Goal: Information Seeking & Learning: Learn about a topic

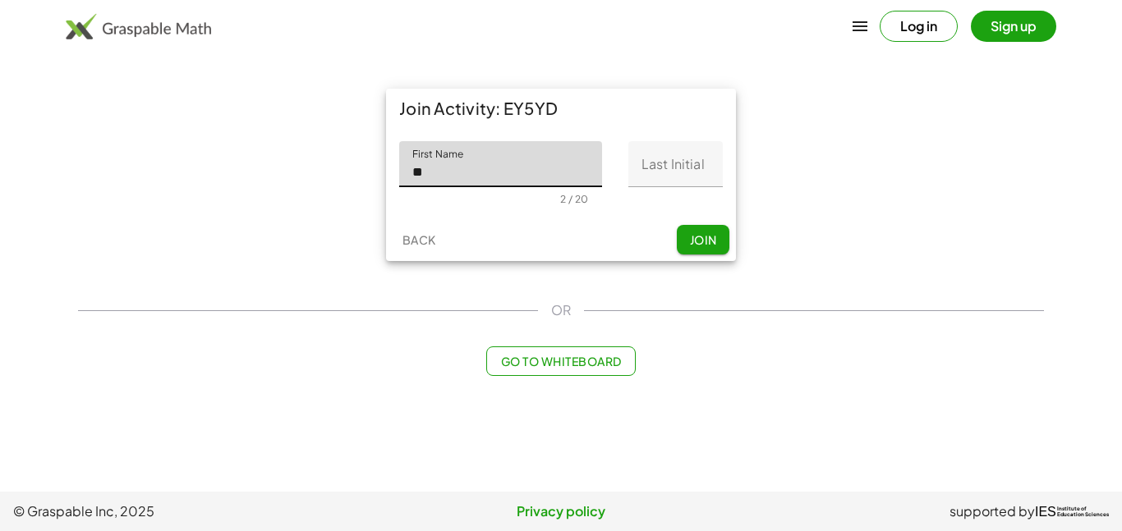
type input "********"
click at [695, 153] on input "Last Initial" at bounding box center [675, 164] width 94 height 46
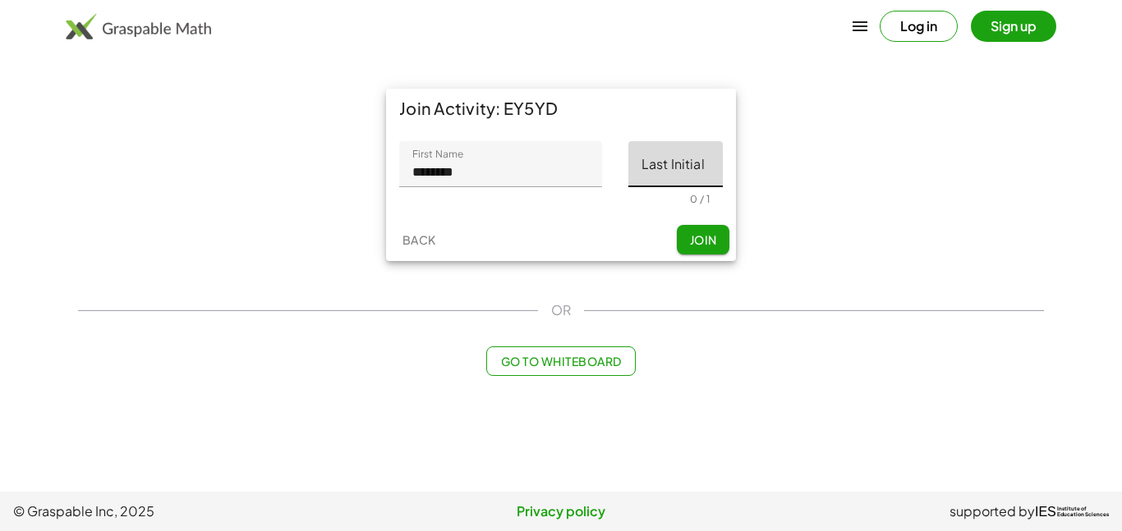
click at [695, 153] on input "Last Initial" at bounding box center [675, 164] width 94 height 46
type input "*"
click at [714, 237] on span "Join" at bounding box center [702, 239] width 27 height 15
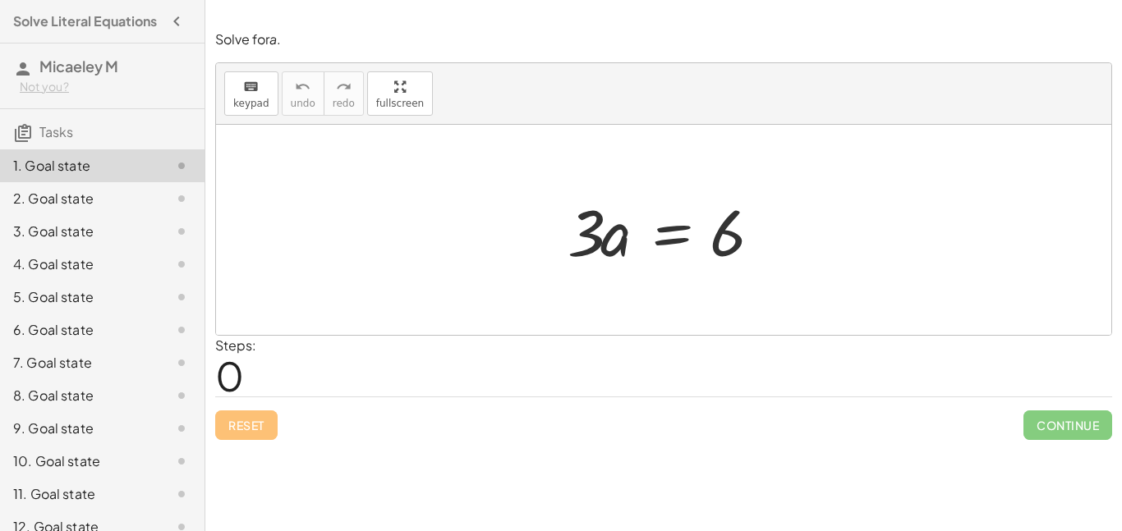
click at [582, 224] on div at bounding box center [669, 230] width 220 height 85
drag, startPoint x: 592, startPoint y: 239, endPoint x: 729, endPoint y: 314, distance: 155.5
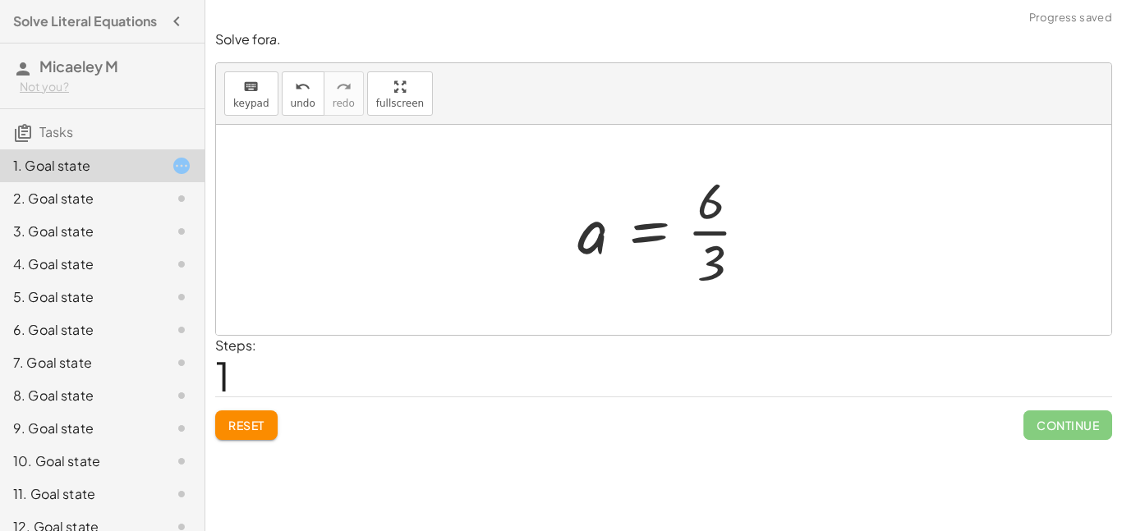
click at [725, 232] on div at bounding box center [669, 230] width 200 height 126
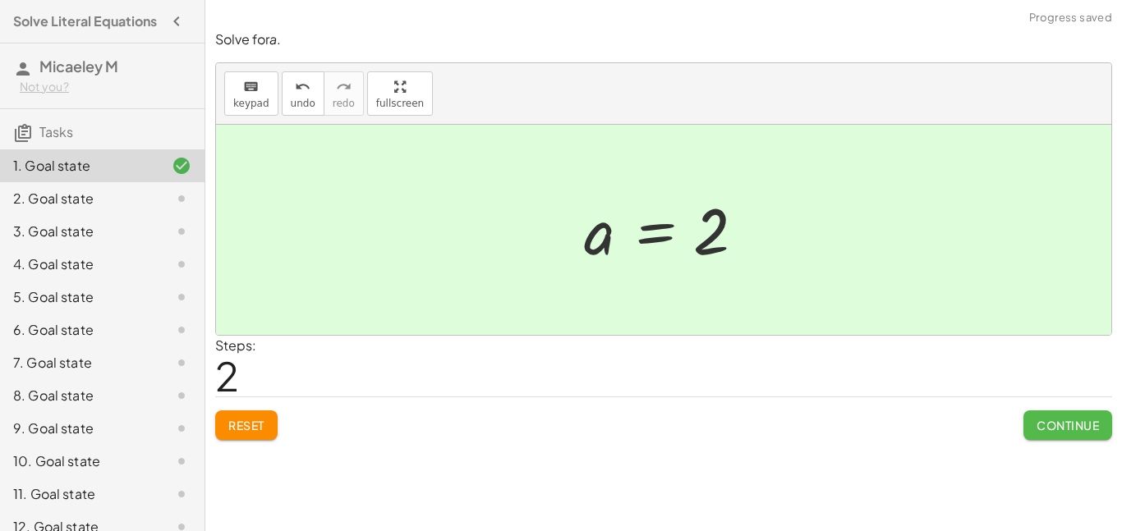
click at [1041, 423] on span "Continue" at bounding box center [1068, 425] width 62 height 15
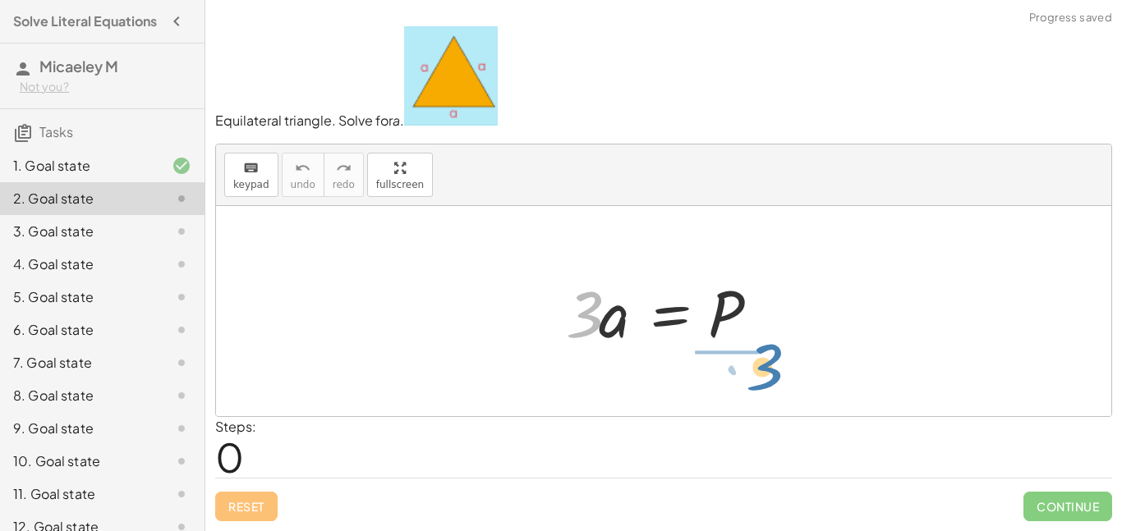
drag, startPoint x: 571, startPoint y: 312, endPoint x: 729, endPoint y: 370, distance: 168.9
click at [729, 370] on div "· 3 · 3 · a = P" at bounding box center [663, 311] width 895 height 210
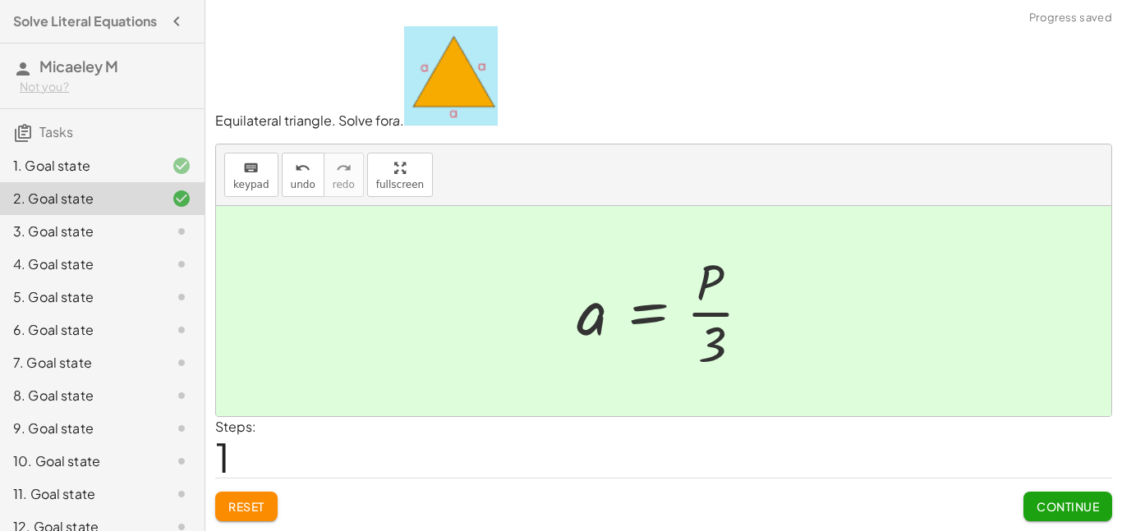
click at [721, 316] on div at bounding box center [670, 311] width 204 height 126
drag, startPoint x: 720, startPoint y: 329, endPoint x: 763, endPoint y: 320, distance: 43.5
click at [763, 320] on div at bounding box center [670, 311] width 204 height 126
drag, startPoint x: 710, startPoint y: 352, endPoint x: 568, endPoint y: 376, distance: 144.2
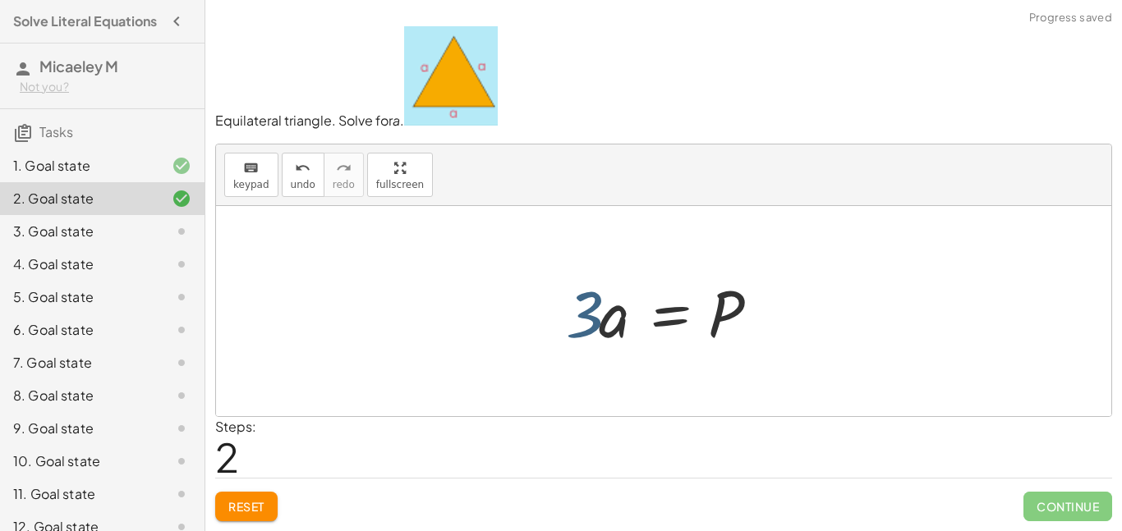
click at [579, 317] on div at bounding box center [670, 311] width 224 height 85
click at [586, 319] on div at bounding box center [670, 311] width 224 height 85
click at [610, 327] on div at bounding box center [670, 311] width 224 height 85
click at [611, 327] on div at bounding box center [670, 311] width 224 height 85
click at [605, 325] on div at bounding box center [670, 311] width 224 height 85
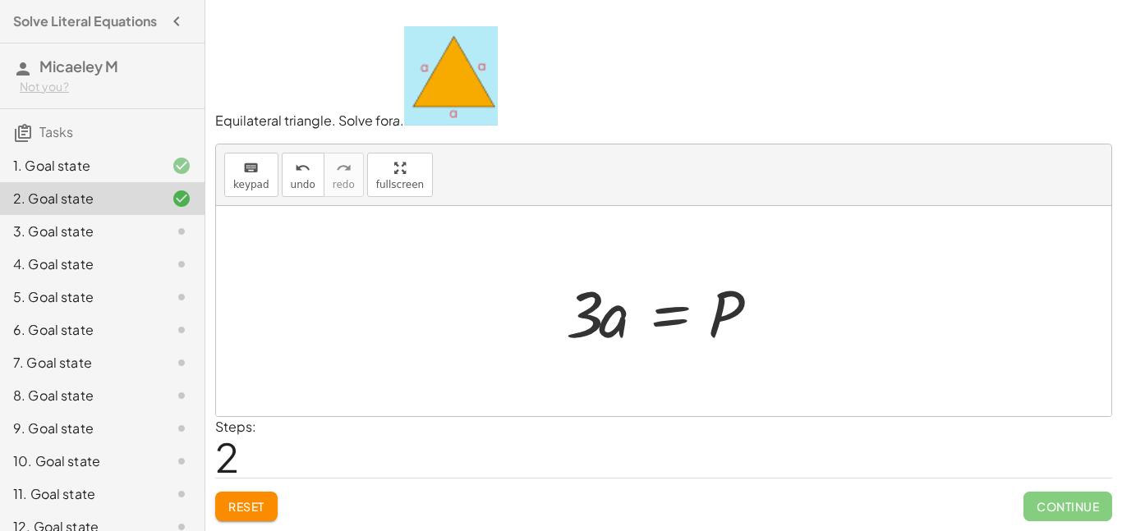
click at [591, 321] on div at bounding box center [670, 311] width 224 height 85
click at [587, 318] on div at bounding box center [670, 311] width 224 height 85
click at [665, 322] on div at bounding box center [670, 311] width 224 height 85
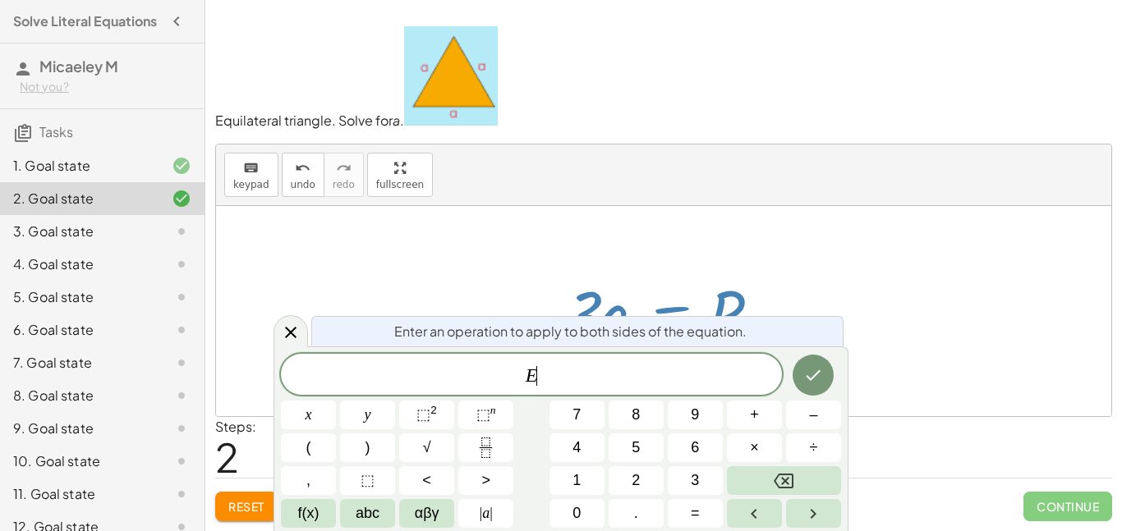
scroll to position [1, 0]
click at [634, 289] on div at bounding box center [670, 311] width 224 height 85
click at [283, 338] on icon at bounding box center [291, 333] width 20 height 20
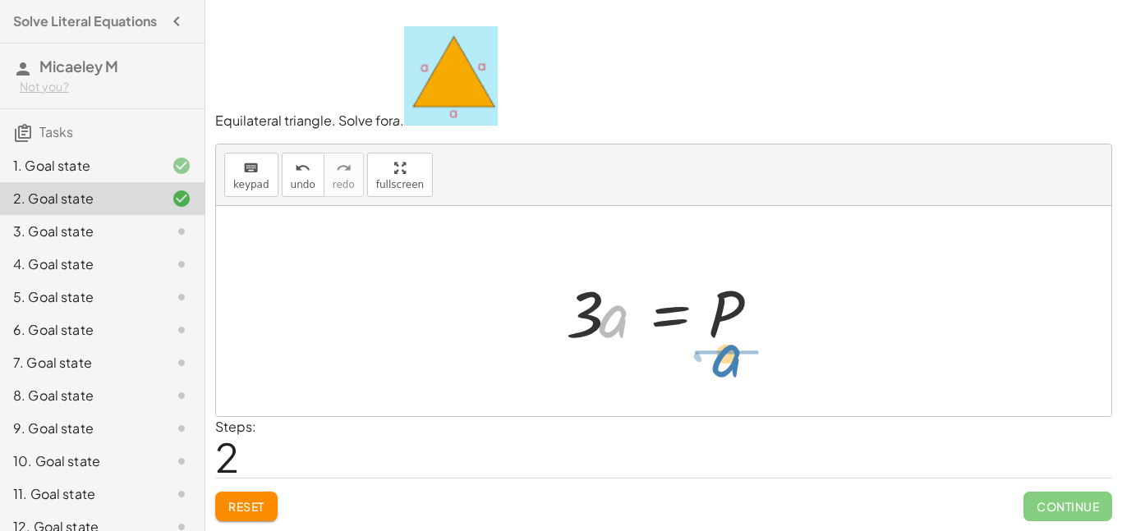
drag, startPoint x: 605, startPoint y: 326, endPoint x: 721, endPoint y: 374, distance: 125.2
click at [721, 374] on div "· 3 · a = P a = · P · 3 · a · 3 a = P ·" at bounding box center [663, 311] width 895 height 210
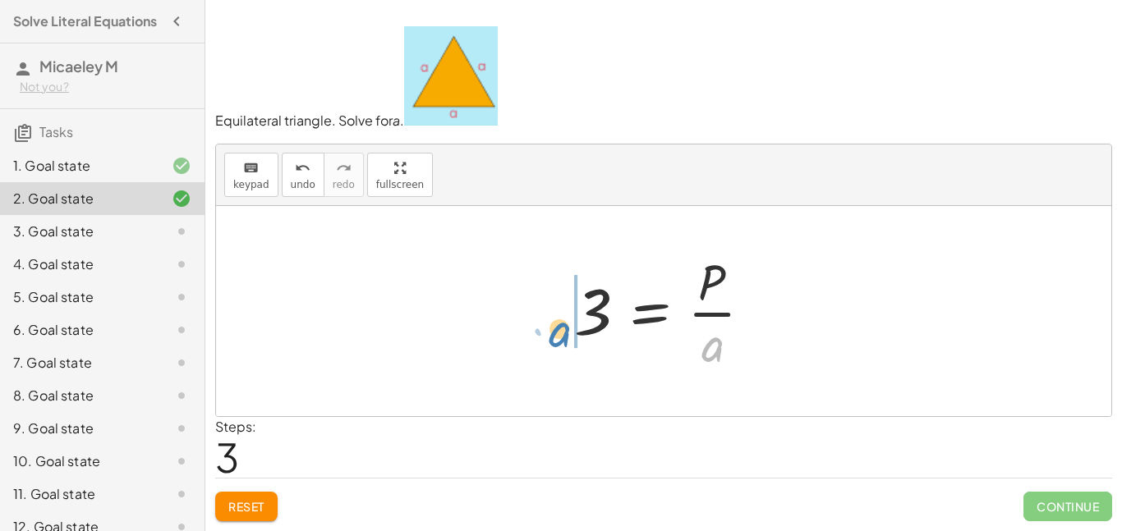
drag, startPoint x: 711, startPoint y: 336, endPoint x: 559, endPoint y: 318, distance: 152.2
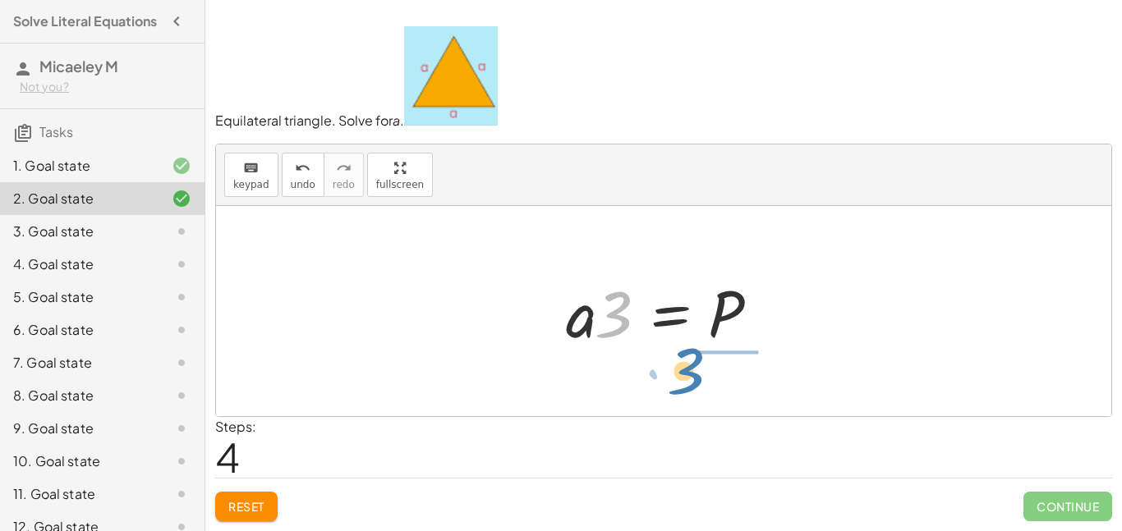
drag, startPoint x: 609, startPoint y: 307, endPoint x: 684, endPoint y: 365, distance: 95.0
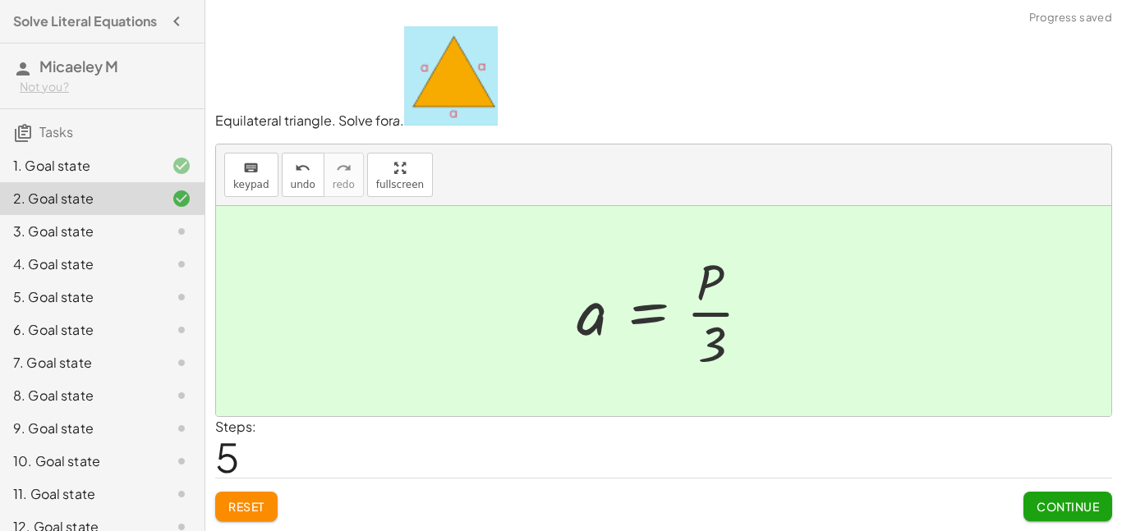
click at [1065, 520] on button "Continue" at bounding box center [1067, 507] width 89 height 30
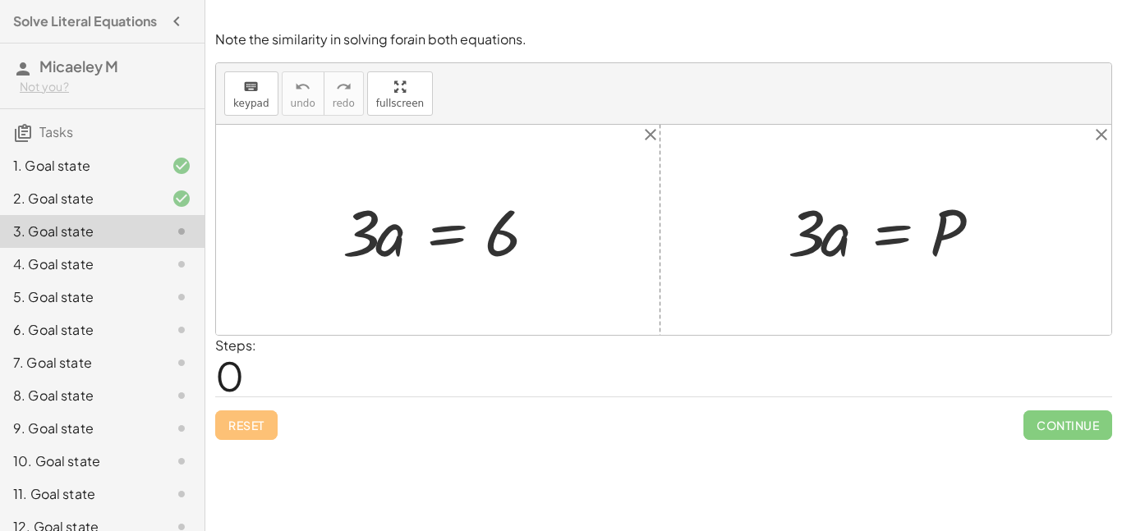
click at [495, 246] on div at bounding box center [444, 230] width 220 height 85
click at [452, 232] on div at bounding box center [444, 230] width 220 height 85
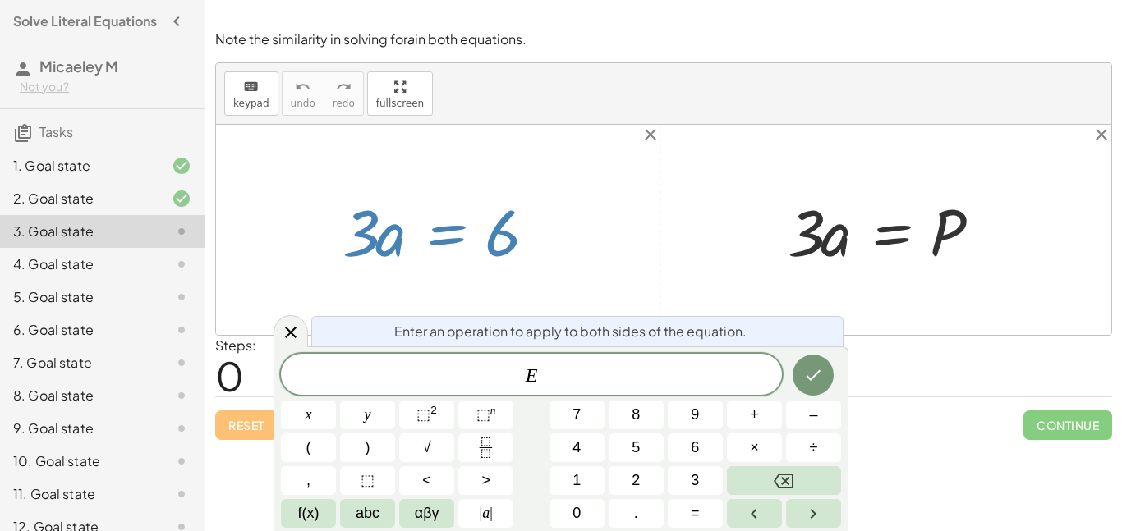
click at [589, 252] on div at bounding box center [663, 230] width 895 height 210
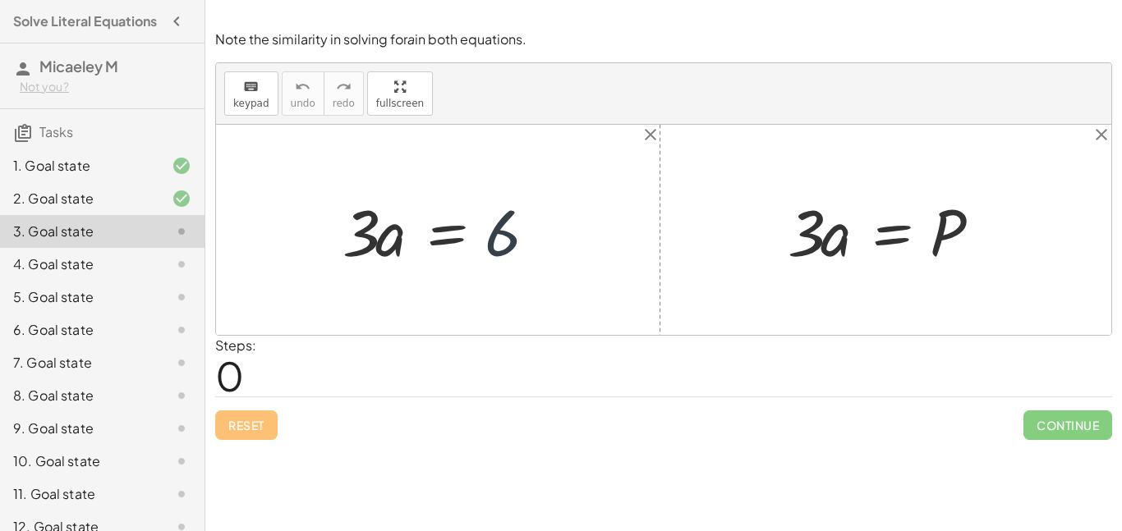
click at [537, 227] on div at bounding box center [444, 230] width 220 height 85
drag, startPoint x: 501, startPoint y: 234, endPoint x: 950, endPoint y: 223, distance: 448.6
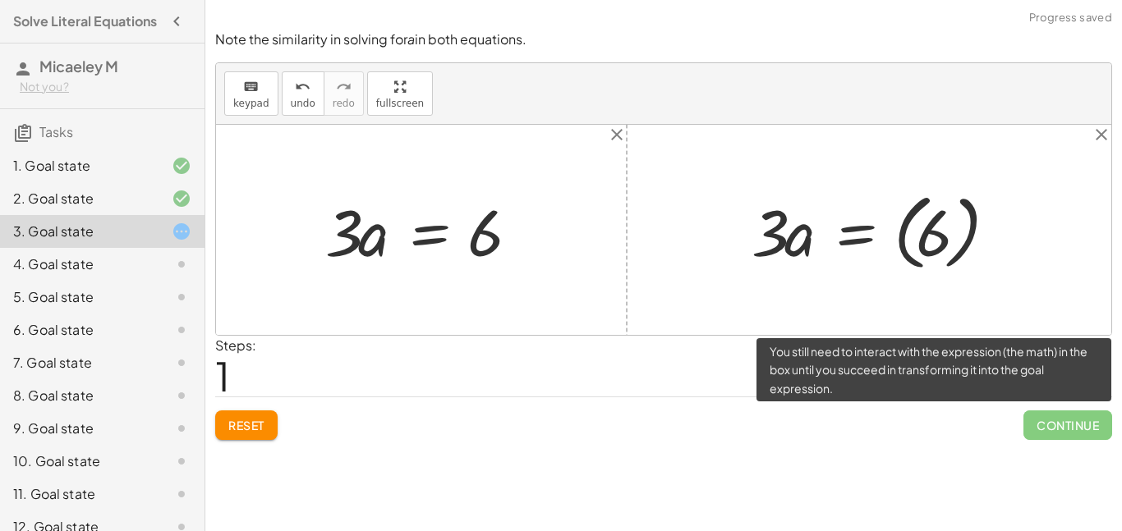
click at [0, 0] on div "Note the similarity in solving for a in both equations. keyboard keypad undo un…" at bounding box center [0, 0] width 0 height 0
click at [1068, 424] on span "Continue" at bounding box center [1067, 426] width 89 height 30
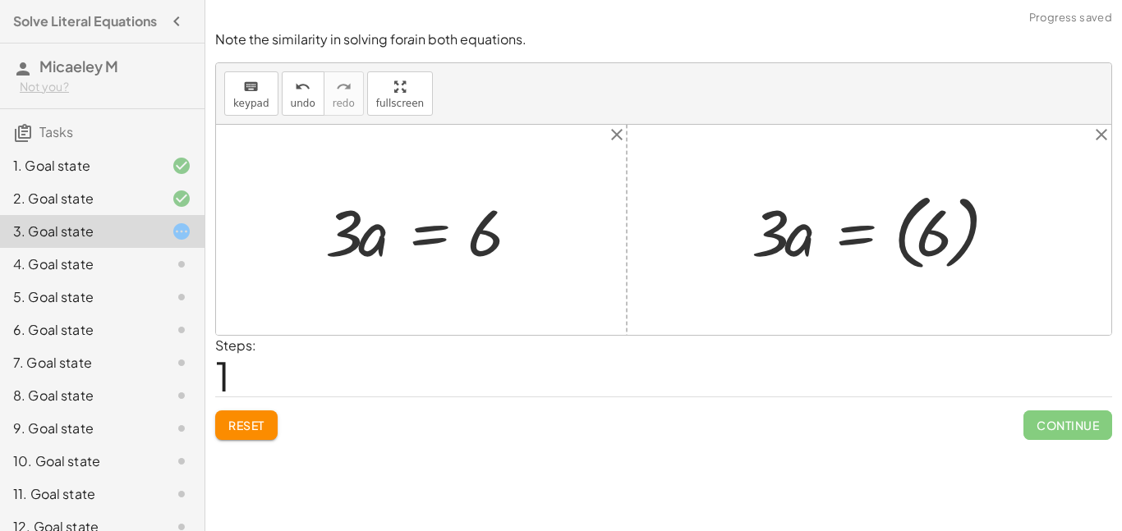
click at [927, 252] on div at bounding box center [875, 230] width 264 height 91
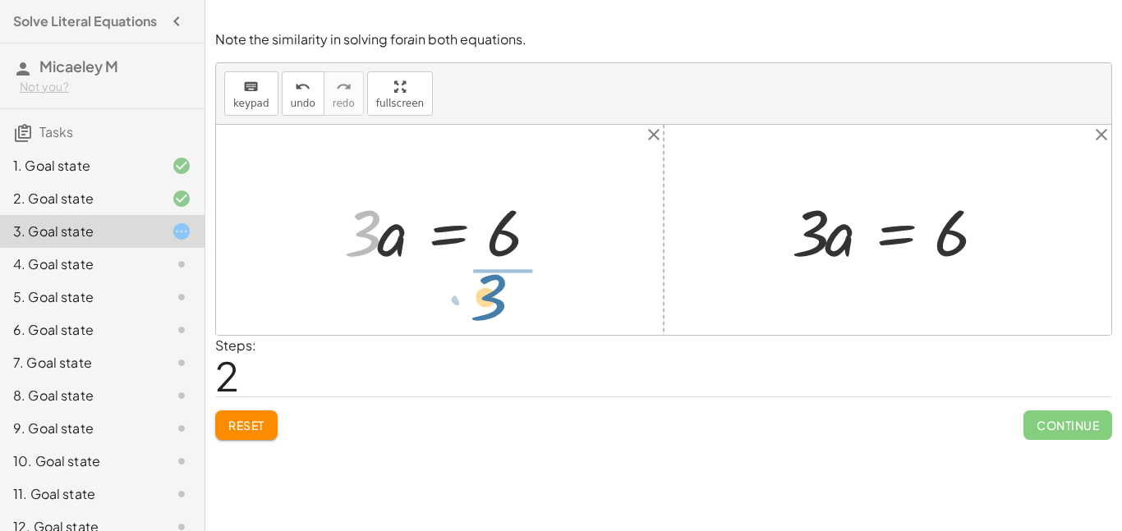
drag, startPoint x: 362, startPoint y: 209, endPoint x: 490, endPoint y: 270, distance: 141.8
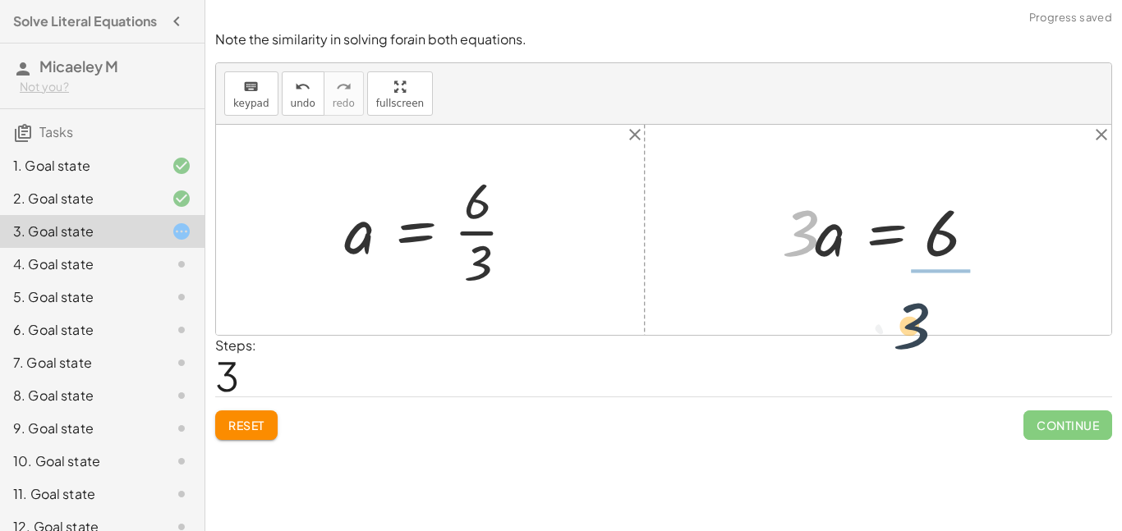
drag, startPoint x: 790, startPoint y: 214, endPoint x: 919, endPoint y: 308, distance: 159.4
click at [919, 308] on div "· 3 · a = 6 · 3 a = 6 · · 3 · a = P · 3 · a = ( 6 ) · 3 · 3 · a = 6" at bounding box center [663, 230] width 895 height 210
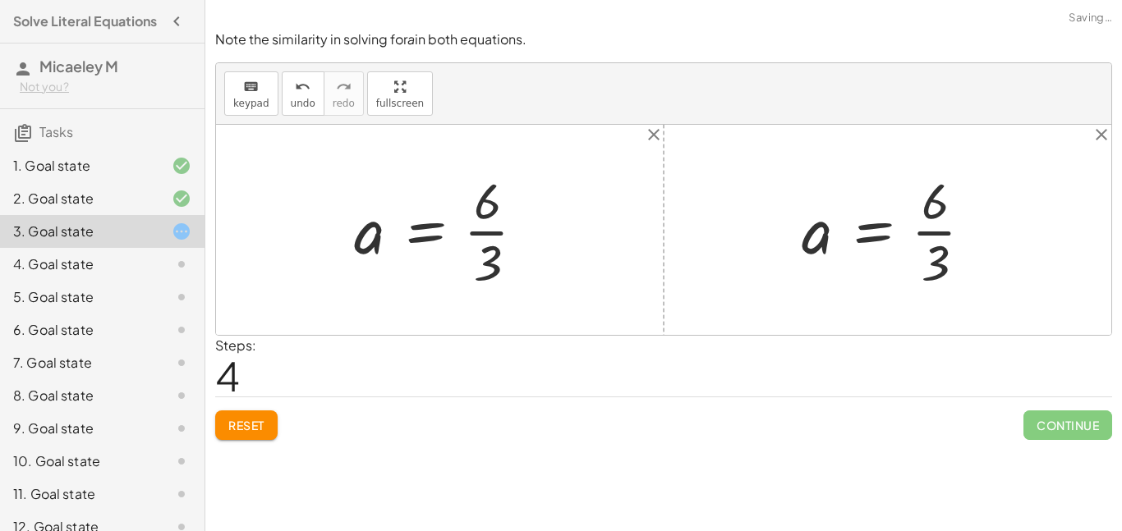
click at [494, 232] on div at bounding box center [446, 230] width 200 height 126
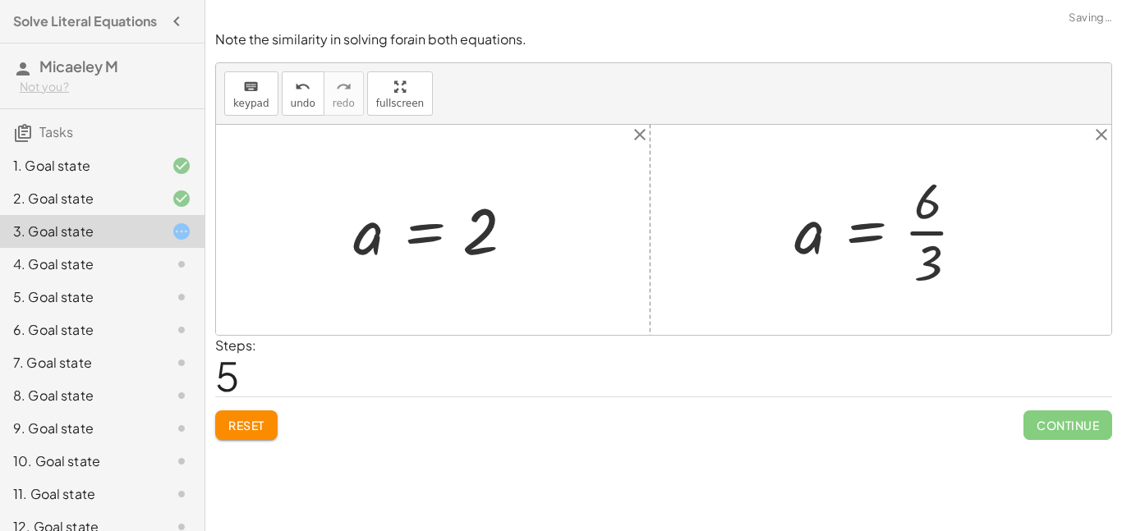
click at [936, 225] on div at bounding box center [886, 230] width 200 height 126
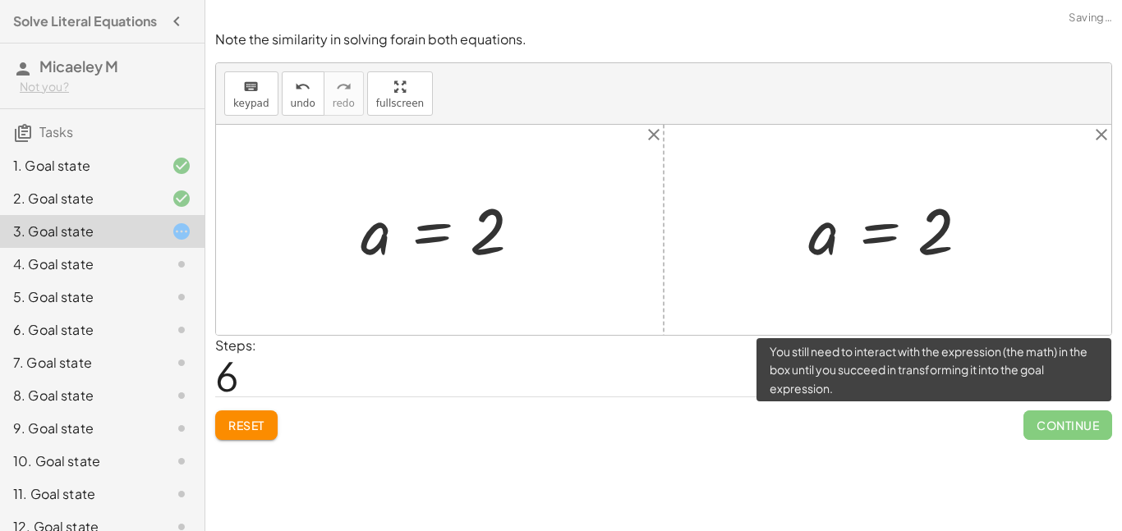
click at [1081, 433] on span "Continue" at bounding box center [1067, 426] width 89 height 30
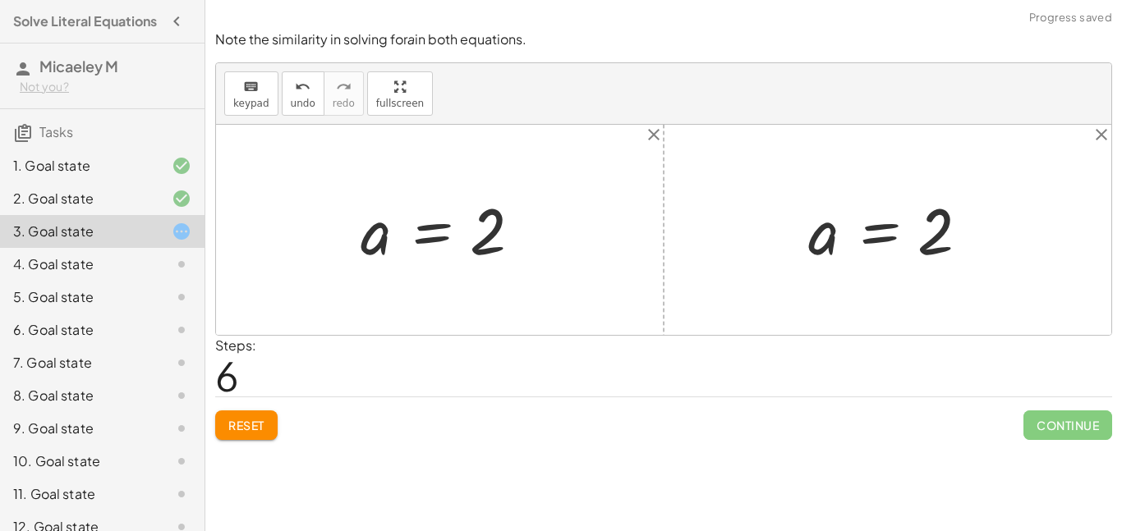
click at [883, 232] on div at bounding box center [893, 230] width 187 height 81
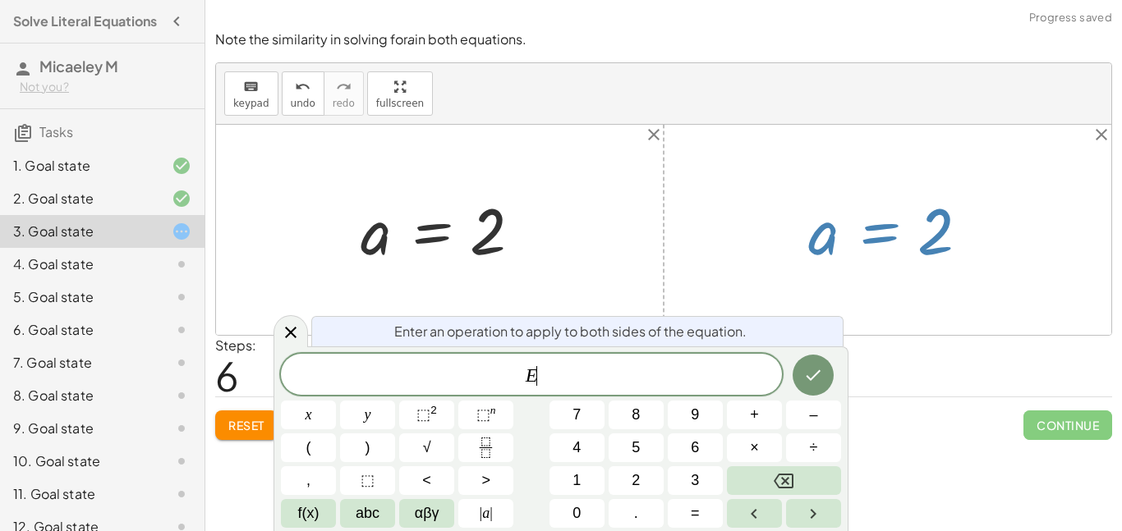
click at [563, 261] on div at bounding box center [663, 230] width 895 height 210
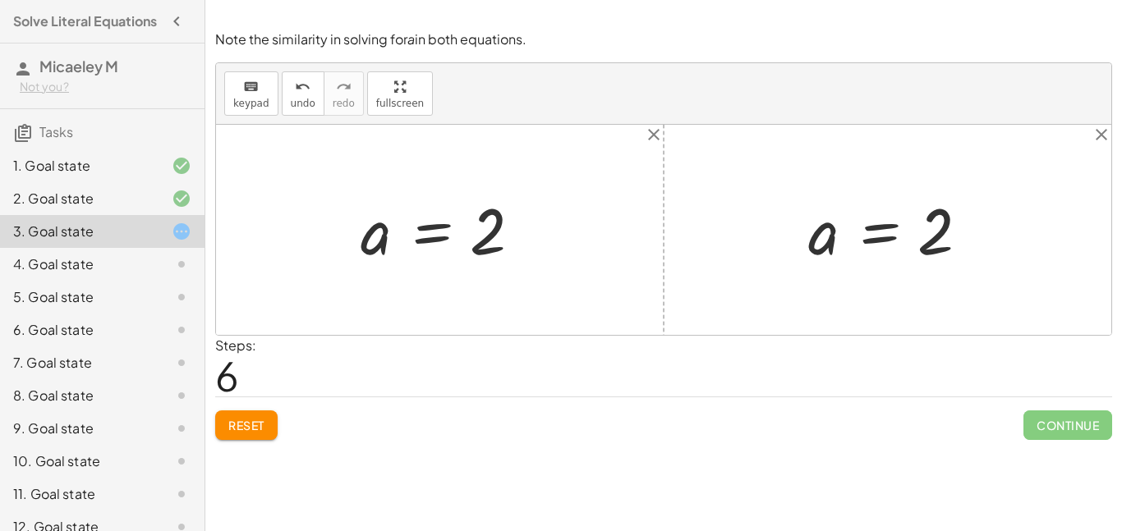
click at [242, 439] on button "Reset" at bounding box center [246, 426] width 62 height 30
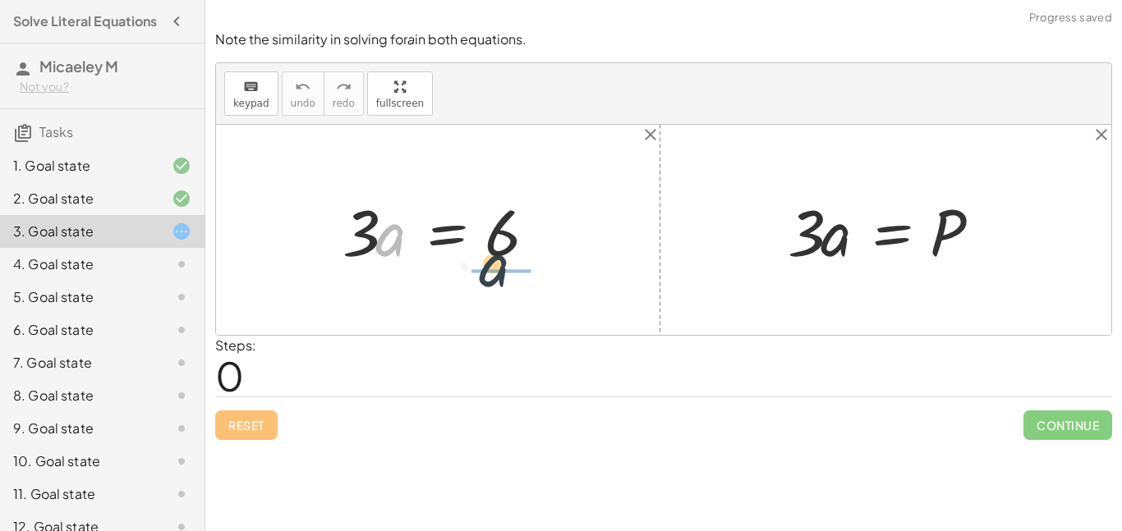
drag, startPoint x: 379, startPoint y: 219, endPoint x: 496, endPoint y: 260, distance: 124.2
click at [496, 260] on div at bounding box center [444, 230] width 220 height 85
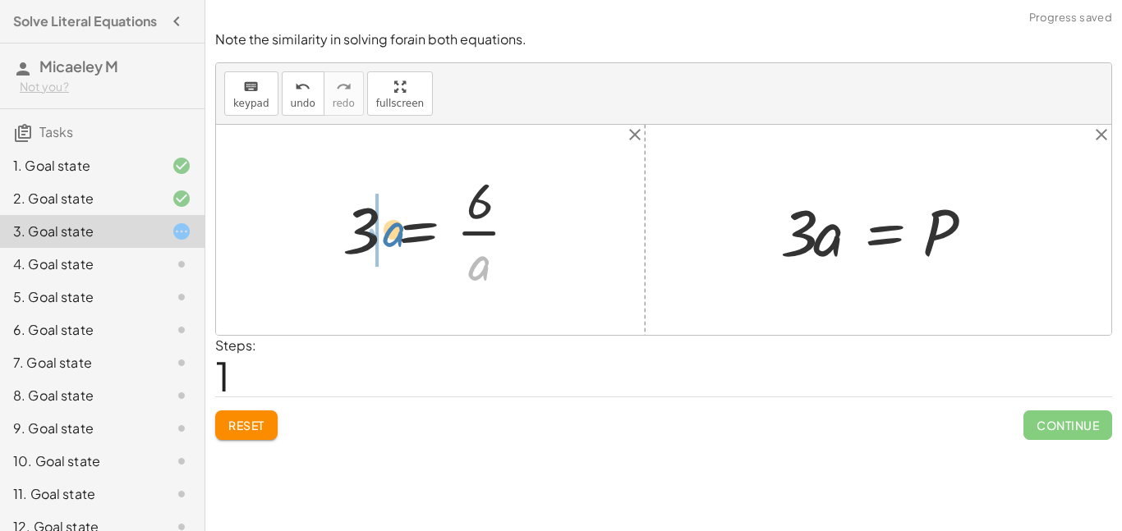
drag, startPoint x: 508, startPoint y: 261, endPoint x: 420, endPoint y: 228, distance: 94.1
click at [420, 228] on div at bounding box center [436, 230] width 205 height 126
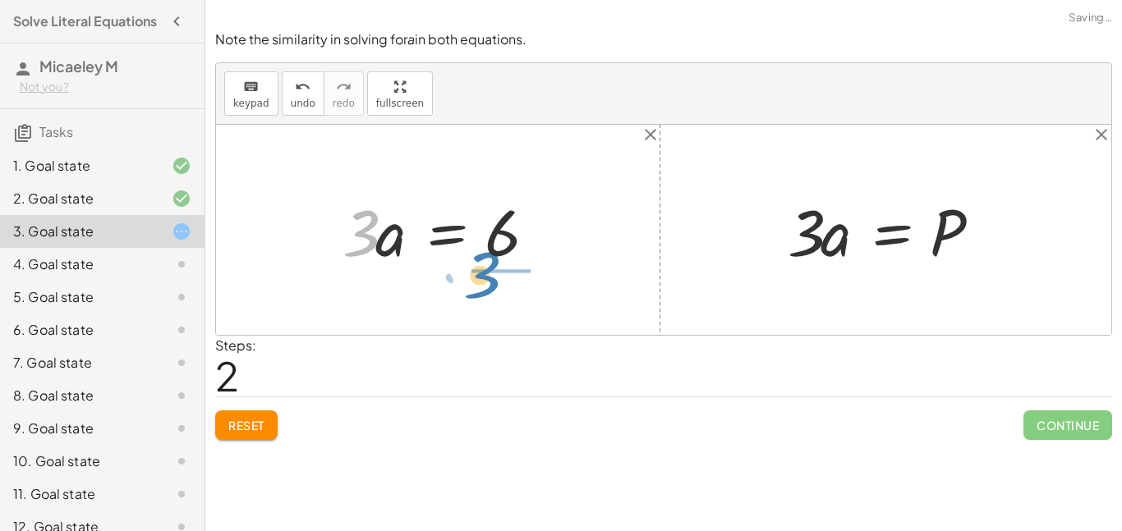
drag, startPoint x: 336, startPoint y: 242, endPoint x: 462, endPoint y: 292, distance: 135.0
click at [462, 292] on div "· 3 · a = 6 3 = · 6 · a · 3 3 · a = 6 · · 3 · a = P" at bounding box center [663, 230] width 895 height 210
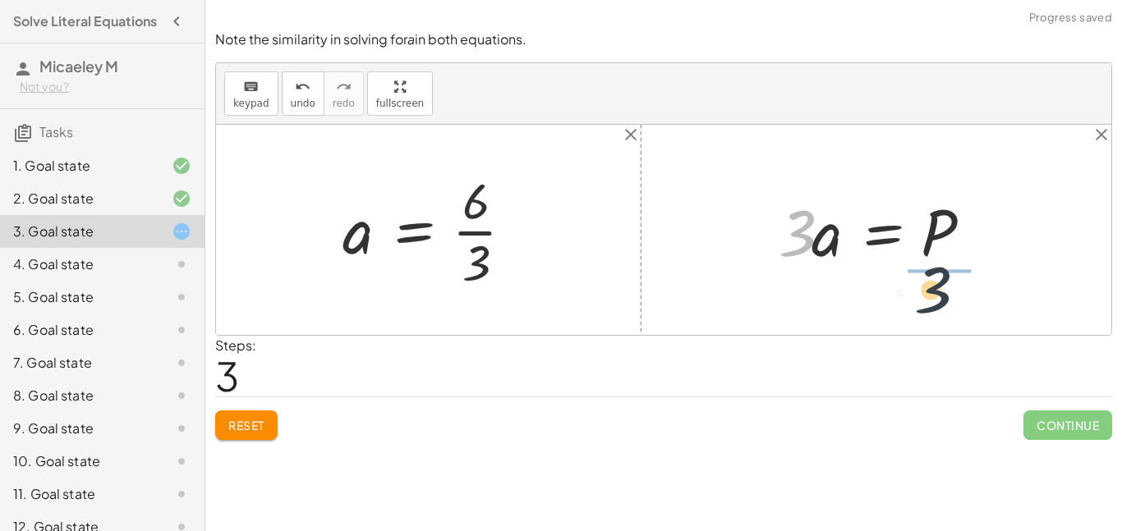
drag, startPoint x: 803, startPoint y: 240, endPoint x: 950, endPoint y: 298, distance: 158.2
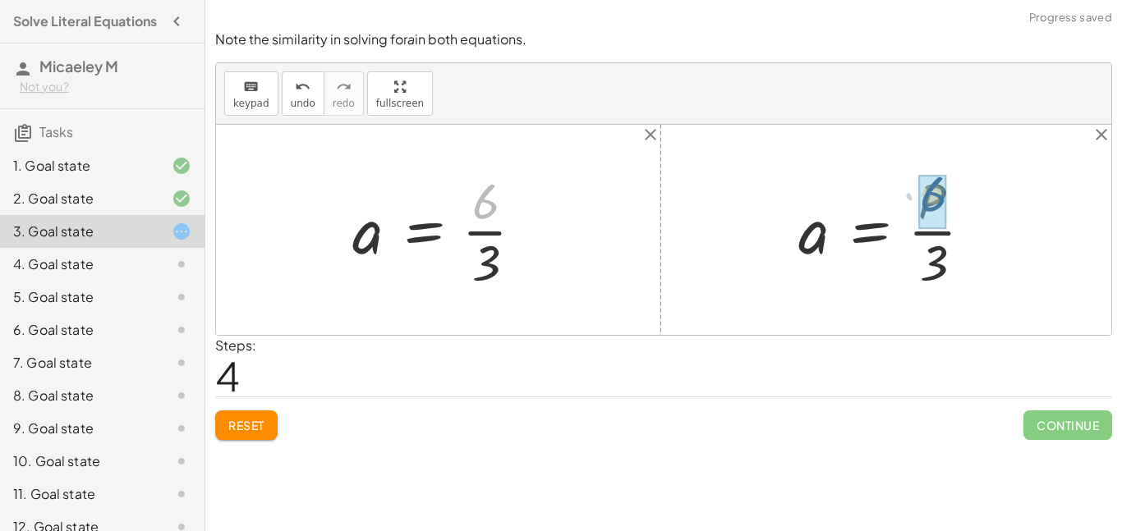
drag, startPoint x: 480, startPoint y: 212, endPoint x: 945, endPoint y: 224, distance: 465.9
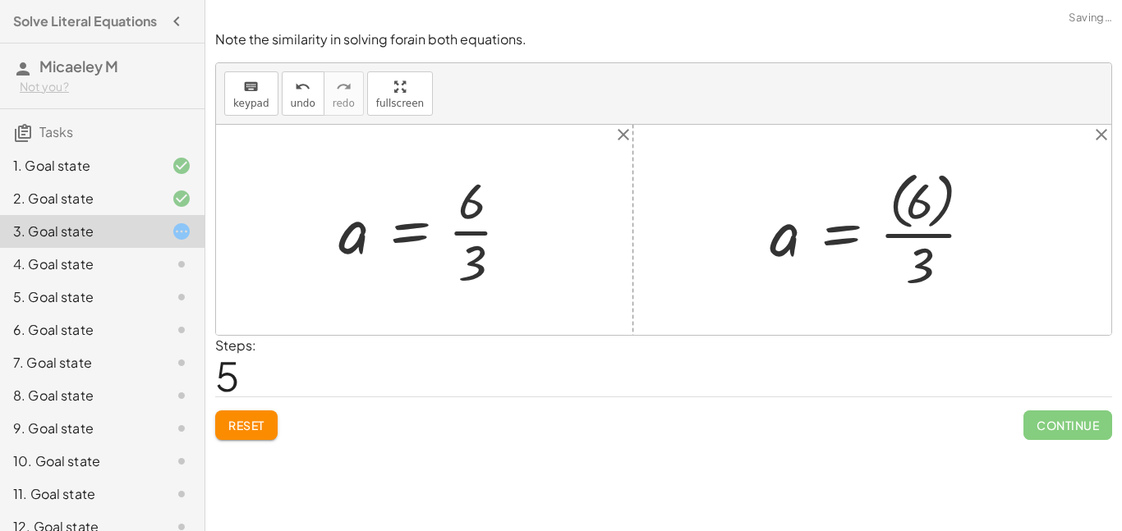
click at [921, 209] on div at bounding box center [877, 229] width 233 height 131
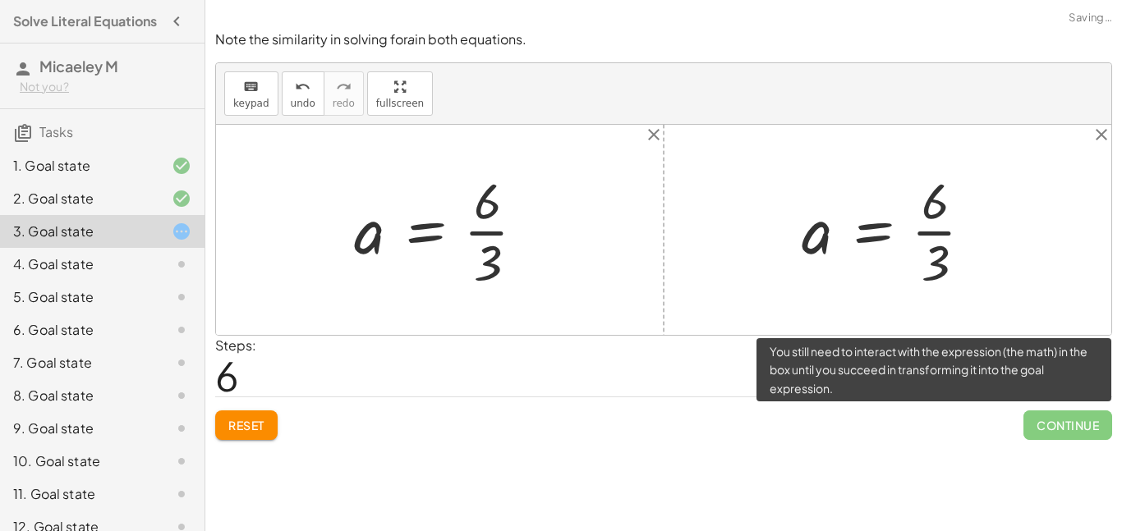
click at [1046, 421] on span "Continue" at bounding box center [1067, 426] width 89 height 30
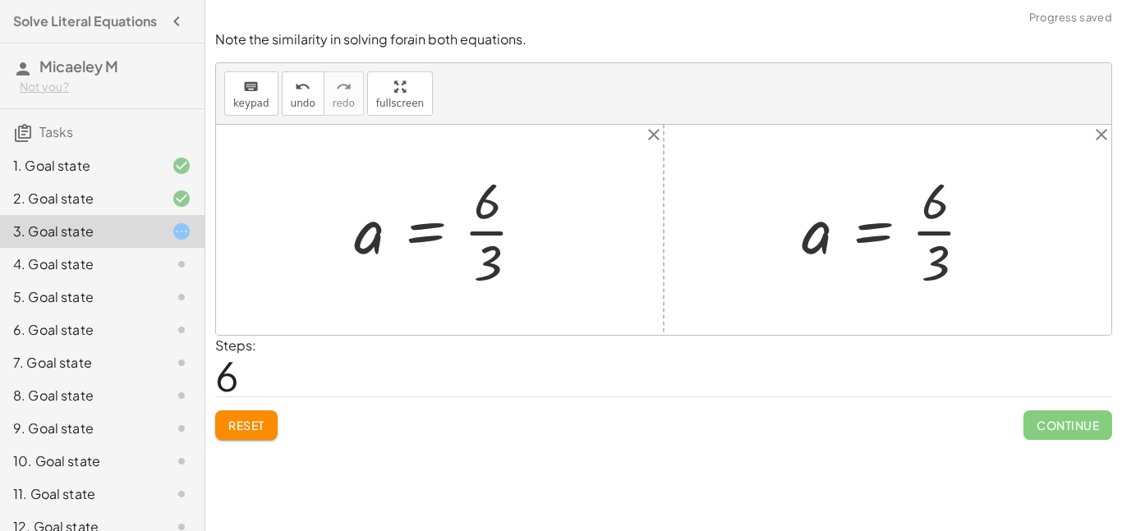
click at [948, 234] on div at bounding box center [893, 230] width 200 height 126
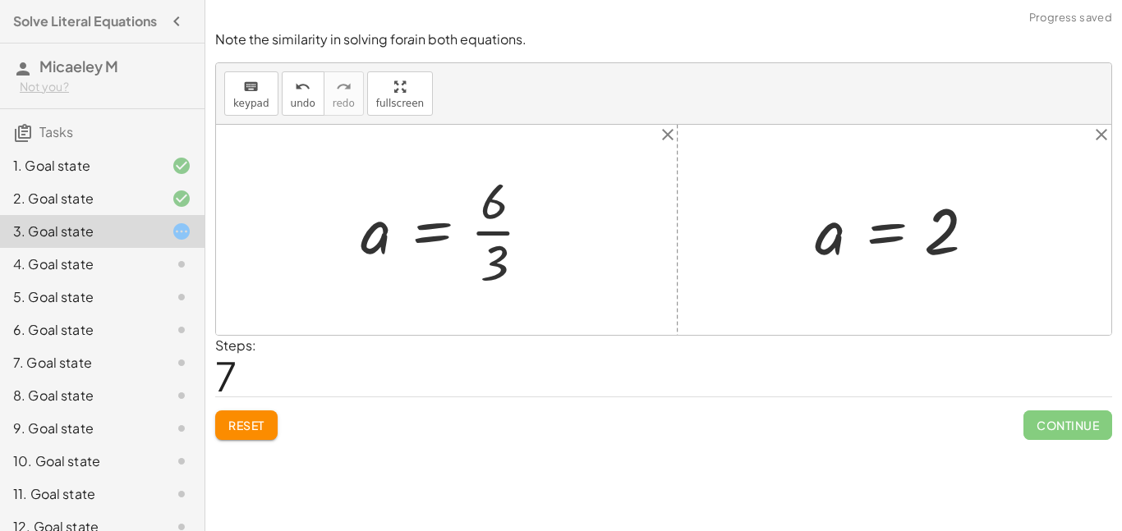
click at [511, 229] on div at bounding box center [452, 230] width 200 height 126
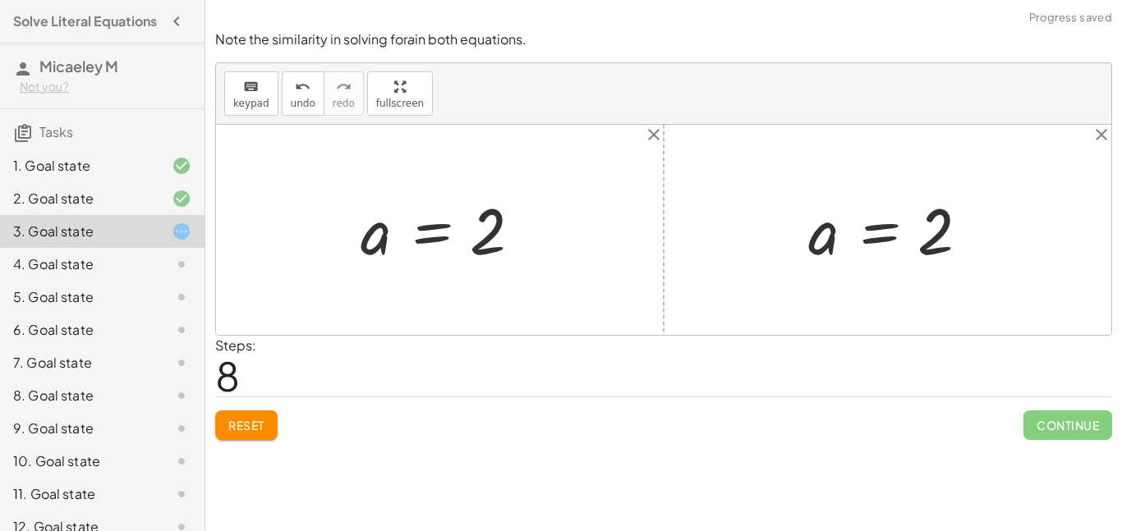
click at [0, 0] on div "Note the similarity in solving for a in both equations. keyboard keypad undo un…" at bounding box center [0, 0] width 0 height 0
click at [1078, 435] on span "Continue" at bounding box center [1067, 426] width 89 height 30
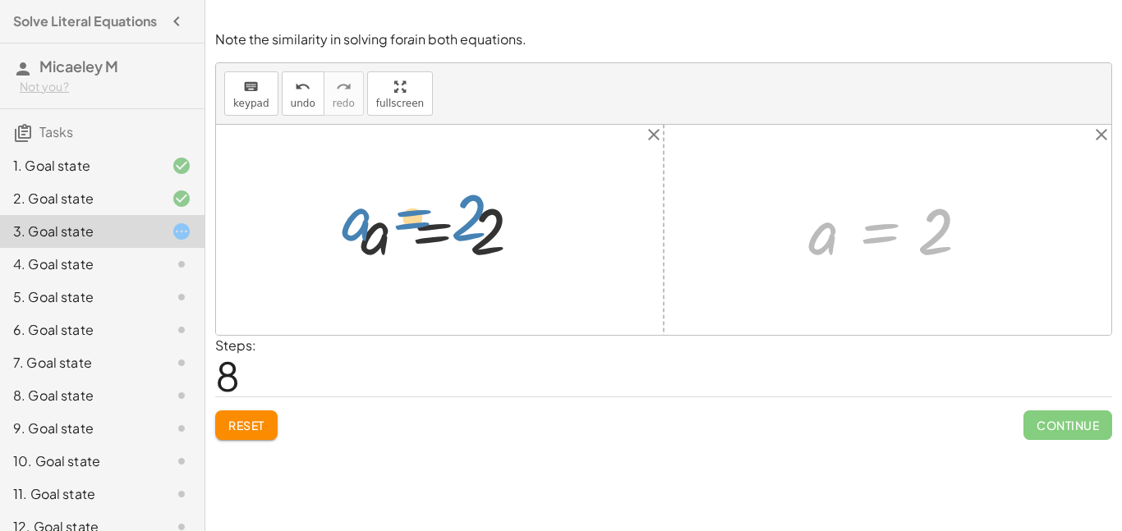
drag, startPoint x: 871, startPoint y: 223, endPoint x: 408, endPoint y: 209, distance: 463.5
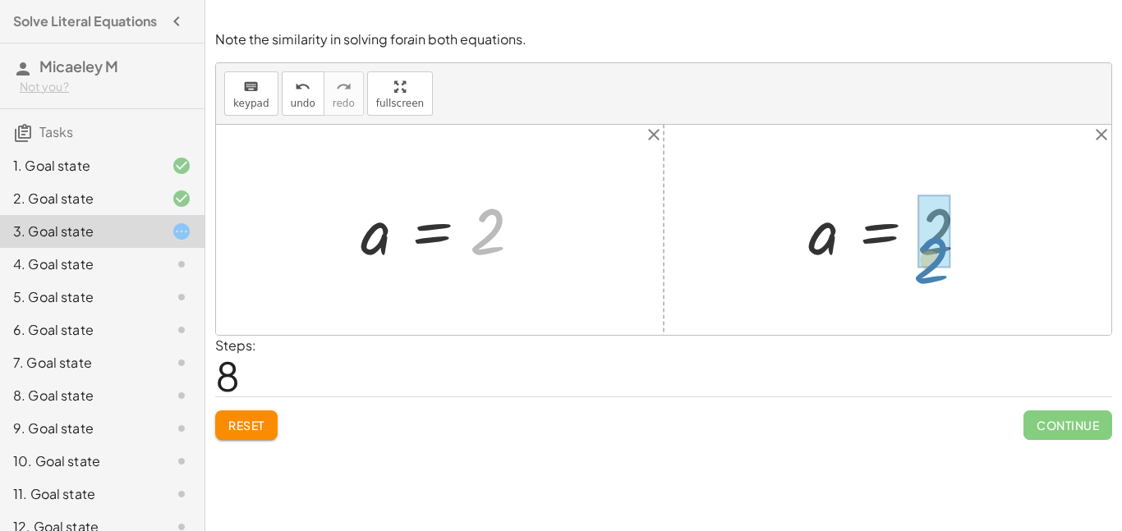
drag, startPoint x: 476, startPoint y: 245, endPoint x: 929, endPoint y: 264, distance: 453.8
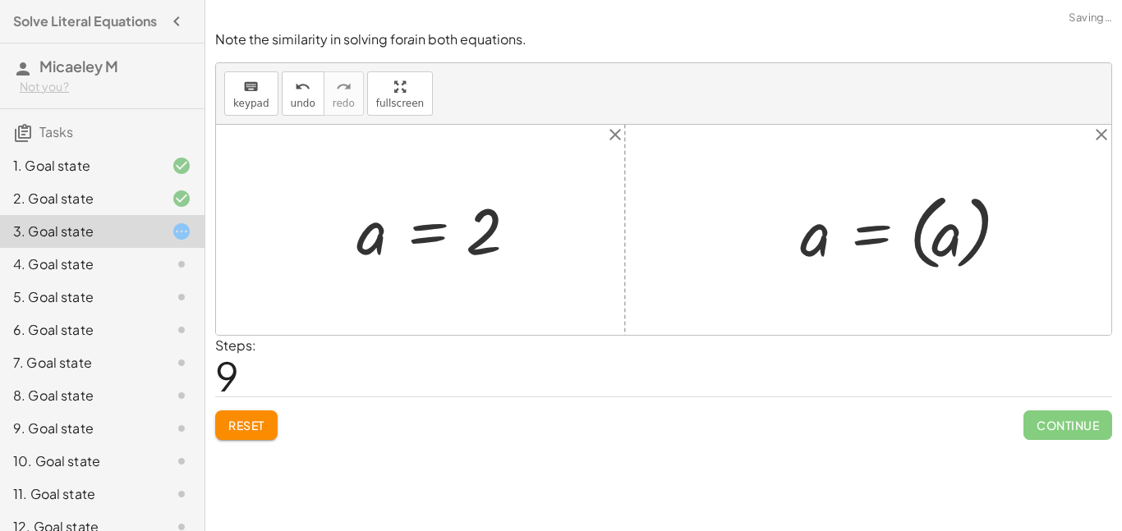
click at [939, 253] on div at bounding box center [905, 230] width 227 height 91
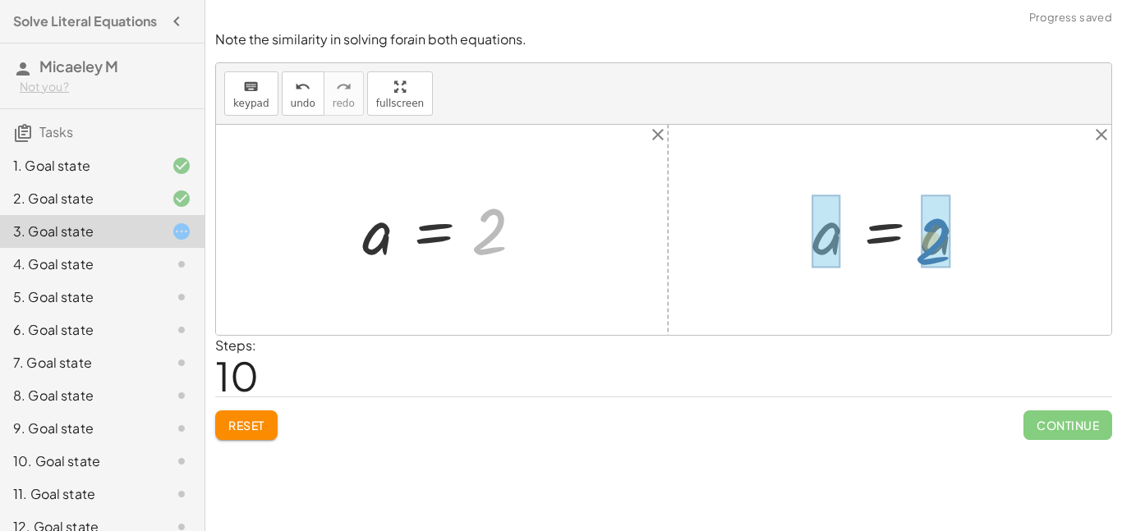
drag, startPoint x: 495, startPoint y: 224, endPoint x: 943, endPoint y: 234, distance: 447.8
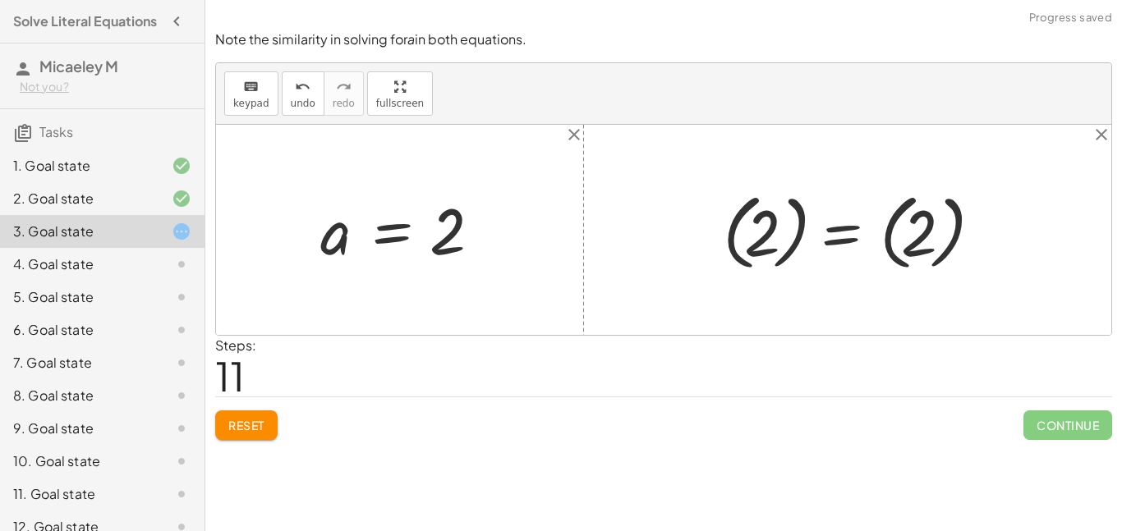
click at [937, 235] on div at bounding box center [854, 230] width 278 height 91
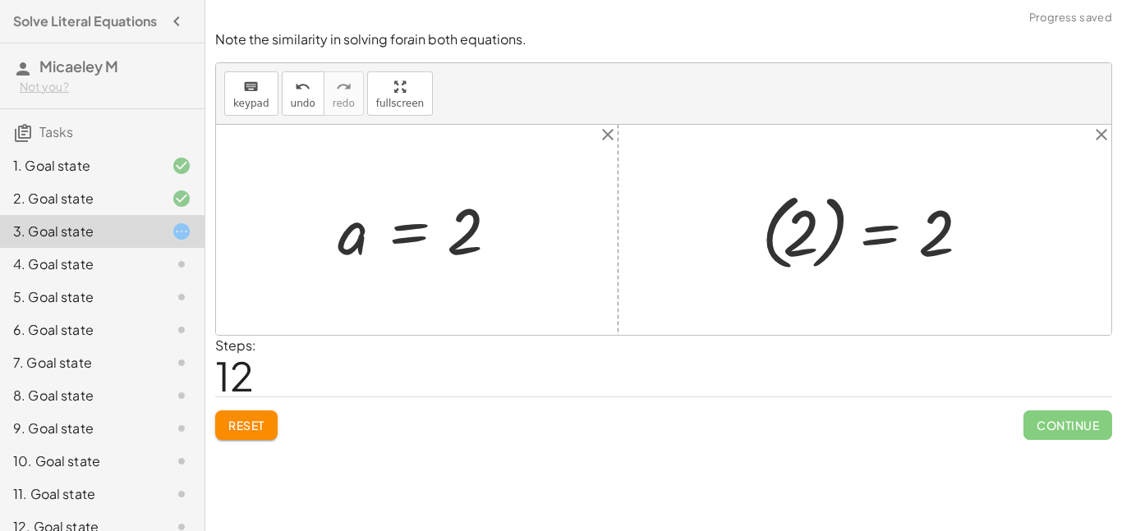
click at [798, 226] on div at bounding box center [870, 230] width 235 height 91
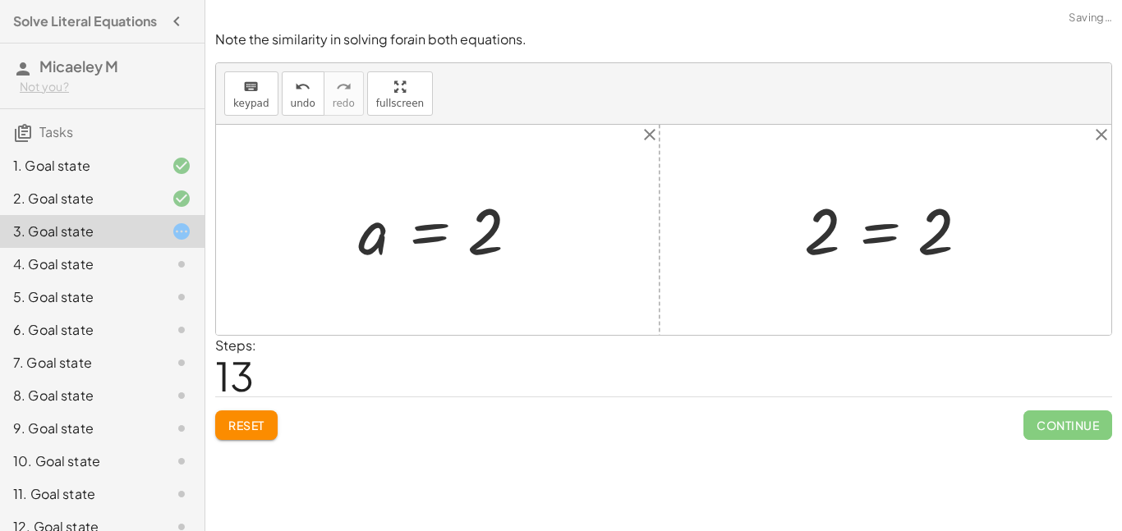
click at [249, 429] on span "Reset" at bounding box center [246, 425] width 36 height 15
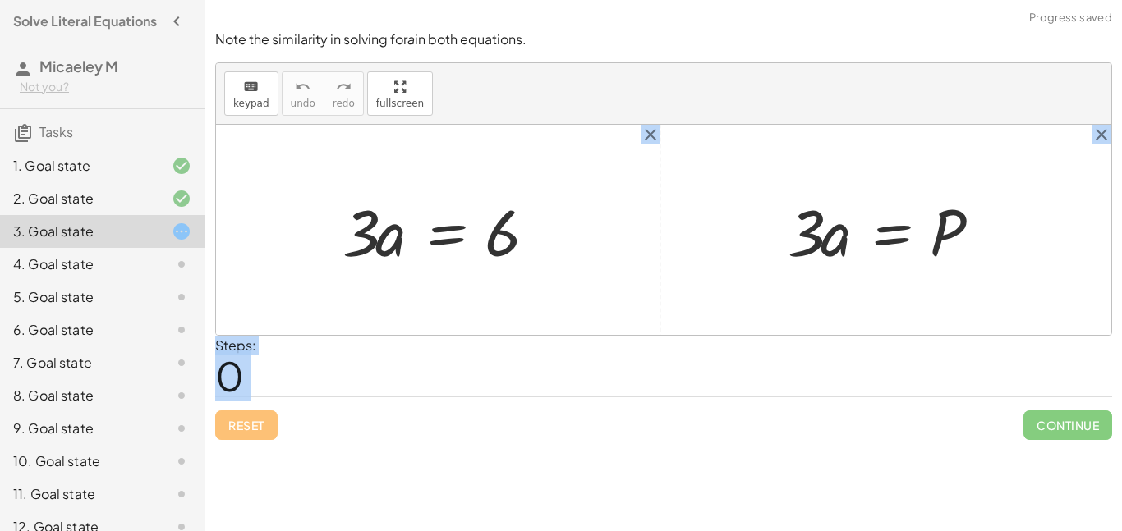
drag, startPoint x: 249, startPoint y: 429, endPoint x: 490, endPoint y: 182, distance: 345.0
click at [0, 0] on div "Note the similarity in solving for a in both equations. keyboard keypad undo un…" at bounding box center [0, 0] width 0 height 0
click at [490, 182] on div at bounding box center [663, 230] width 895 height 210
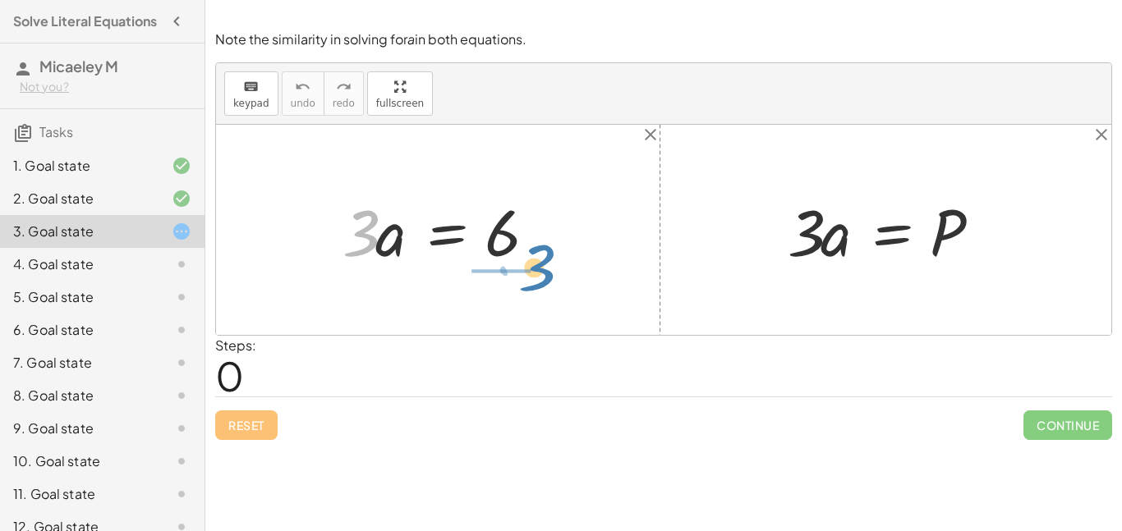
drag, startPoint x: 362, startPoint y: 237, endPoint x: 532, endPoint y: 284, distance: 176.6
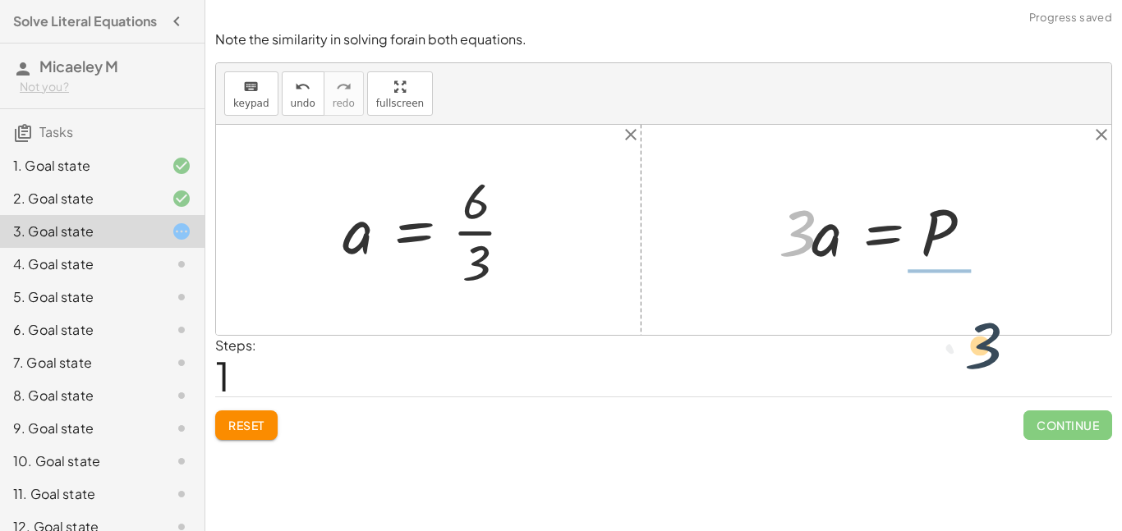
drag, startPoint x: 790, startPoint y: 233, endPoint x: 982, endPoint y: 320, distance: 209.9
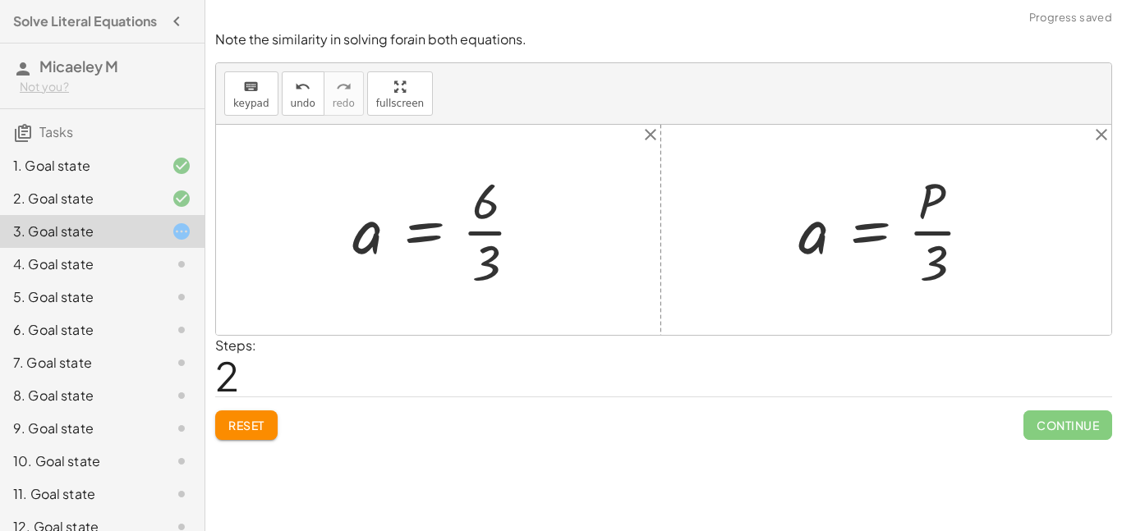
click at [1083, 402] on div "Continue" at bounding box center [1067, 419] width 89 height 43
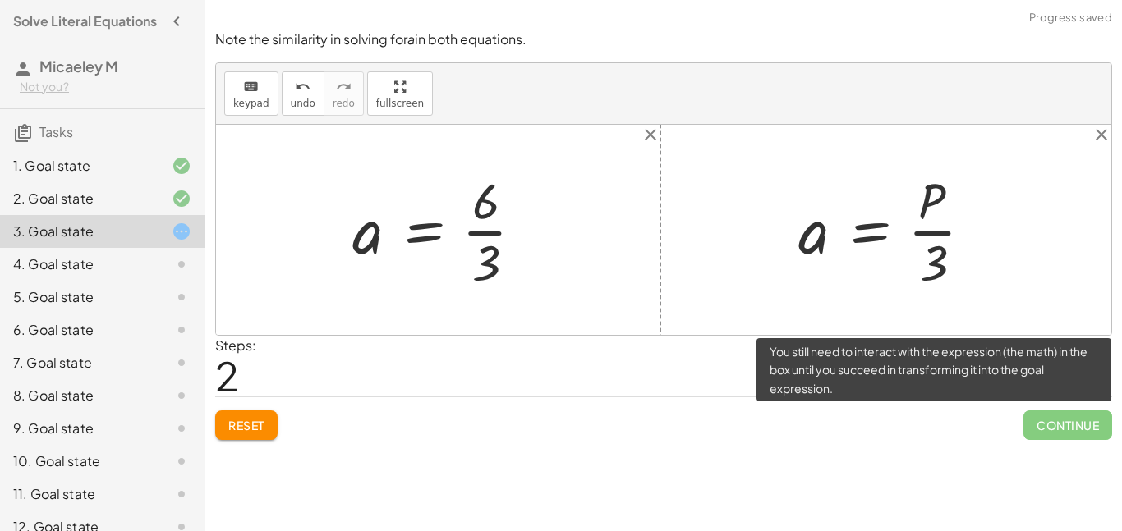
click at [1079, 425] on span "Continue" at bounding box center [1067, 426] width 89 height 30
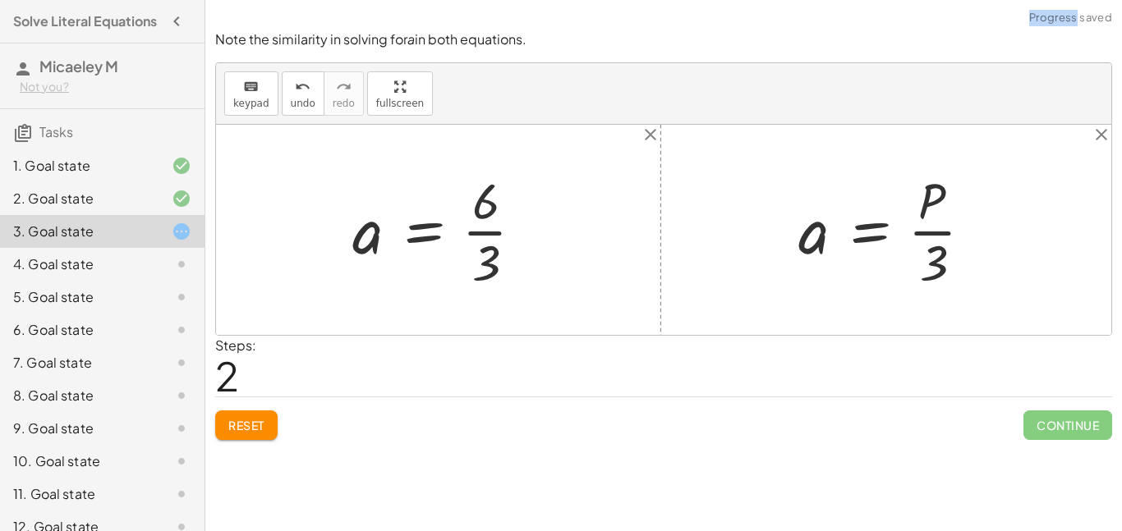
click at [937, 229] on div at bounding box center [892, 230] width 204 height 126
click at [484, 232] on div at bounding box center [444, 230] width 200 height 126
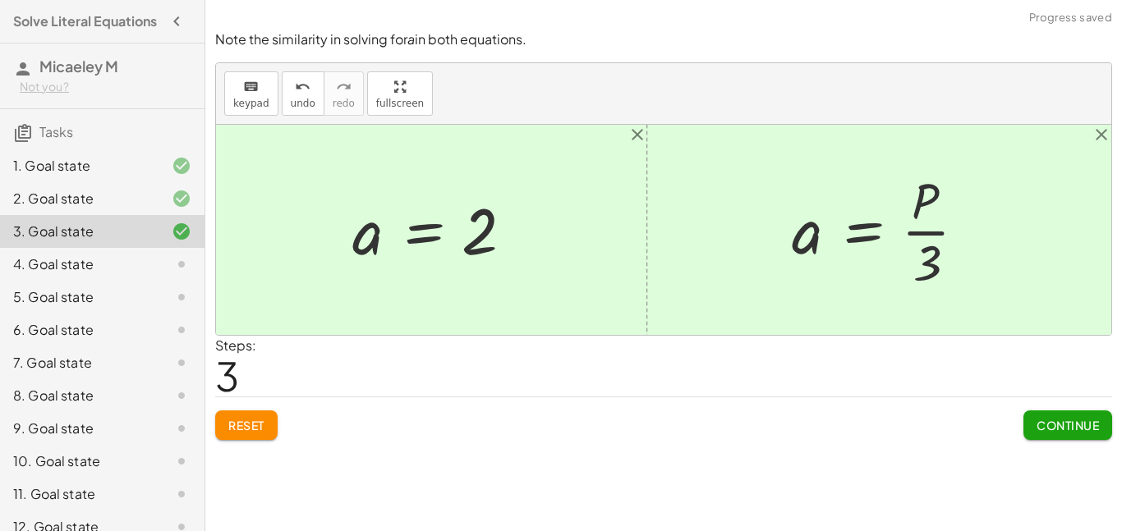
click at [1051, 429] on span "Continue" at bounding box center [1068, 425] width 62 height 15
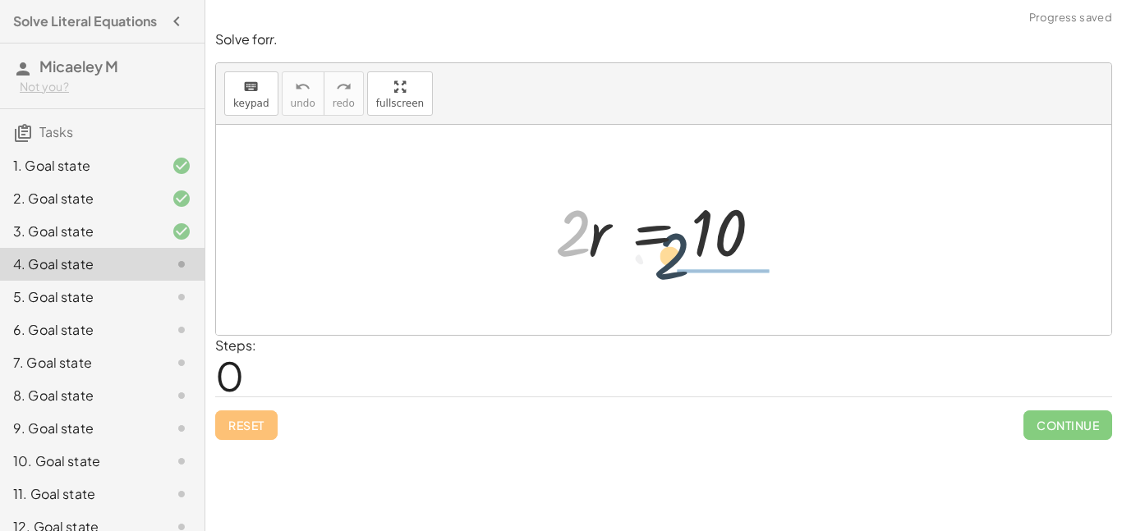
drag, startPoint x: 579, startPoint y: 236, endPoint x: 714, endPoint y: 283, distance: 142.9
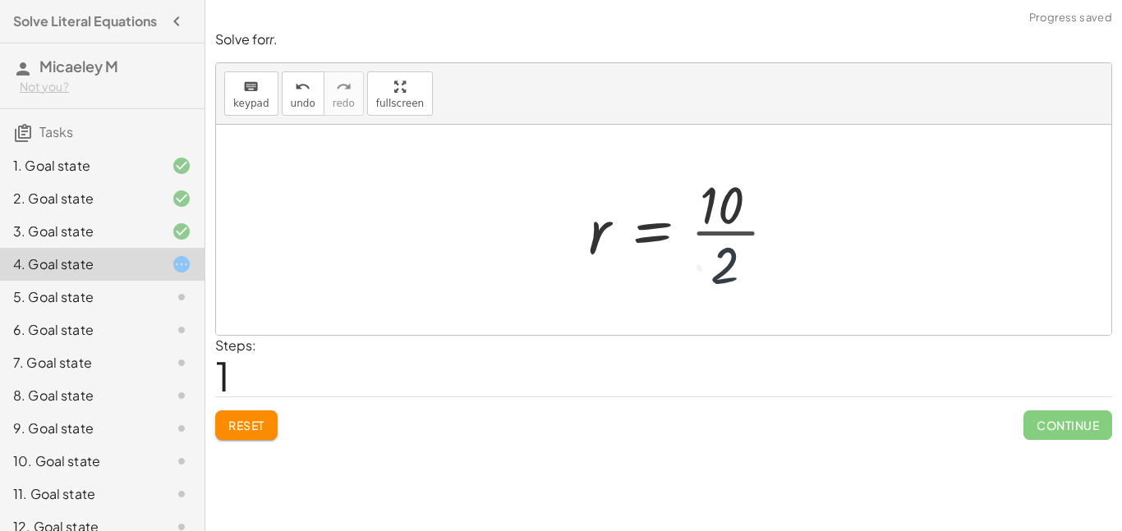
click at [709, 223] on div at bounding box center [689, 230] width 218 height 126
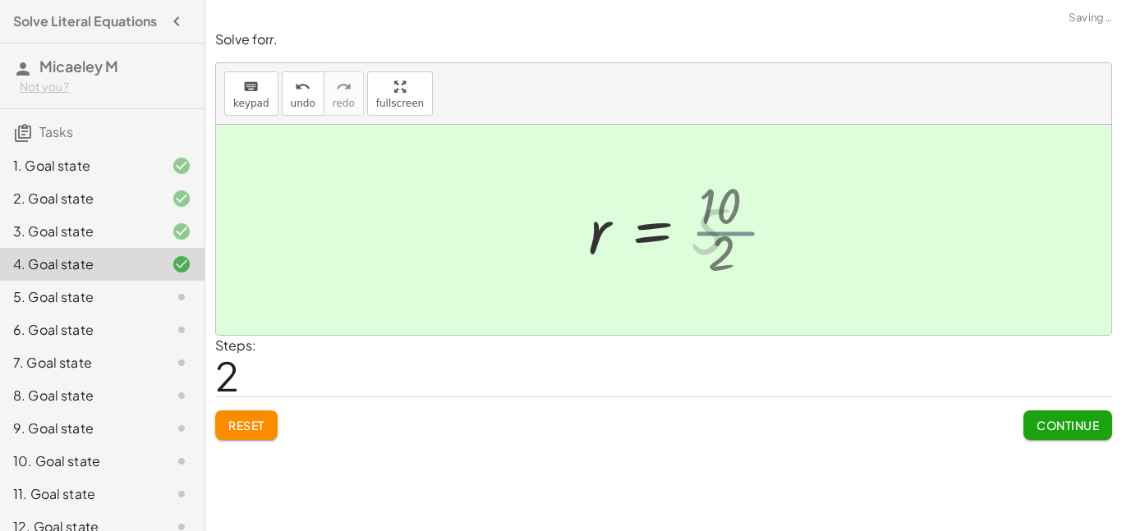
click at [710, 231] on div at bounding box center [670, 230] width 181 height 81
click at [1041, 399] on div "Continue" at bounding box center [1067, 419] width 89 height 43
click at [1057, 424] on span "Continue" at bounding box center [1068, 425] width 62 height 15
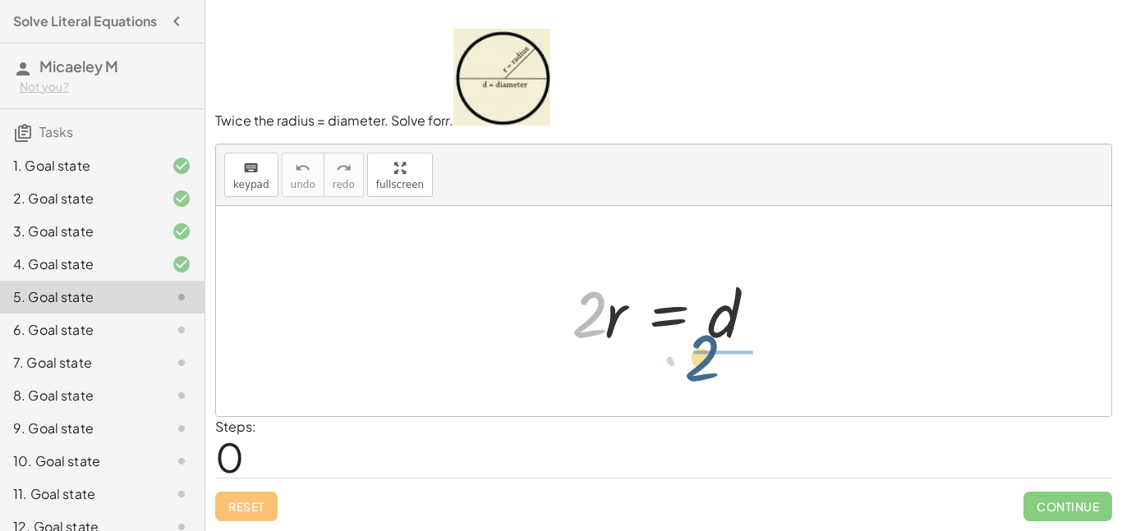
drag, startPoint x: 579, startPoint y: 325, endPoint x: 694, endPoint y: 369, distance: 123.0
click at [694, 369] on div "· 2 · 2 · r = d" at bounding box center [663, 311] width 895 height 210
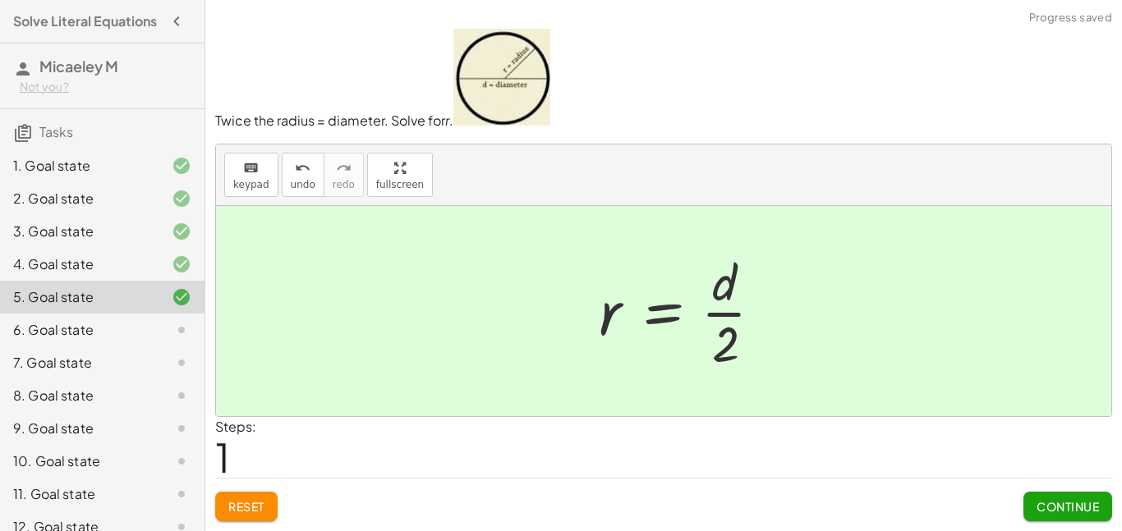
click at [734, 319] on div at bounding box center [688, 311] width 194 height 126
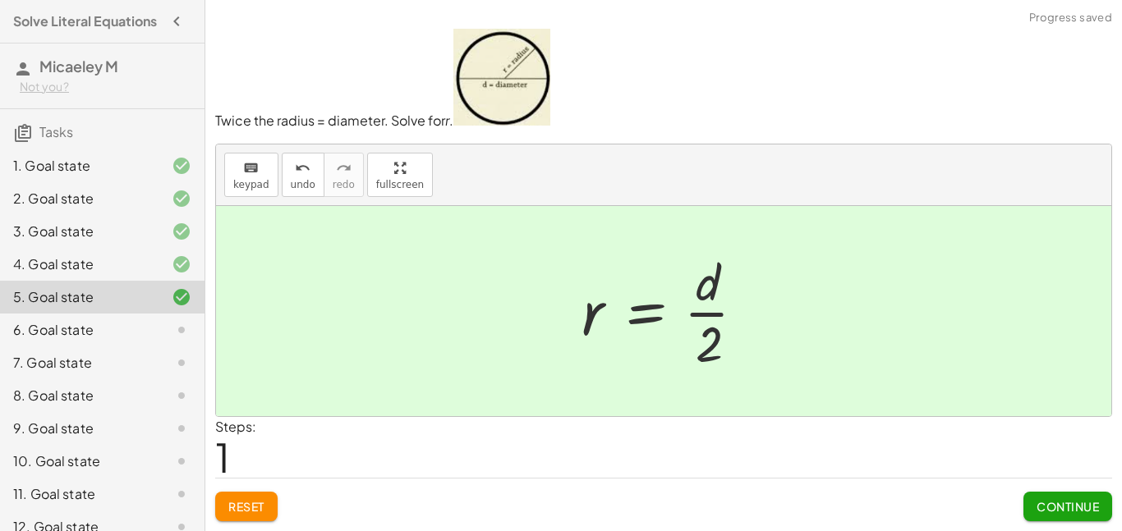
click at [720, 315] on div at bounding box center [670, 311] width 194 height 126
click at [1088, 492] on button "Continue" at bounding box center [1067, 507] width 89 height 30
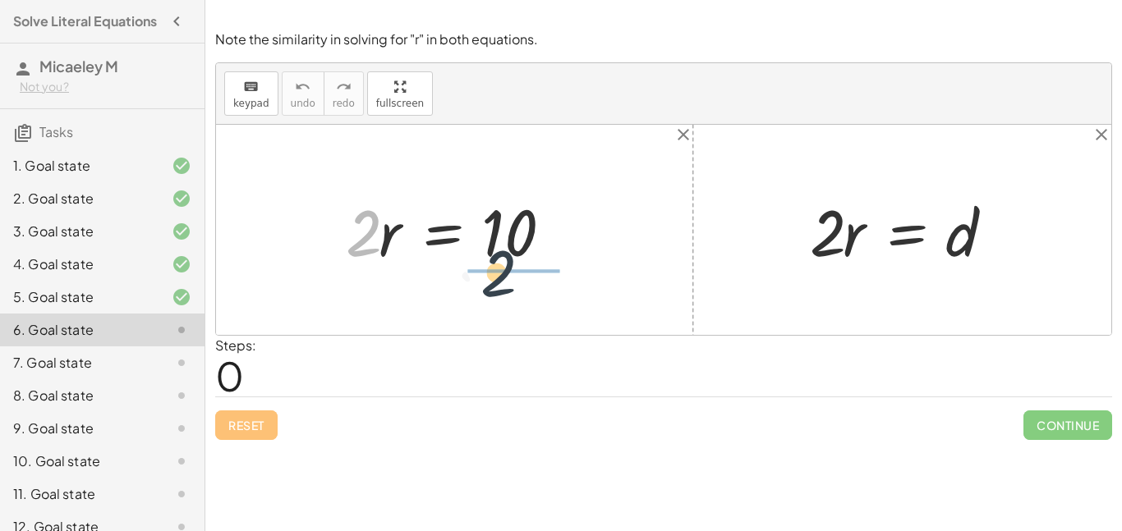
drag, startPoint x: 352, startPoint y: 237, endPoint x: 536, endPoint y: 293, distance: 192.3
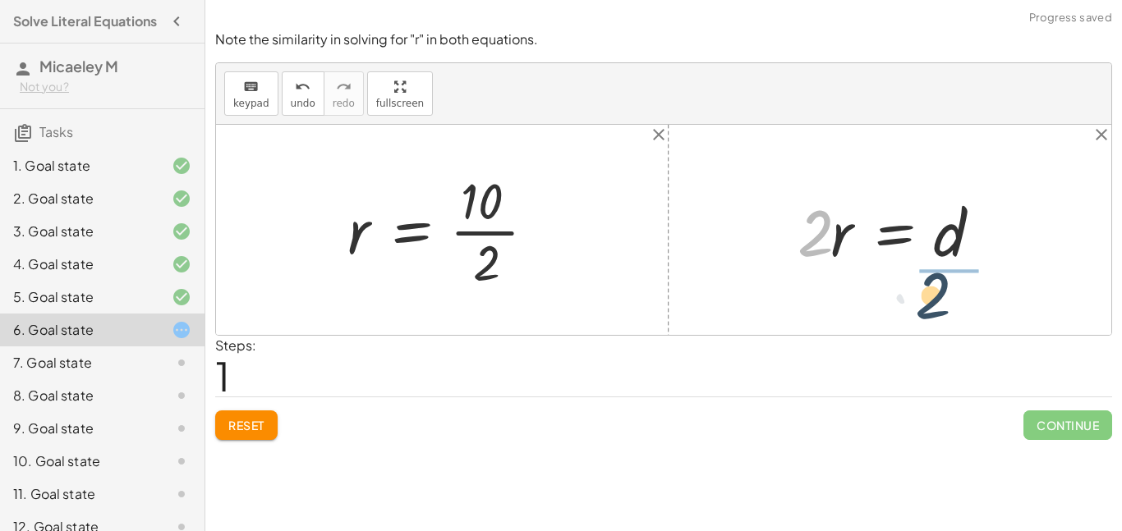
drag, startPoint x: 819, startPoint y: 241, endPoint x: 950, endPoint y: 308, distance: 147.3
click at [950, 308] on div "· 2 · r = 10 · 2 r = 10 · · 2 · 2 · r = d" at bounding box center [663, 230] width 895 height 210
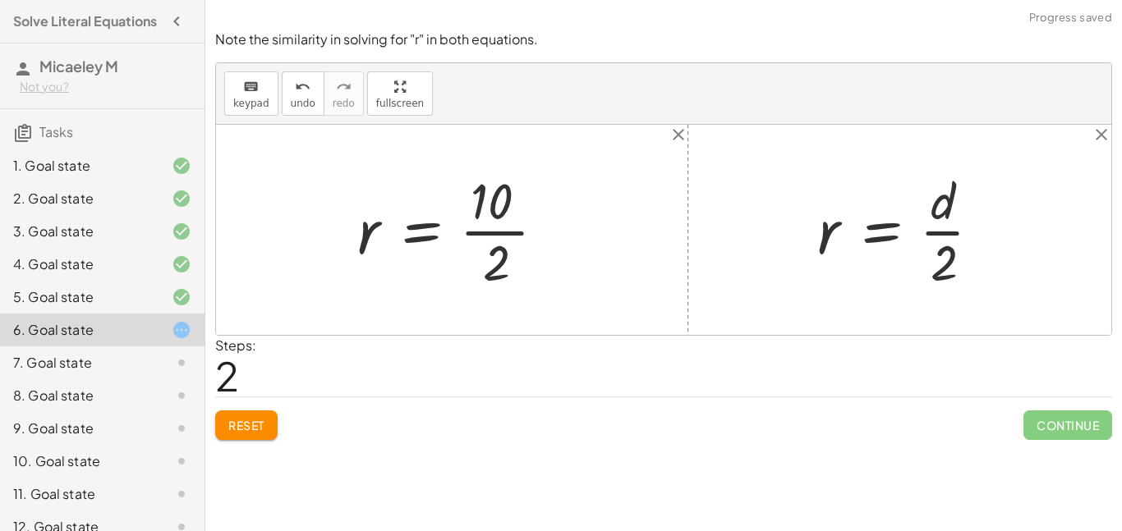
click at [504, 235] on div at bounding box center [458, 230] width 218 height 126
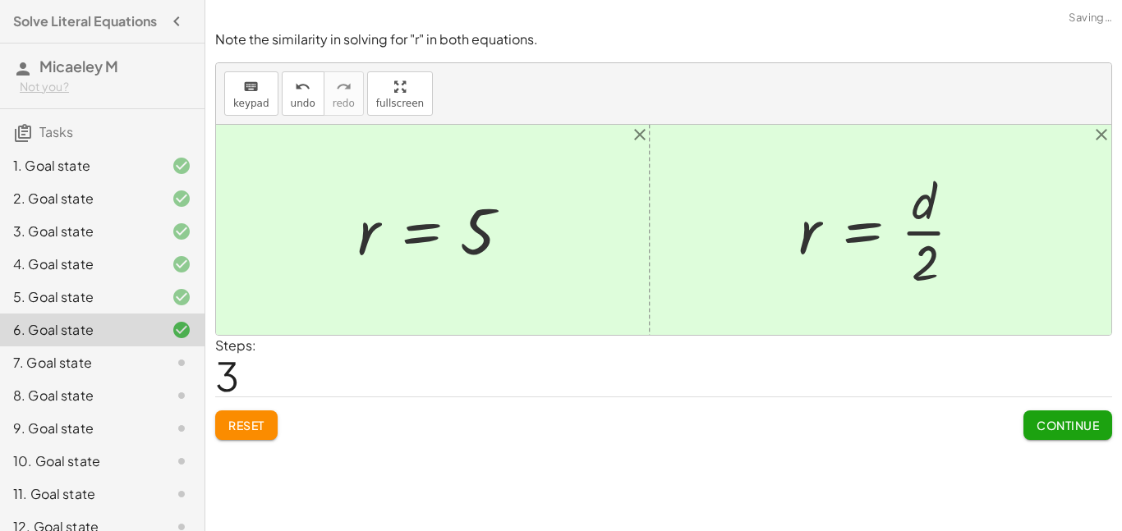
click at [1074, 425] on span "Continue" at bounding box center [1068, 425] width 62 height 15
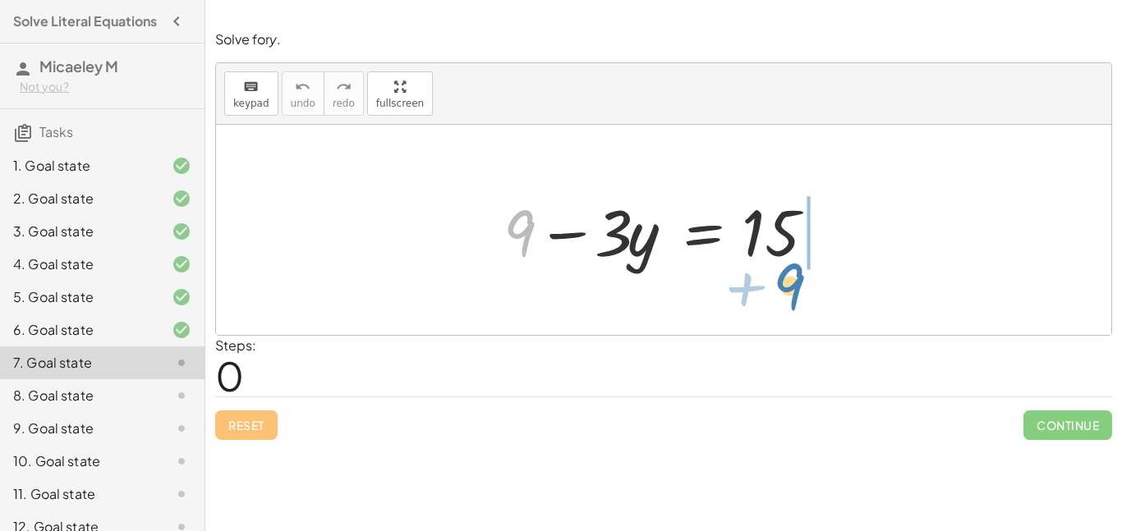
drag, startPoint x: 528, startPoint y: 238, endPoint x: 801, endPoint y: 287, distance: 277.1
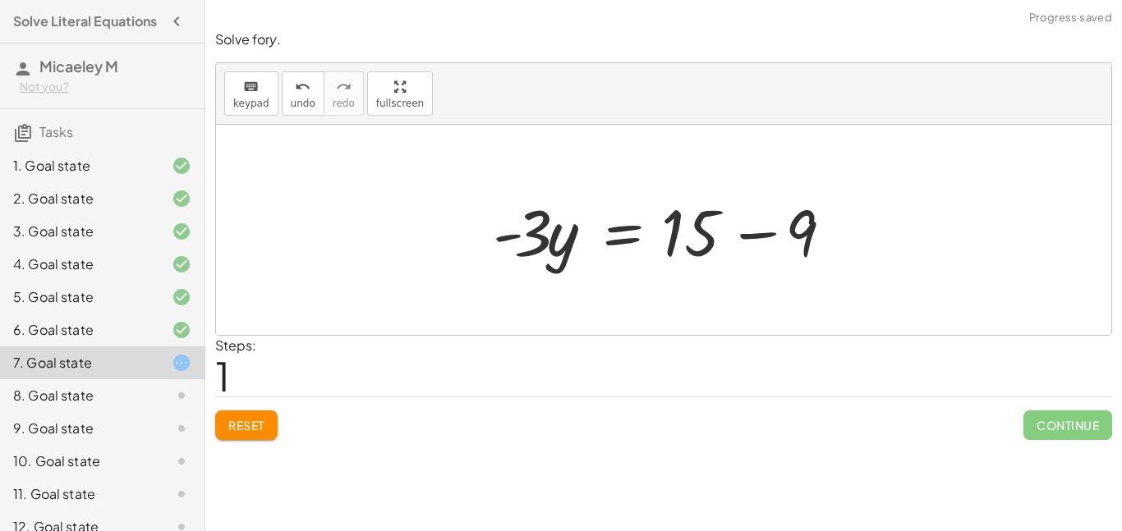
click at [750, 235] on div at bounding box center [670, 230] width 370 height 85
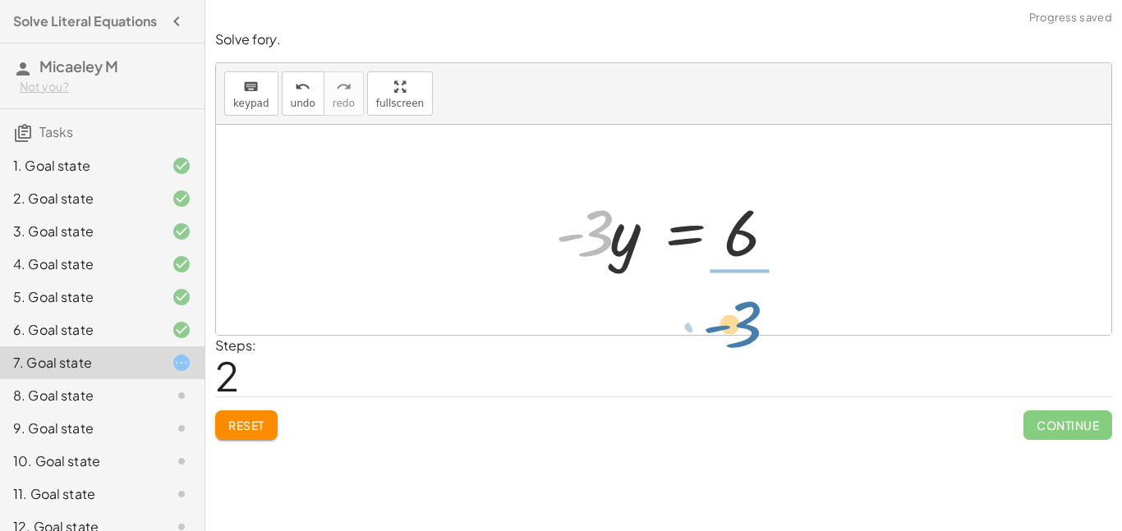
drag, startPoint x: 591, startPoint y: 241, endPoint x: 743, endPoint y: 330, distance: 175.7
click at [743, 330] on div "+ 9 − · 3 · y = 15 · - 3 · y = + 15 − 9 · - 3 · 3 · y = - 6" at bounding box center [663, 230] width 895 height 210
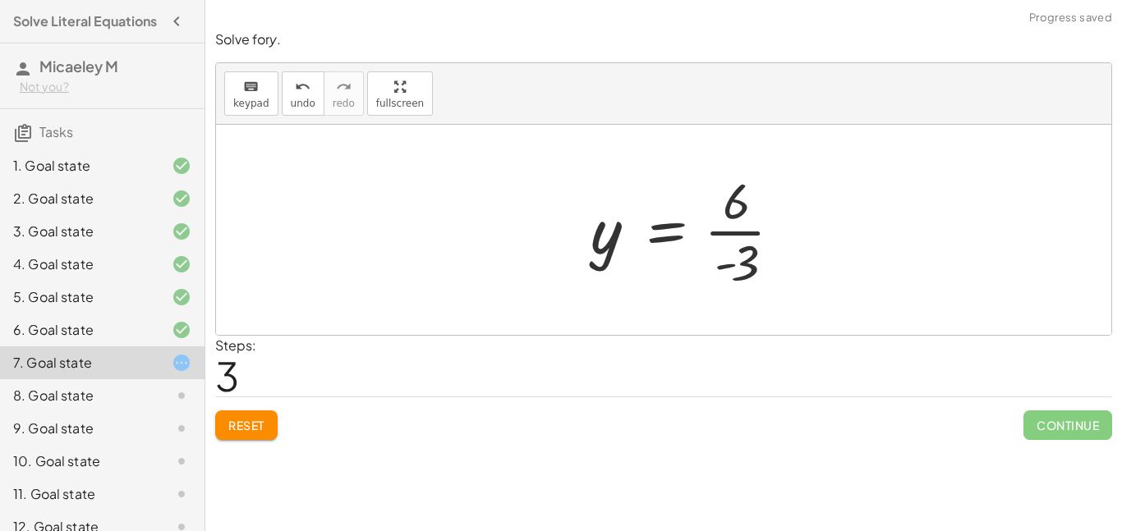
click at [737, 237] on div at bounding box center [692, 230] width 221 height 126
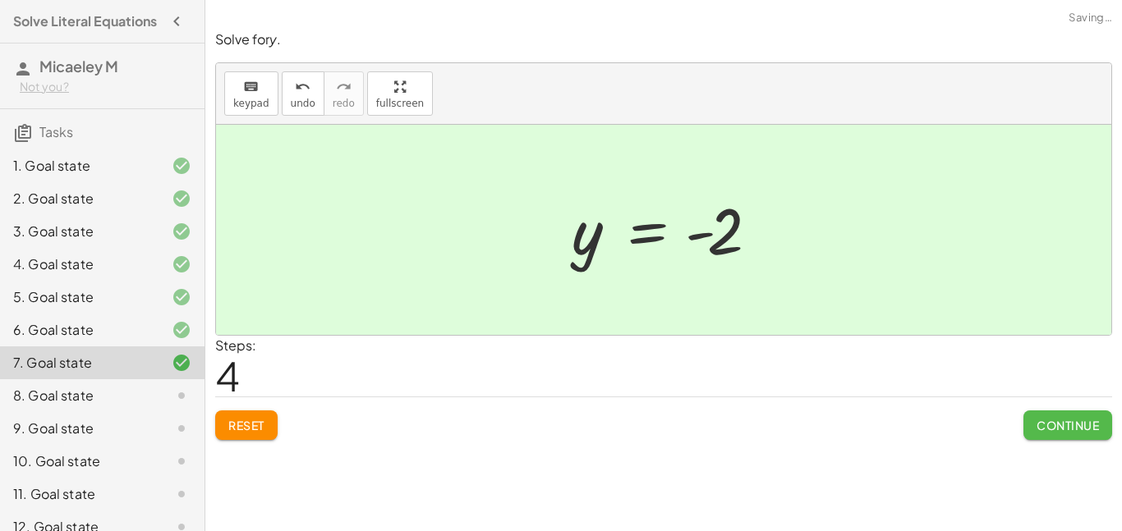
click at [1038, 421] on span "Continue" at bounding box center [1068, 425] width 62 height 15
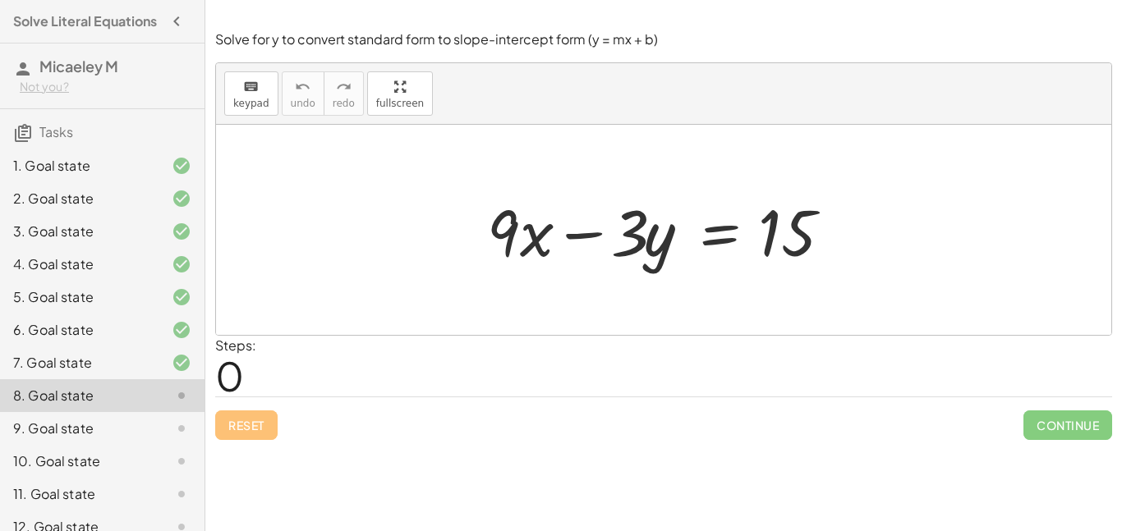
click at [573, 237] on div at bounding box center [670, 230] width 382 height 85
drag, startPoint x: 525, startPoint y: 238, endPoint x: 881, endPoint y: 243, distance: 356.5
click at [881, 243] on div "· x + · 9 + · 9 · x − · 3 · y = 15" at bounding box center [663, 230] width 895 height 210
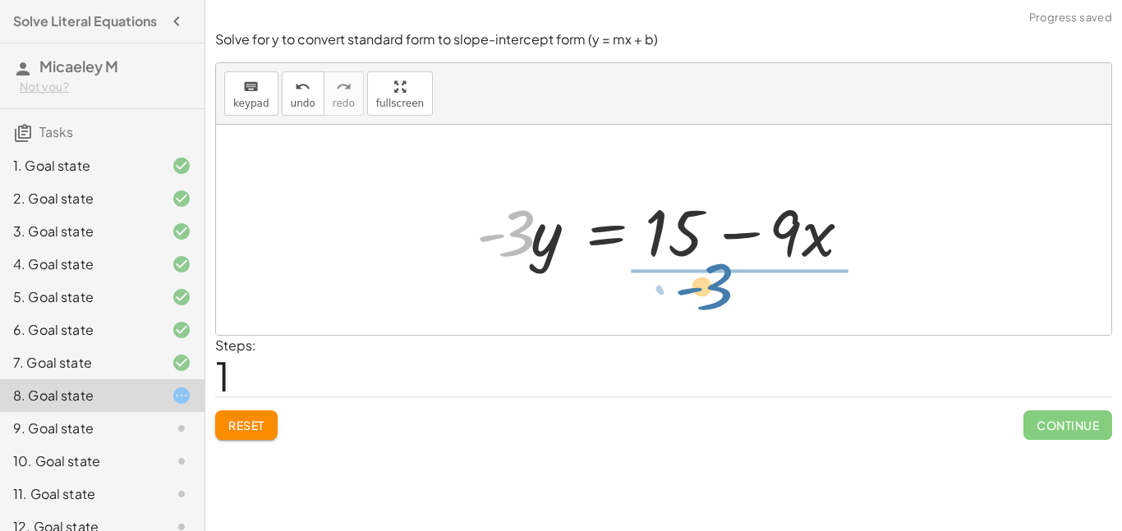
drag, startPoint x: 509, startPoint y: 228, endPoint x: 709, endPoint y: 282, distance: 206.6
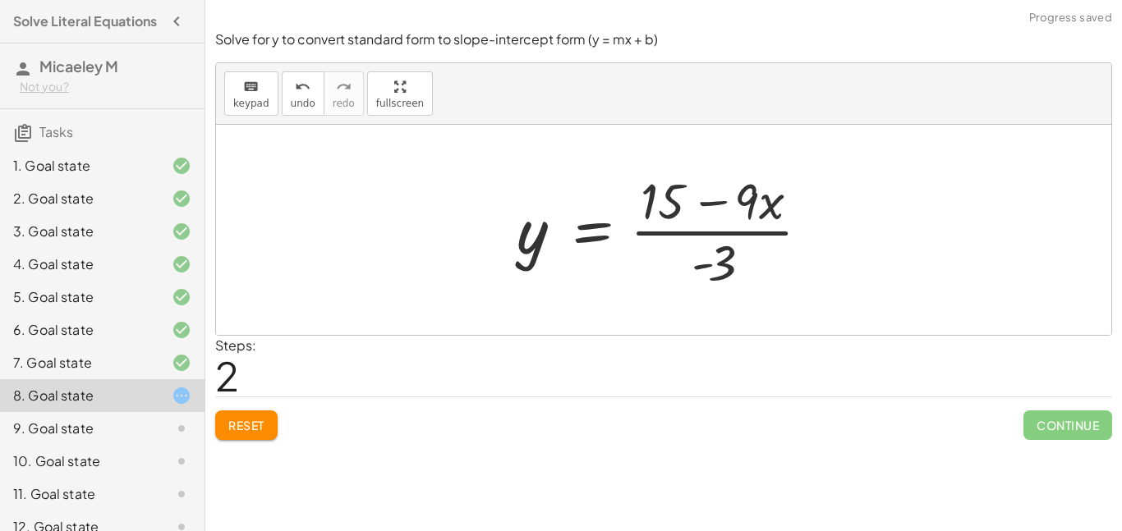
click at [668, 240] on div at bounding box center [669, 230] width 323 height 126
click at [716, 195] on div at bounding box center [669, 230] width 323 height 126
click at [716, 241] on div at bounding box center [669, 230] width 323 height 126
drag, startPoint x: 726, startPoint y: 253, endPoint x: 532, endPoint y: 244, distance: 194.1
click at [532, 244] on div at bounding box center [669, 230] width 323 height 126
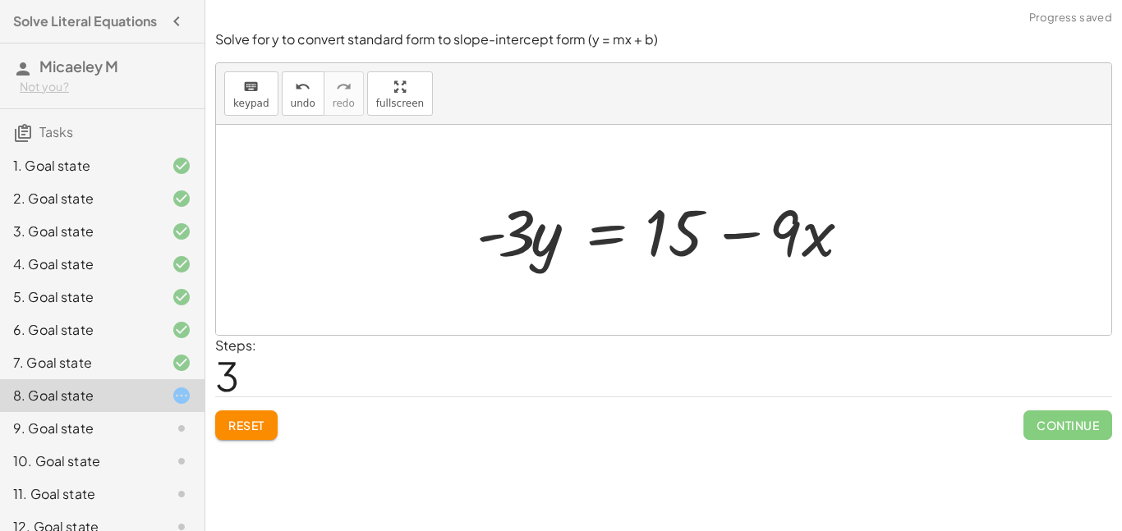
click at [759, 235] on div at bounding box center [669, 230] width 403 height 85
drag, startPoint x: 781, startPoint y: 235, endPoint x: 531, endPoint y: 289, distance: 255.5
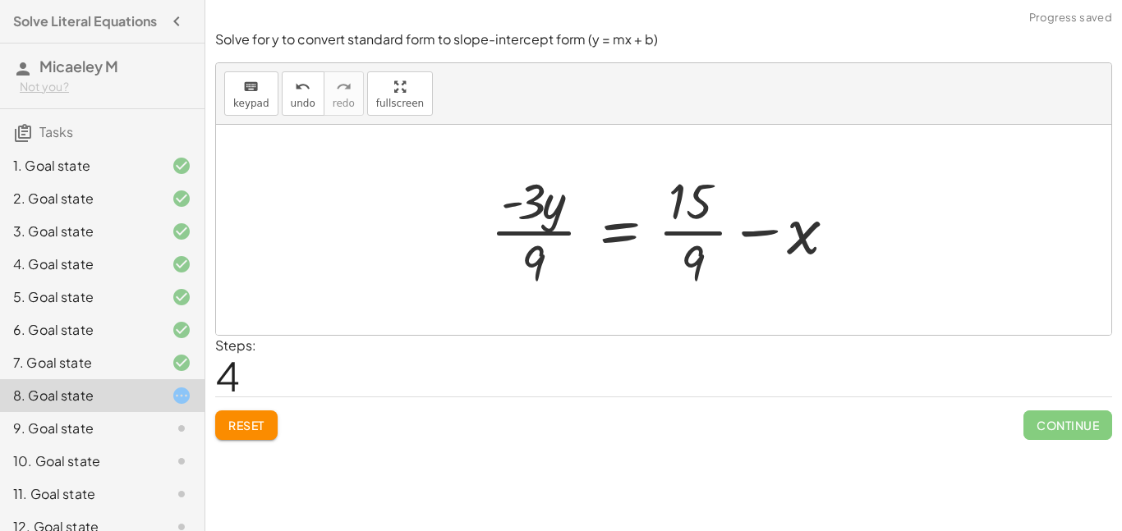
click at [768, 232] on div at bounding box center [669, 230] width 375 height 126
click at [710, 228] on div at bounding box center [669, 230] width 375 height 126
click at [709, 232] on div at bounding box center [657, 230] width 350 height 126
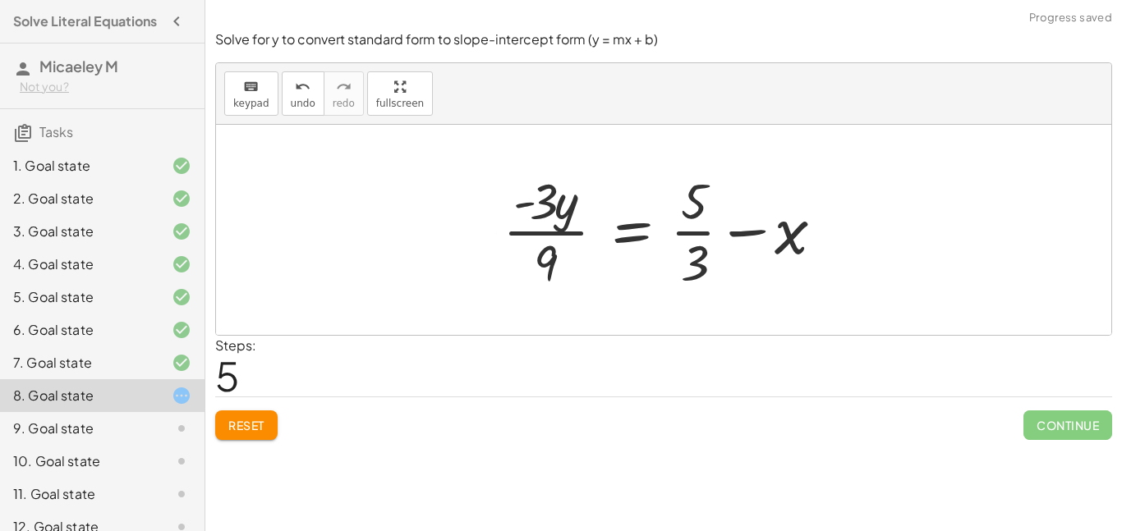
click at [700, 230] on div at bounding box center [669, 230] width 350 height 126
click at [701, 241] on div at bounding box center [669, 230] width 350 height 126
drag, startPoint x: 554, startPoint y: 255, endPoint x: 834, endPoint y: 221, distance: 281.3
click at [834, 221] on div at bounding box center [669, 230] width 350 height 126
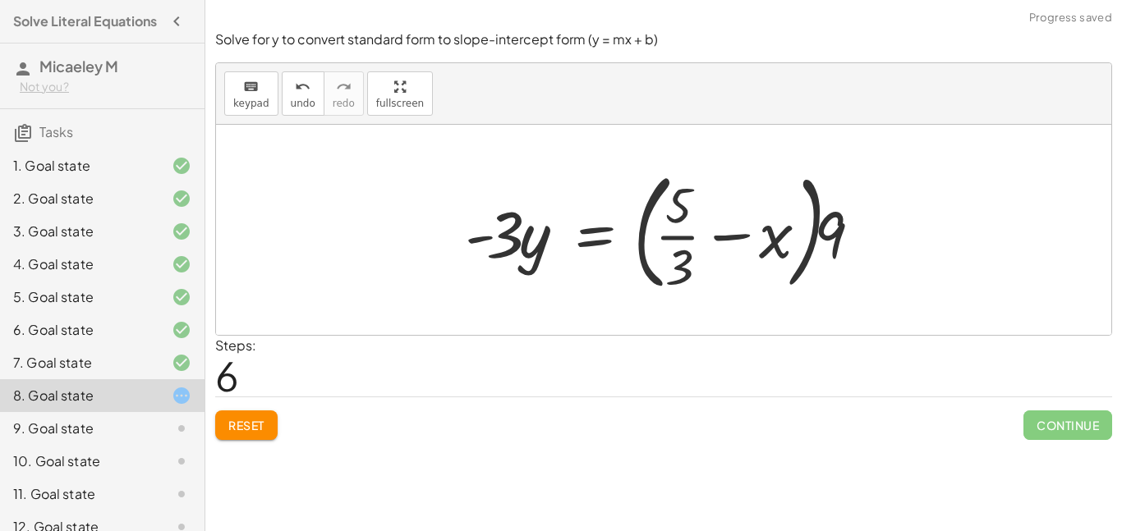
click at [837, 243] on div at bounding box center [670, 230] width 427 height 136
click at [839, 223] on div at bounding box center [670, 230] width 427 height 136
drag, startPoint x: 827, startPoint y: 227, endPoint x: 623, endPoint y: 220, distance: 203.8
click at [623, 220] on div at bounding box center [670, 230] width 427 height 136
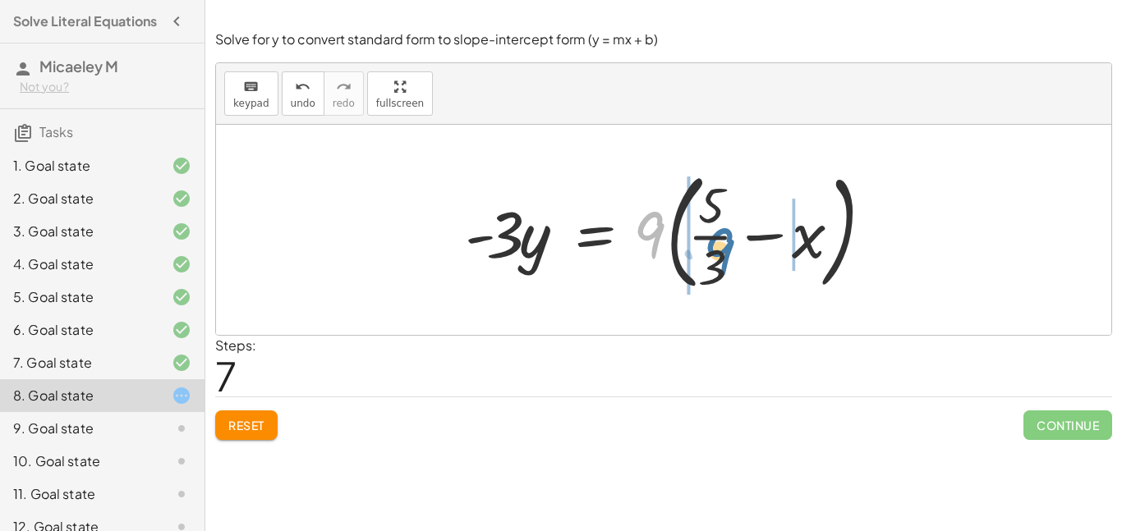
drag, startPoint x: 643, startPoint y: 237, endPoint x: 711, endPoint y: 251, distance: 69.6
click at [711, 251] on div at bounding box center [670, 230] width 427 height 136
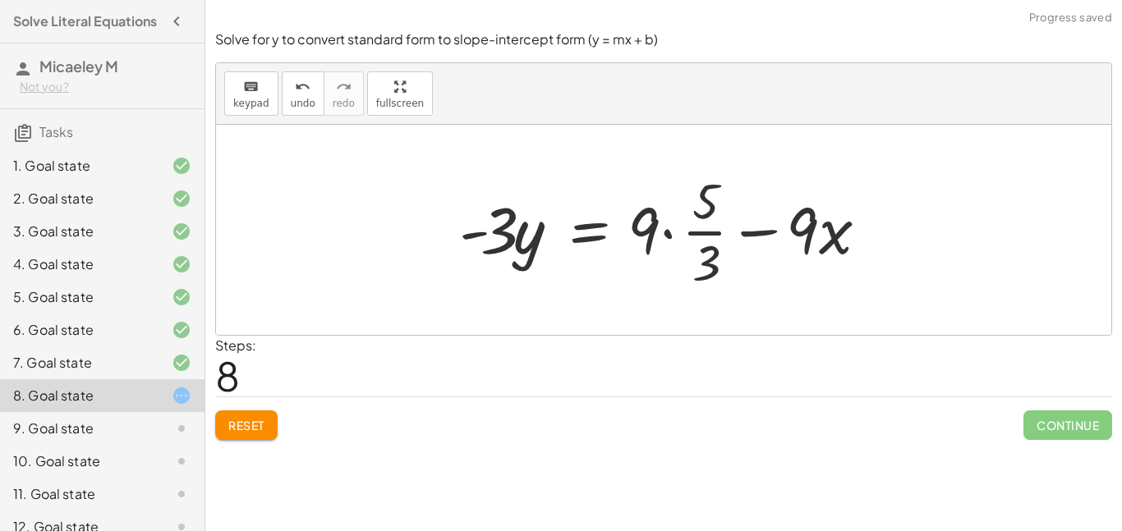
click at [706, 235] on div at bounding box center [670, 230] width 438 height 126
click at [669, 228] on div at bounding box center [670, 230] width 438 height 126
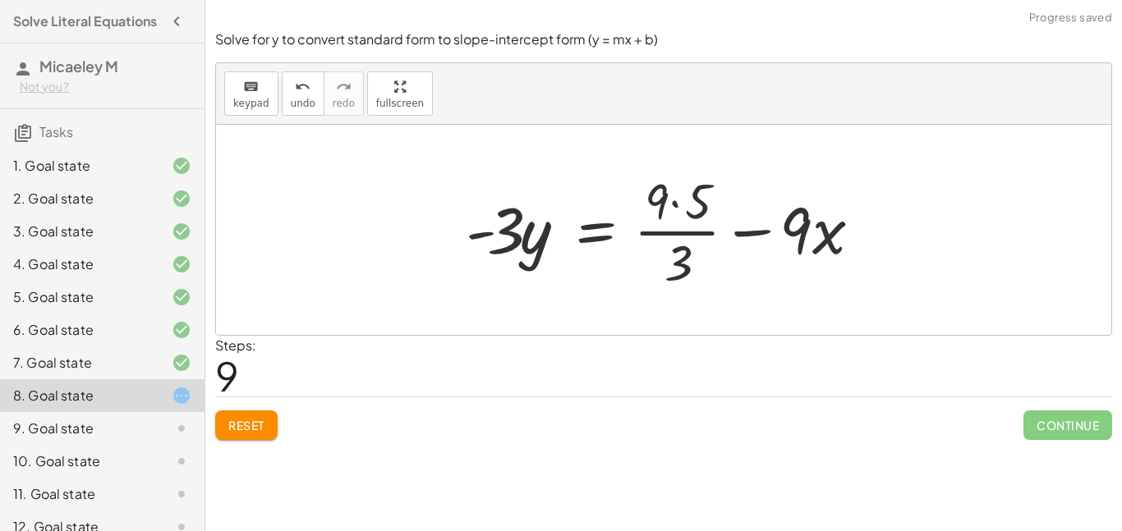
click at [735, 236] on div at bounding box center [670, 230] width 425 height 126
click at [676, 205] on div at bounding box center [670, 230] width 425 height 126
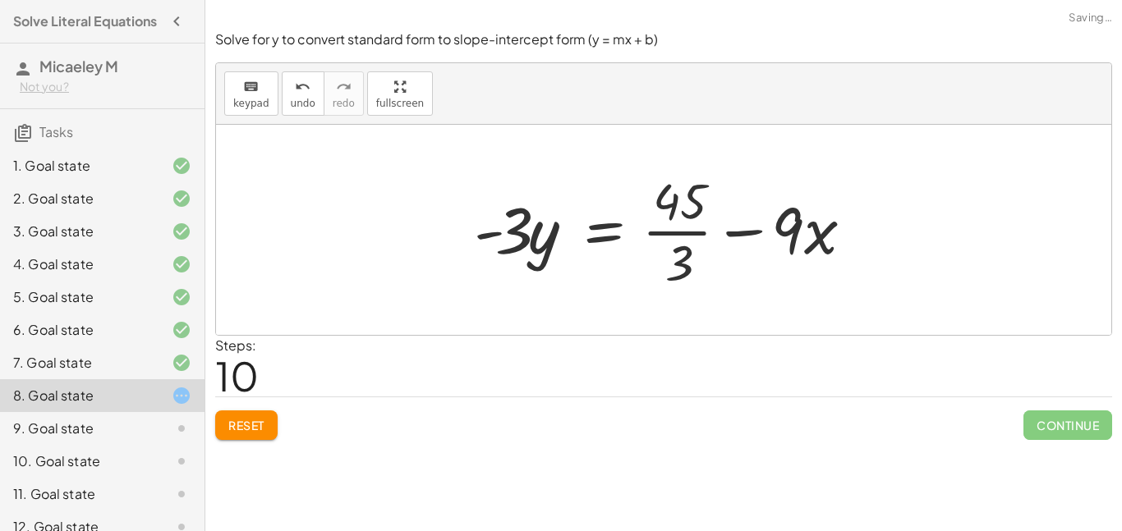
click at [665, 236] on div at bounding box center [670, 230] width 408 height 126
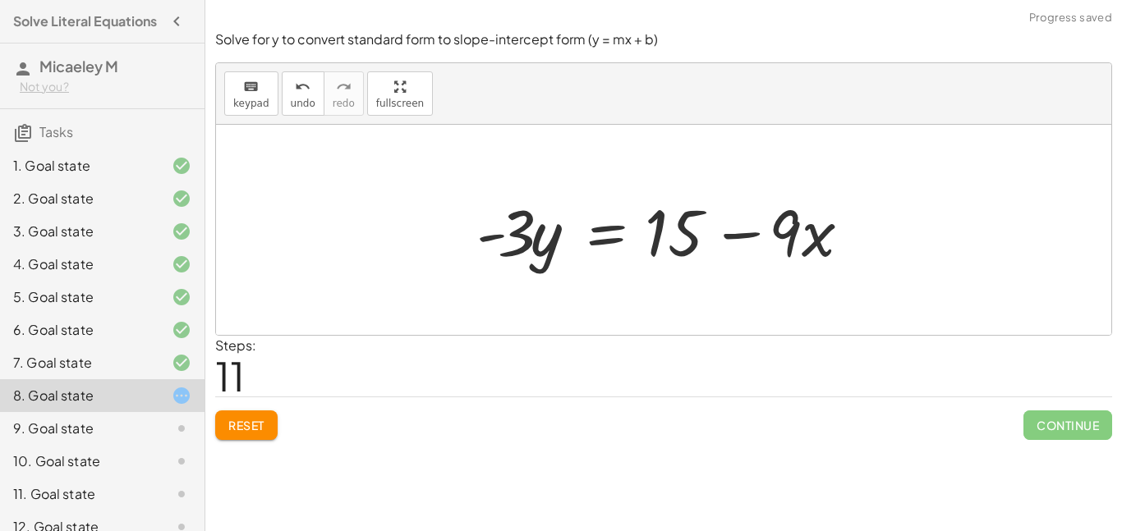
click at [752, 238] on div at bounding box center [669, 230] width 403 height 85
drag, startPoint x: 531, startPoint y: 236, endPoint x: 554, endPoint y: 227, distance: 23.9
click at [554, 227] on div at bounding box center [669, 230] width 403 height 85
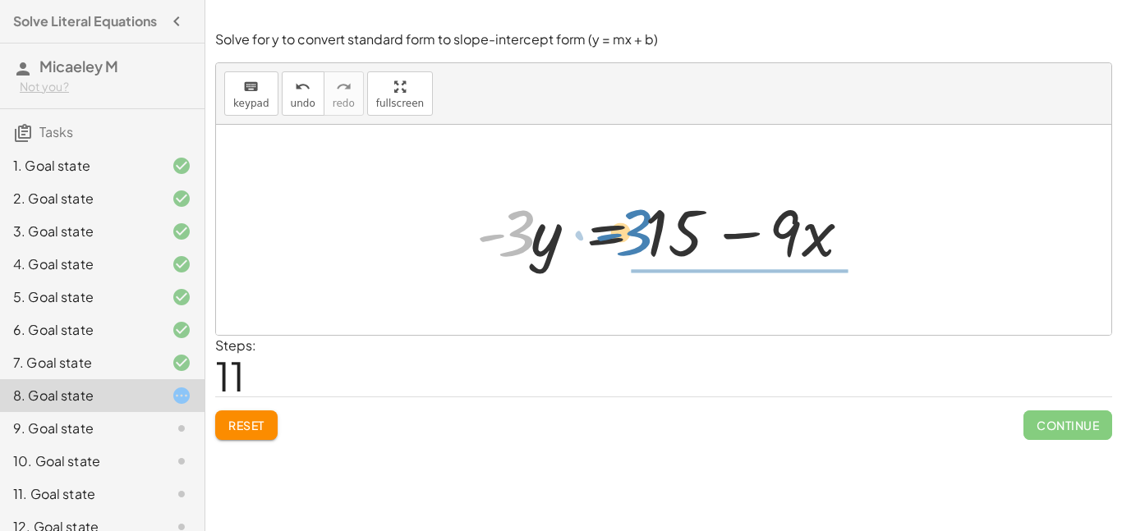
drag, startPoint x: 528, startPoint y: 232, endPoint x: 647, endPoint y: 232, distance: 119.1
click at [647, 232] on div at bounding box center [669, 230] width 403 height 85
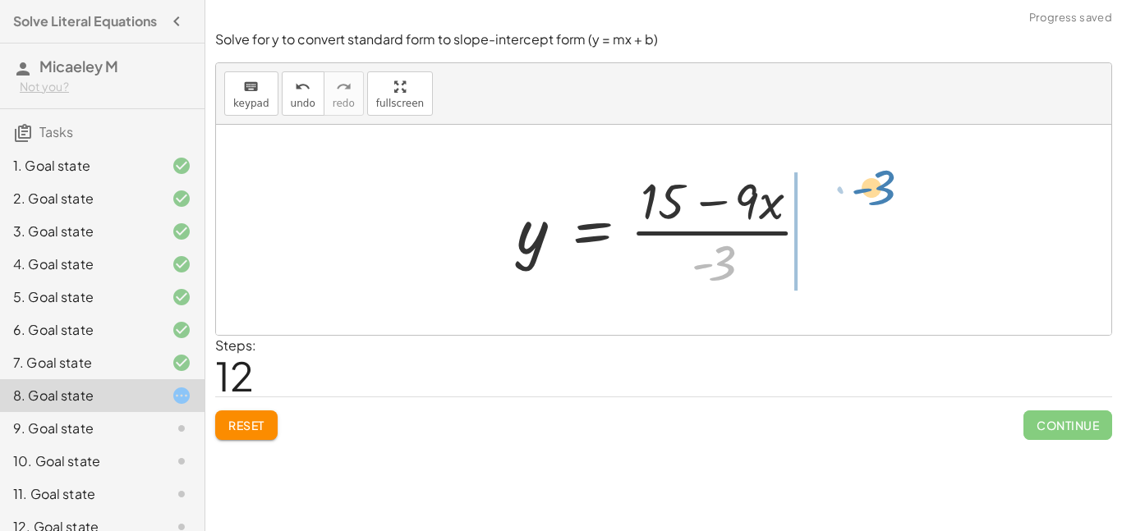
drag, startPoint x: 719, startPoint y: 277, endPoint x: 876, endPoint y: 204, distance: 173.8
click at [876, 204] on div "+ · 9 · x − · 3 · y = 15 · - 3 · y = + 15 − · 9 · x y = · ( + 15 − · 9 · x ) · …" at bounding box center [663, 230] width 895 height 210
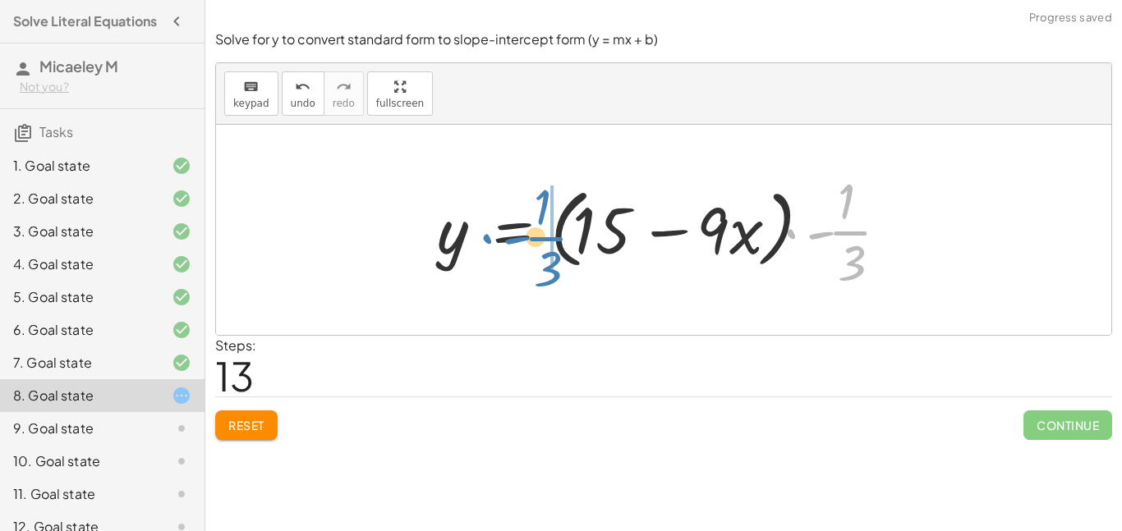
drag, startPoint x: 848, startPoint y: 241, endPoint x: 543, endPoint y: 247, distance: 305.6
click at [543, 247] on div at bounding box center [669, 230] width 481 height 126
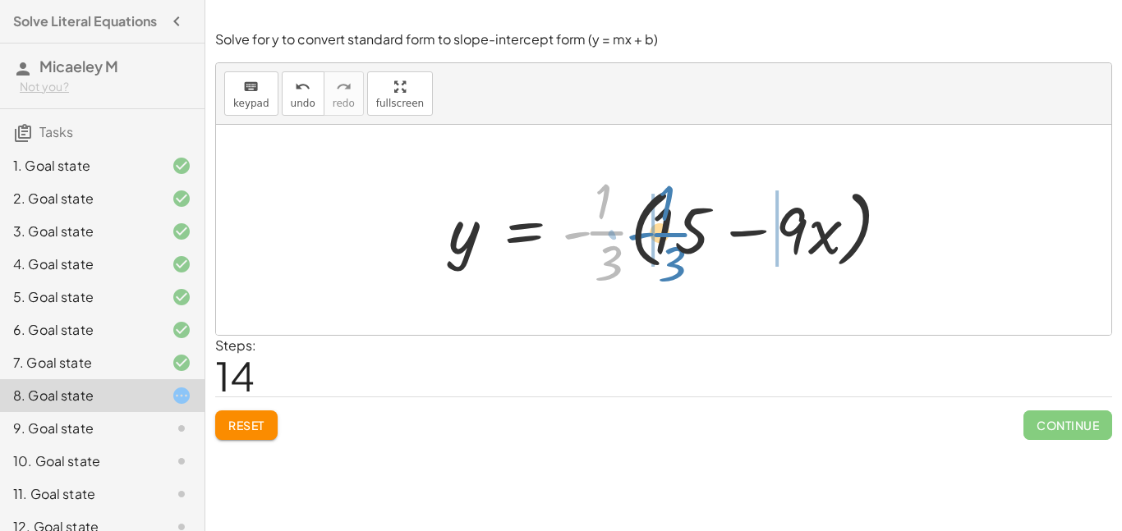
drag, startPoint x: 603, startPoint y: 223, endPoint x: 668, endPoint y: 225, distance: 64.9
click at [668, 225] on div at bounding box center [670, 230] width 460 height 126
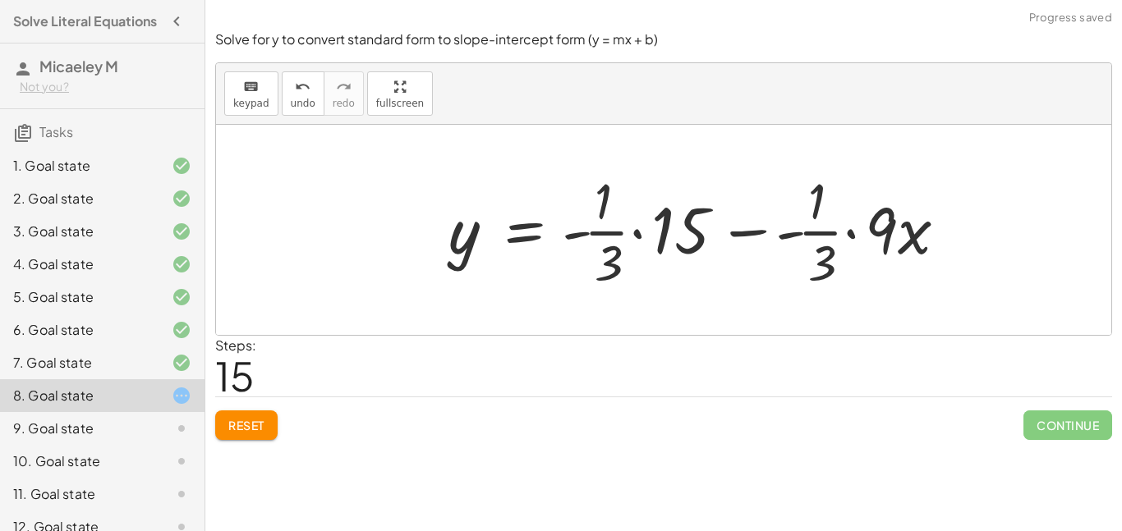
click at [639, 238] on div at bounding box center [703, 230] width 527 height 126
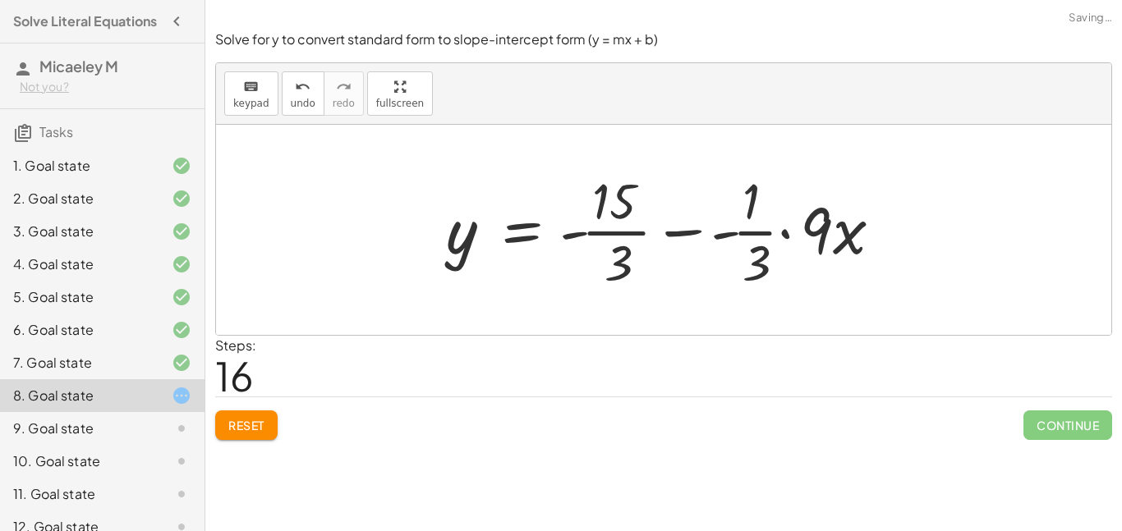
click at [591, 230] on div at bounding box center [670, 230] width 465 height 126
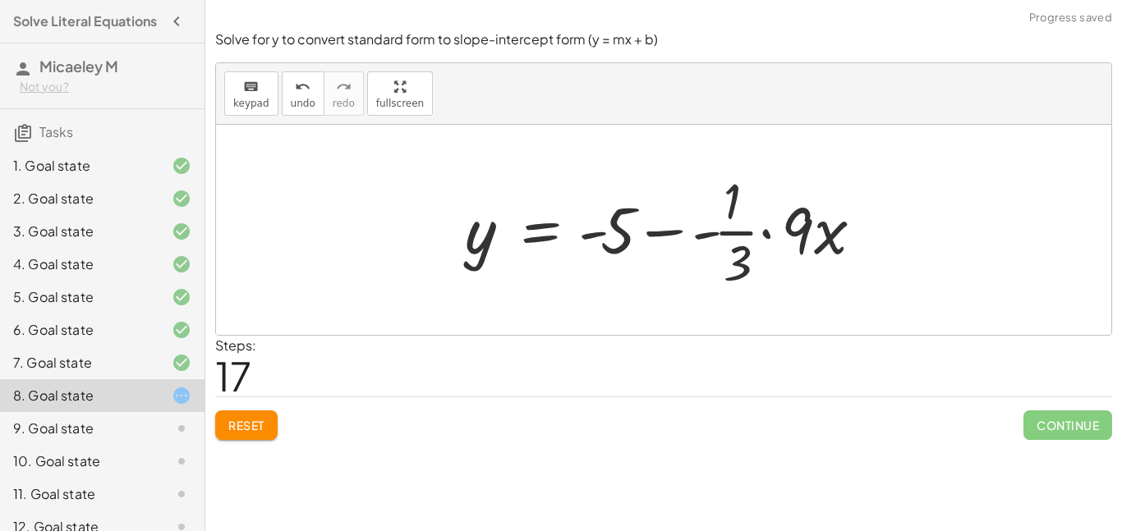
click at [712, 237] on div at bounding box center [670, 230] width 427 height 126
click at [727, 237] on div at bounding box center [670, 230] width 427 height 126
click at [730, 223] on div at bounding box center [670, 230] width 427 height 126
click at [672, 237] on div at bounding box center [670, 230] width 427 height 126
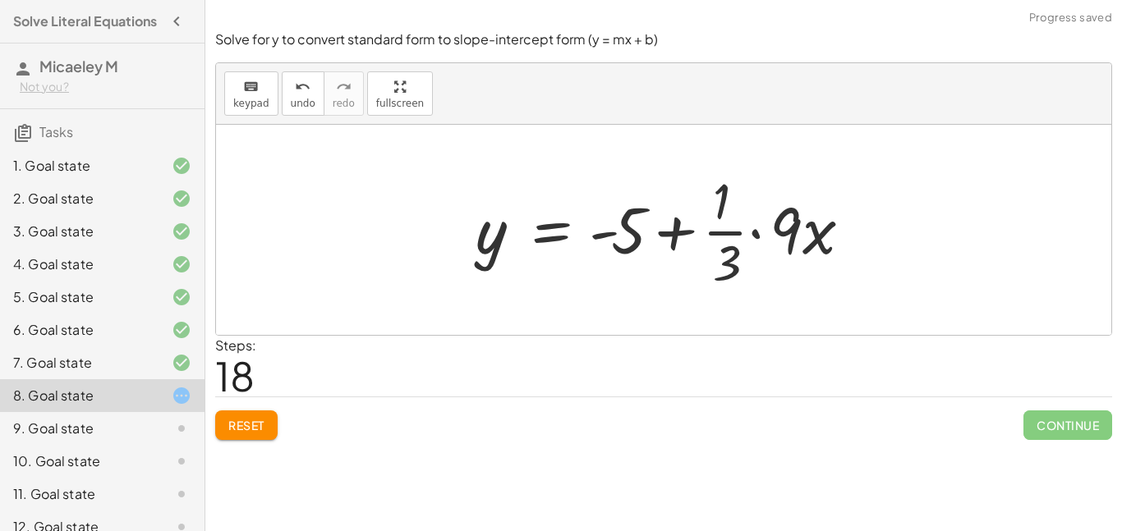
click at [707, 235] on div at bounding box center [669, 230] width 405 height 126
click at [677, 233] on div at bounding box center [669, 230] width 405 height 126
click at [751, 235] on div at bounding box center [669, 230] width 405 height 126
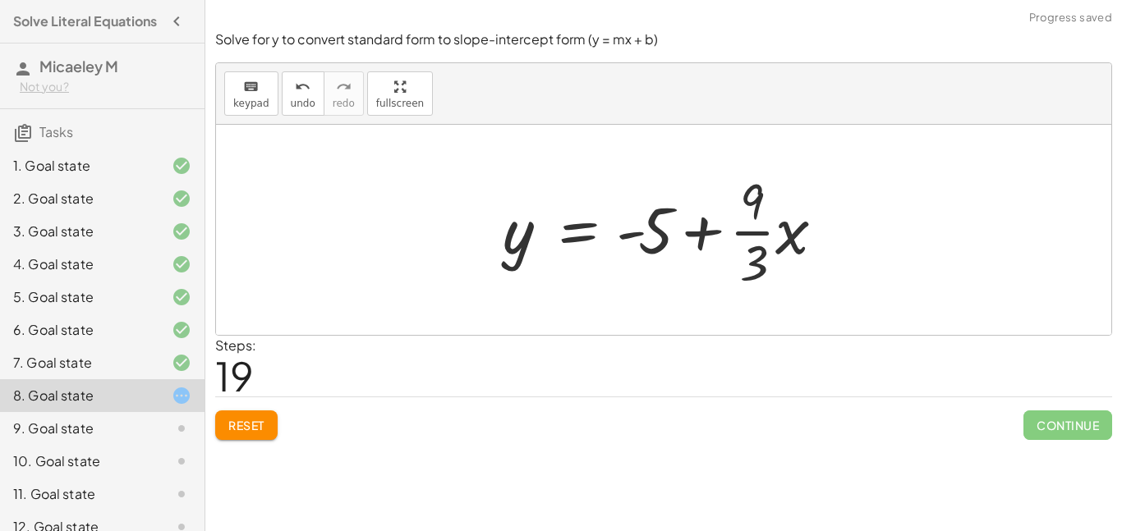
click at [746, 238] on div at bounding box center [669, 230] width 351 height 126
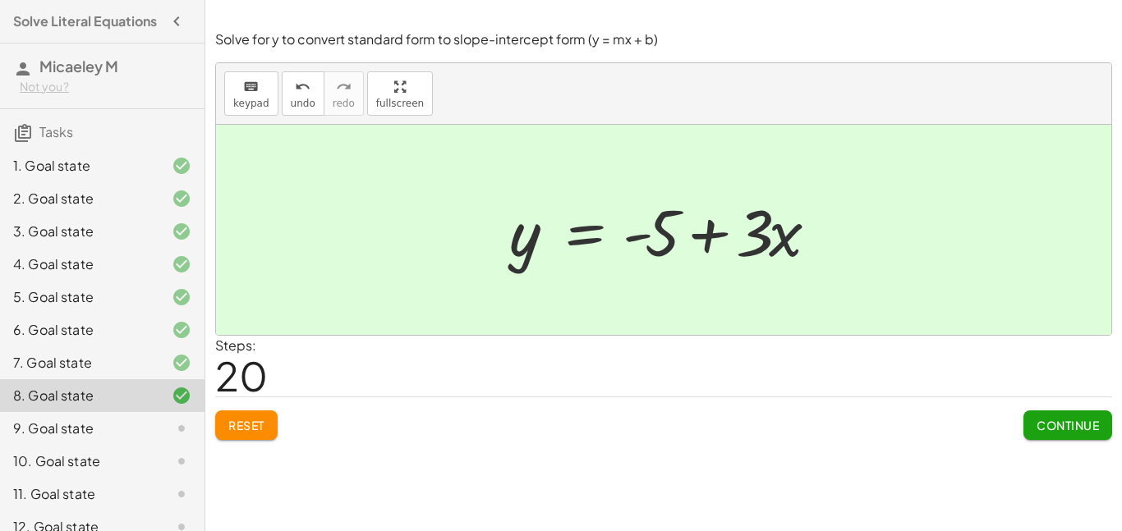
click at [1065, 422] on span "Continue" at bounding box center [1068, 425] width 62 height 15
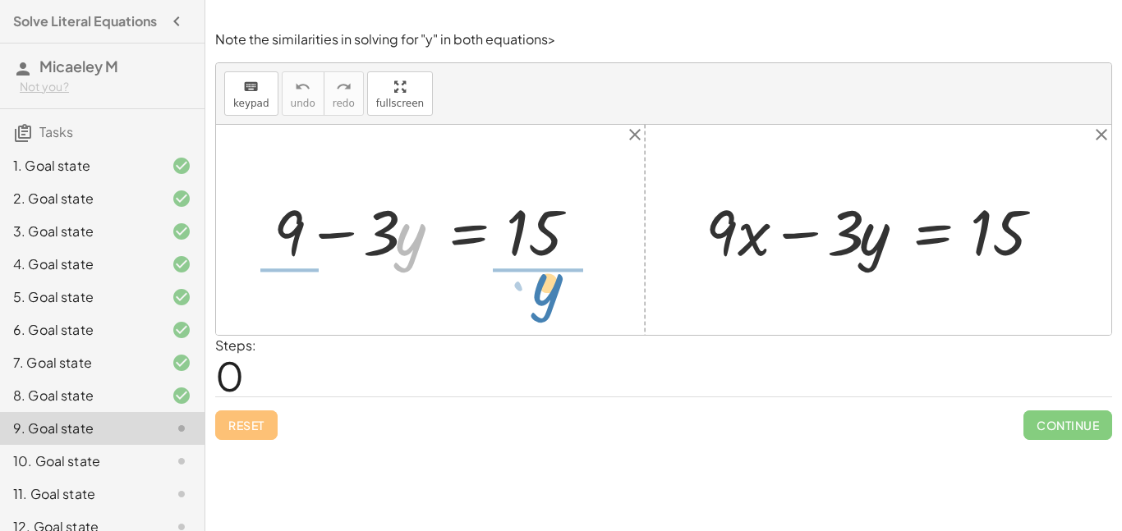
drag, startPoint x: 401, startPoint y: 240, endPoint x: 537, endPoint y: 295, distance: 147.0
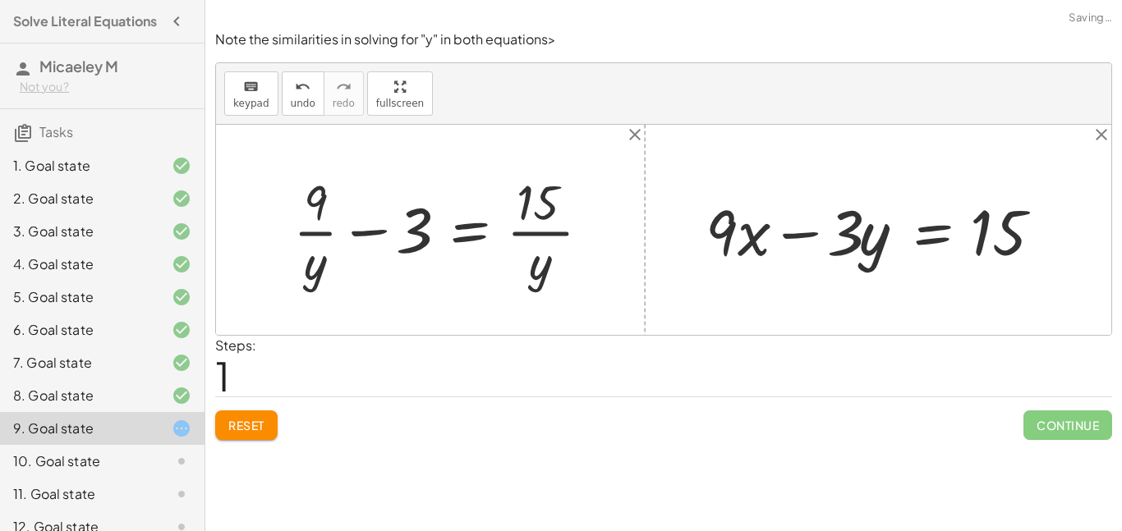
click at [275, 414] on button "Reset" at bounding box center [246, 426] width 62 height 30
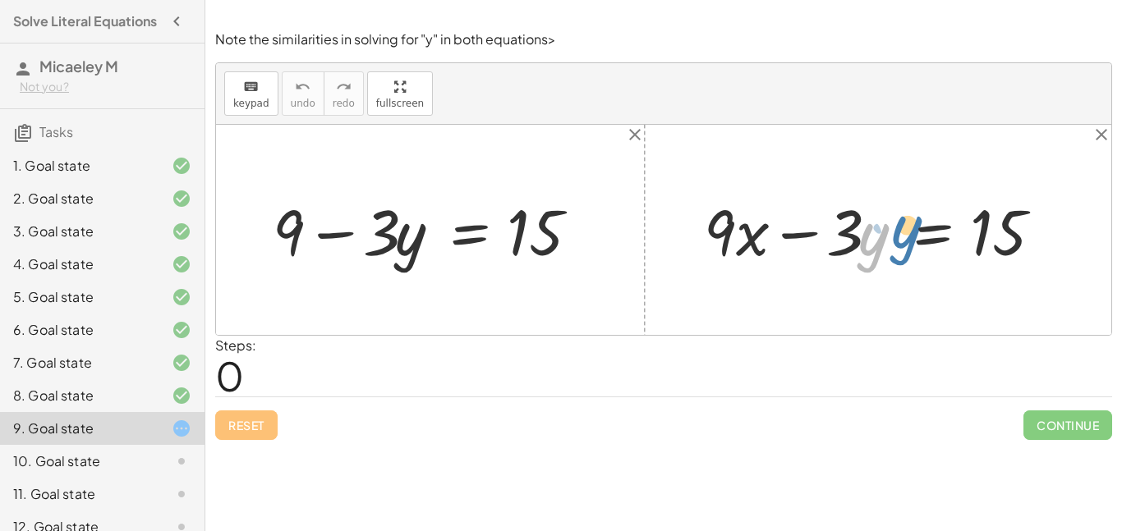
click at [858, 253] on div at bounding box center [884, 229] width 376 height 83
drag, startPoint x: 830, startPoint y: 238, endPoint x: 841, endPoint y: 240, distance: 10.8
click at [841, 240] on div at bounding box center [884, 229] width 376 height 83
drag, startPoint x: 877, startPoint y: 254, endPoint x: 1073, endPoint y: 260, distance: 195.6
click at [1073, 260] on div "· y + · 9 · x − · 3 · y = 15" at bounding box center [877, 229] width 397 height 91
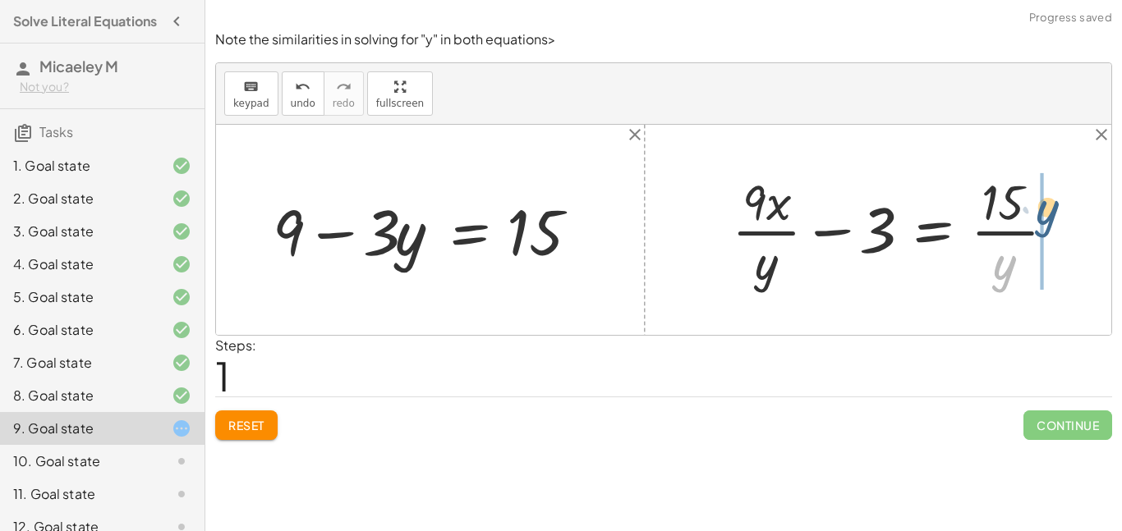
drag, startPoint x: 1003, startPoint y: 266, endPoint x: 1046, endPoint y: 209, distance: 71.0
click at [1046, 209] on div at bounding box center [900, 230] width 353 height 125
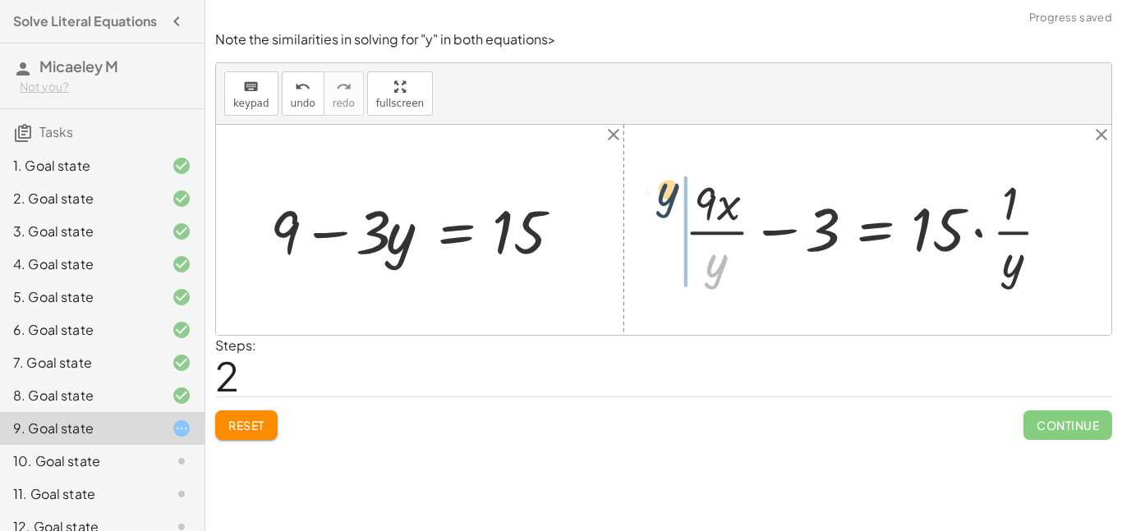
drag, startPoint x: 725, startPoint y: 264, endPoint x: 669, endPoint y: 185, distance: 97.8
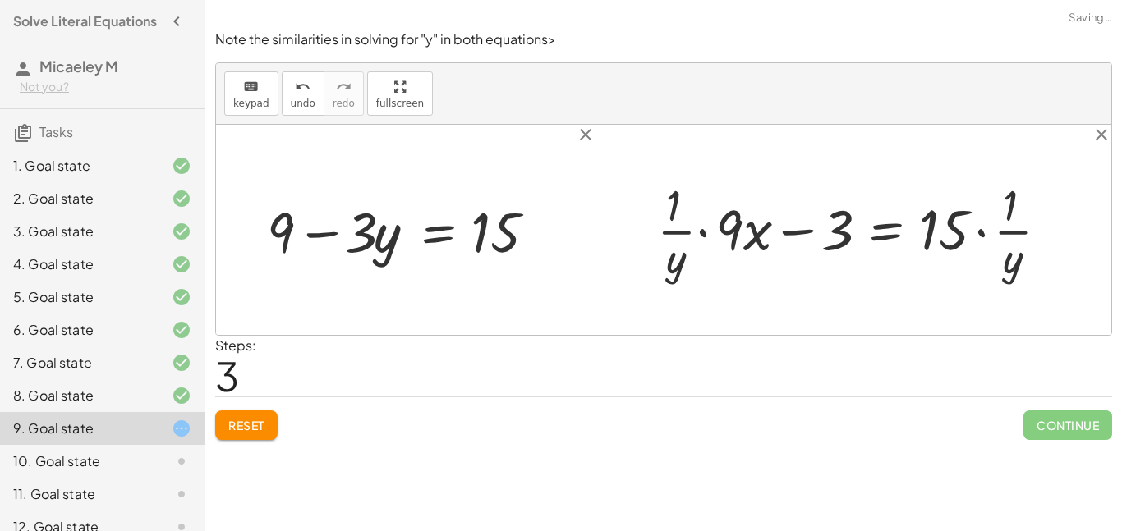
click at [678, 237] on div at bounding box center [859, 229] width 421 height 109
click at [703, 233] on div at bounding box center [859, 229] width 421 height 109
click at [793, 231] on div at bounding box center [883, 229] width 375 height 109
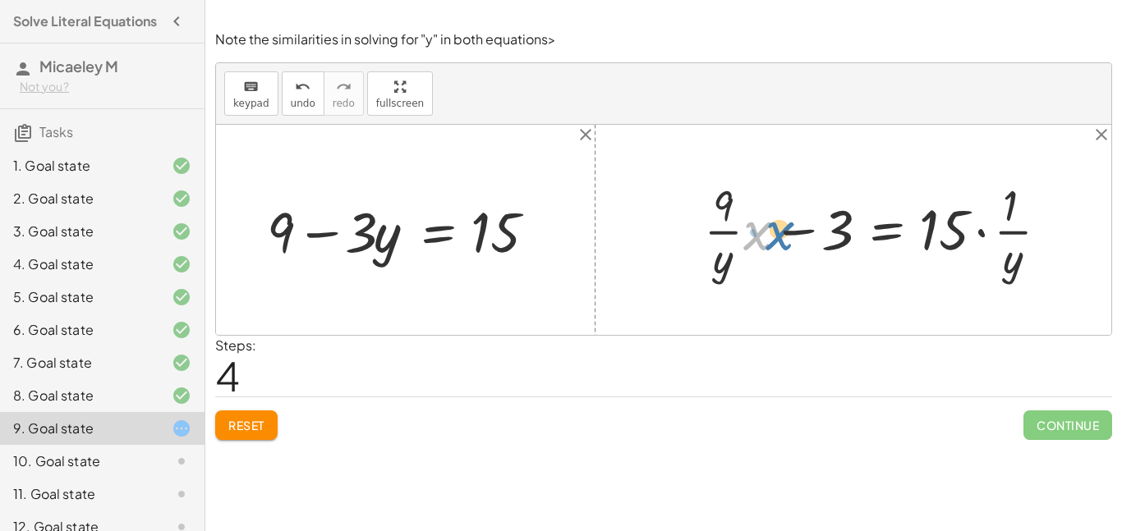
drag, startPoint x: 763, startPoint y: 244, endPoint x: 783, endPoint y: 243, distance: 19.7
click at [783, 243] on div at bounding box center [883, 229] width 375 height 109
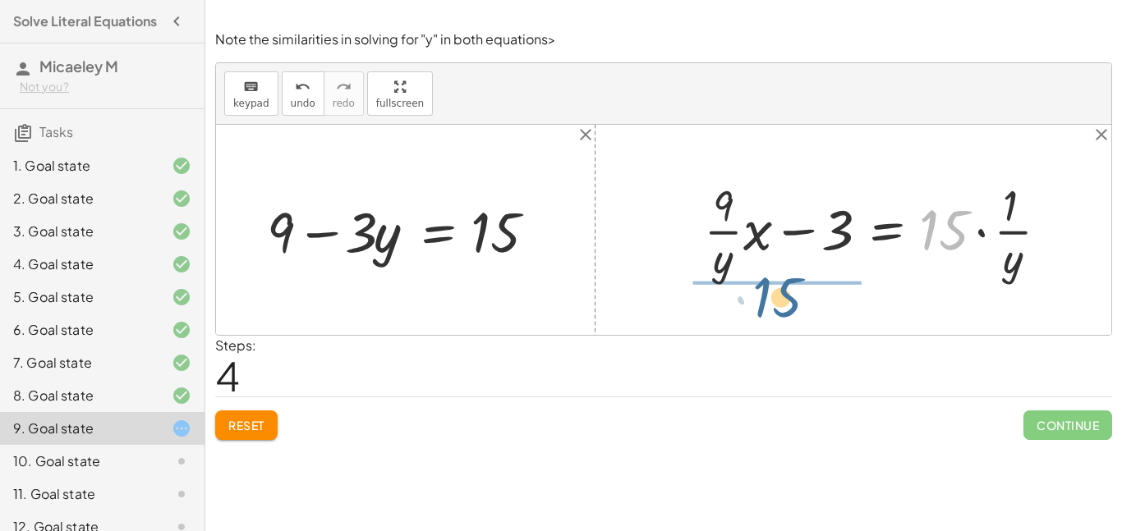
drag, startPoint x: 957, startPoint y: 234, endPoint x: 786, endPoint y: 305, distance: 184.9
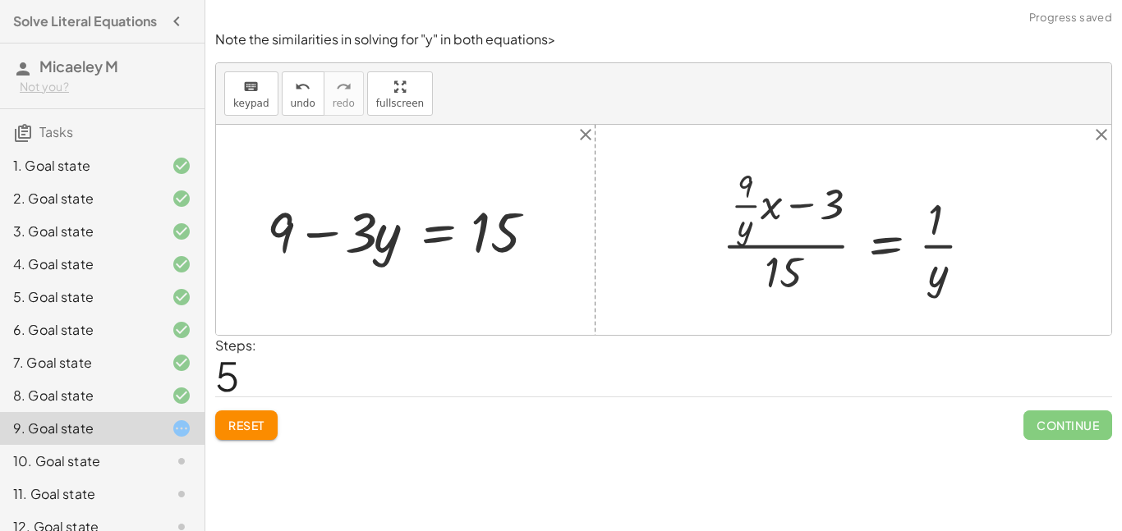
click at [251, 425] on span "Reset" at bounding box center [246, 425] width 36 height 15
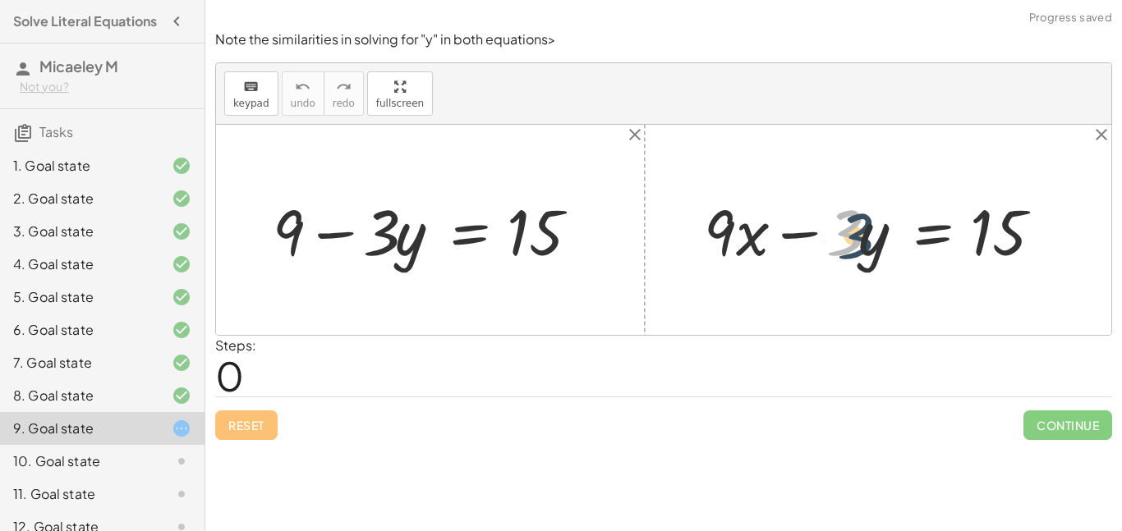
click at [862, 231] on div at bounding box center [884, 229] width 376 height 83
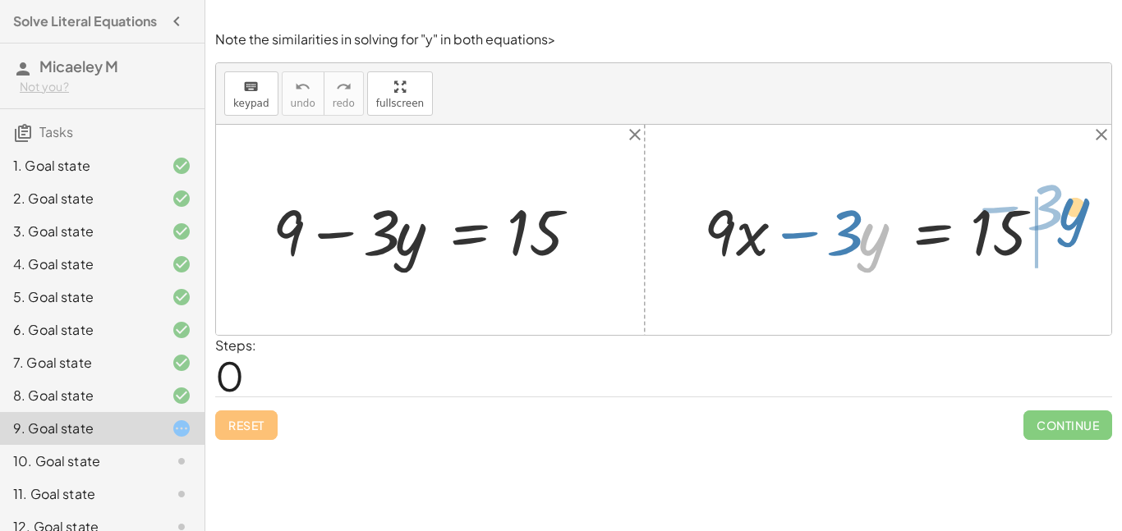
drag, startPoint x: 881, startPoint y: 249, endPoint x: 1081, endPoint y: 223, distance: 202.0
click at [1081, 223] on div "+ 9 − · 3 · y = 15 · y − · 3 + · 9 · x − · 3 · y = 15" at bounding box center [663, 230] width 895 height 210
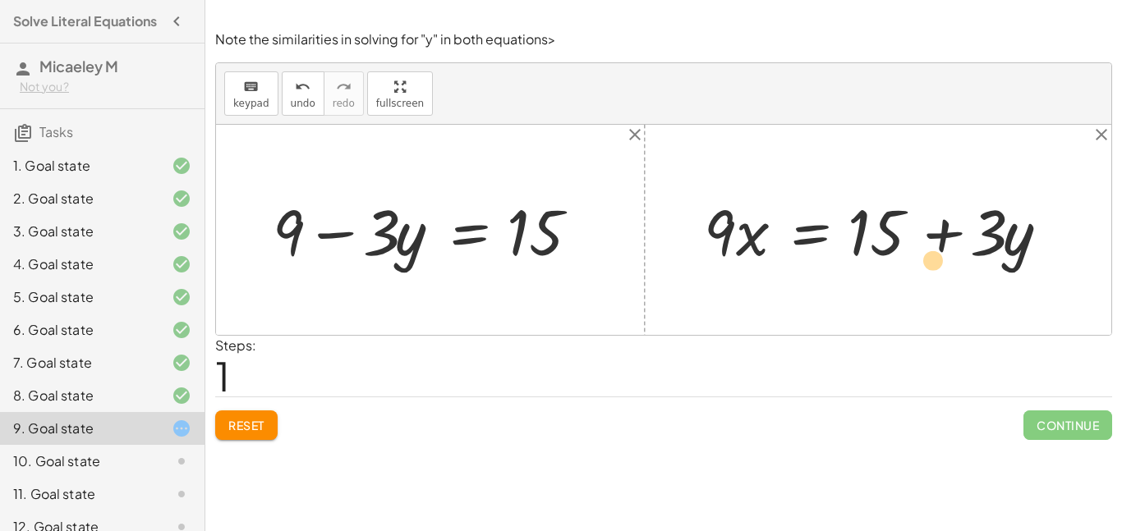
drag, startPoint x: 861, startPoint y: 242, endPoint x: 904, endPoint y: 262, distance: 47.8
click at [904, 262] on div at bounding box center [884, 229] width 376 height 83
drag, startPoint x: 881, startPoint y: 247, endPoint x: 768, endPoint y: 266, distance: 114.1
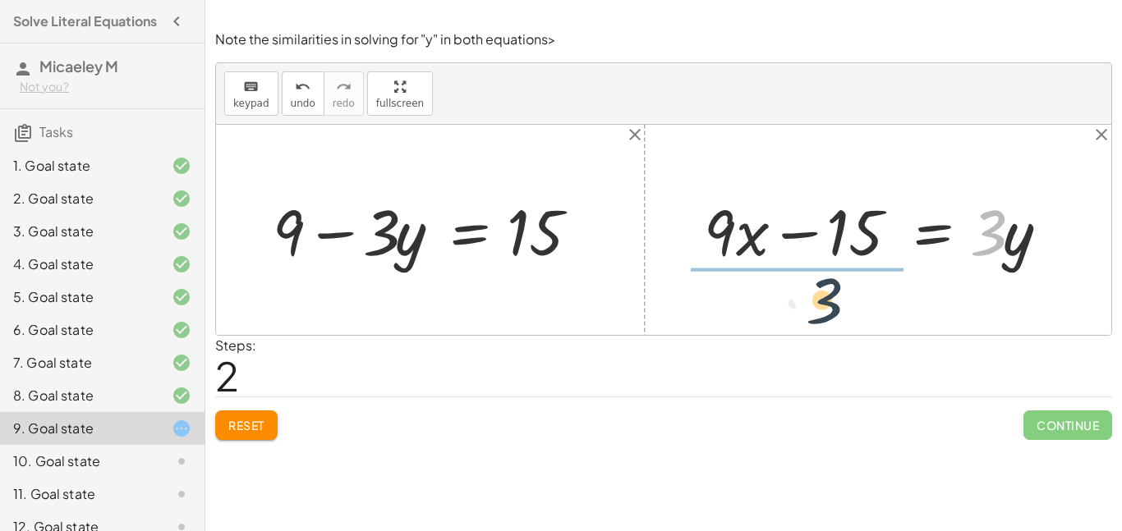
drag, startPoint x: 984, startPoint y: 254, endPoint x: 756, endPoint y: 337, distance: 242.9
click at [0, 0] on div "Note the similarities in solving for "y" in both equations> keyboard keypad und…" at bounding box center [0, 0] width 0 height 0
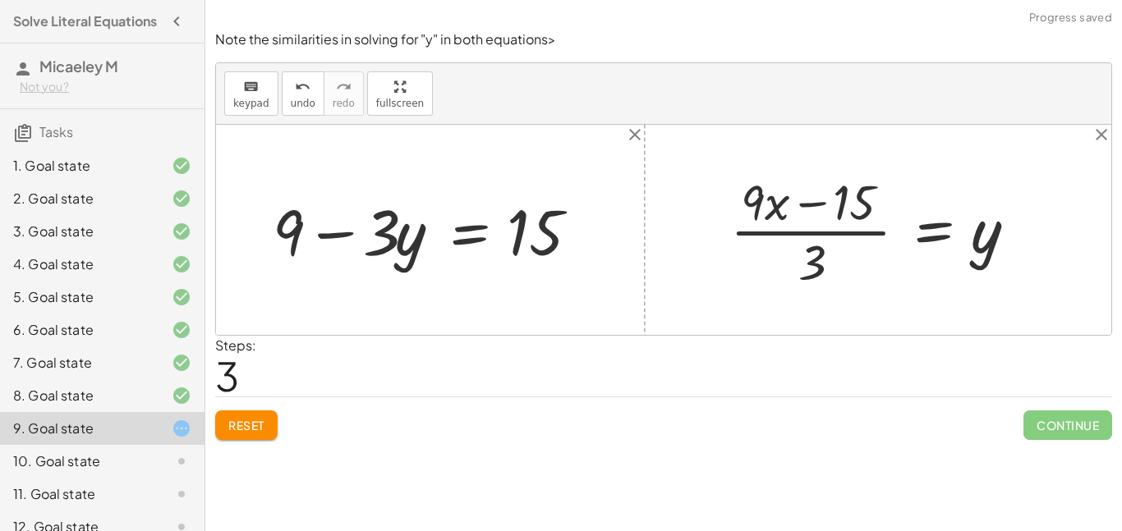
click at [821, 209] on div at bounding box center [881, 230] width 318 height 125
click at [823, 232] on div at bounding box center [881, 230] width 318 height 125
drag, startPoint x: 818, startPoint y: 252, endPoint x: 904, endPoint y: 212, distance: 95.2
click at [904, 212] on div at bounding box center [881, 230] width 318 height 125
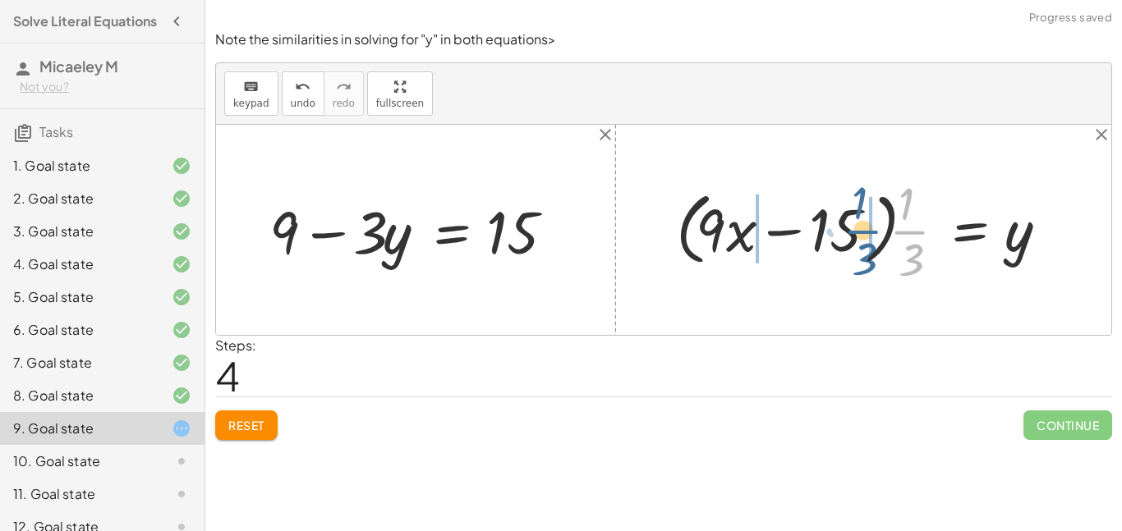
drag, startPoint x: 911, startPoint y: 236, endPoint x: 862, endPoint y: 235, distance: 48.5
click at [862, 235] on div at bounding box center [869, 230] width 403 height 117
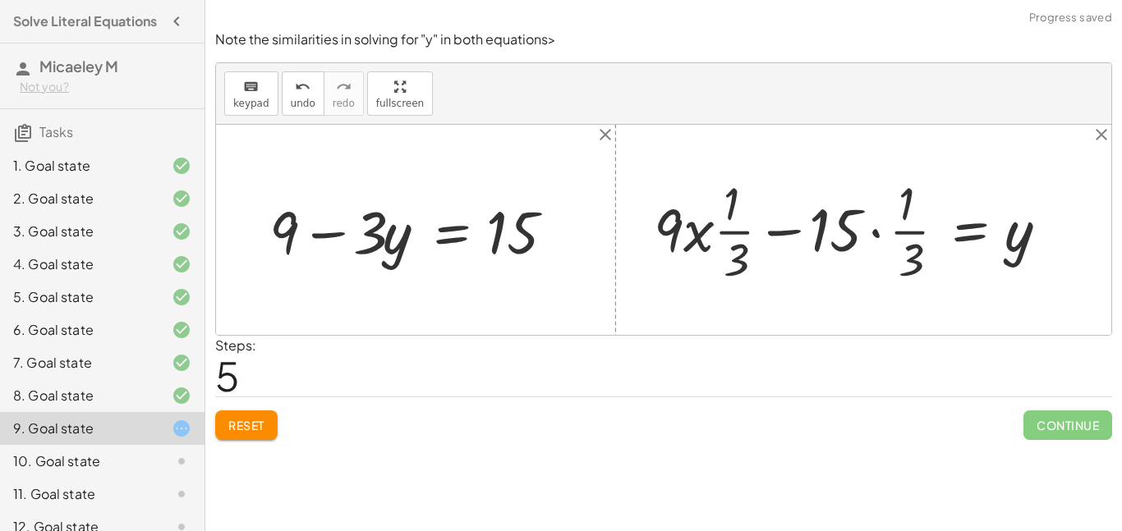
click at [734, 233] on div at bounding box center [858, 230] width 425 height 117
click at [696, 237] on div at bounding box center [858, 230] width 425 height 117
click at [881, 233] on div at bounding box center [858, 230] width 425 height 117
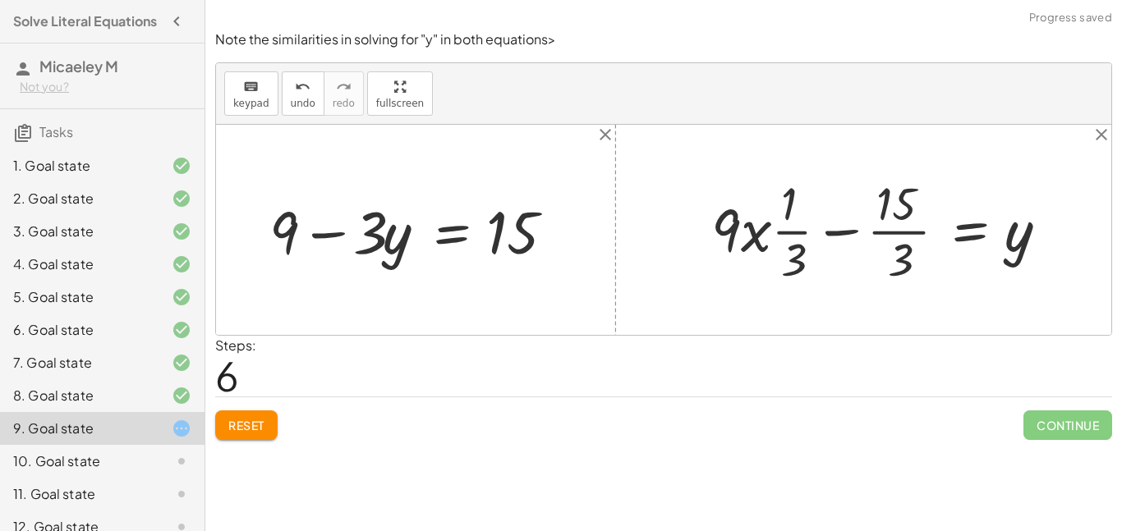
click at [849, 228] on div at bounding box center [887, 230] width 369 height 117
click at [888, 232] on div at bounding box center [887, 230] width 369 height 117
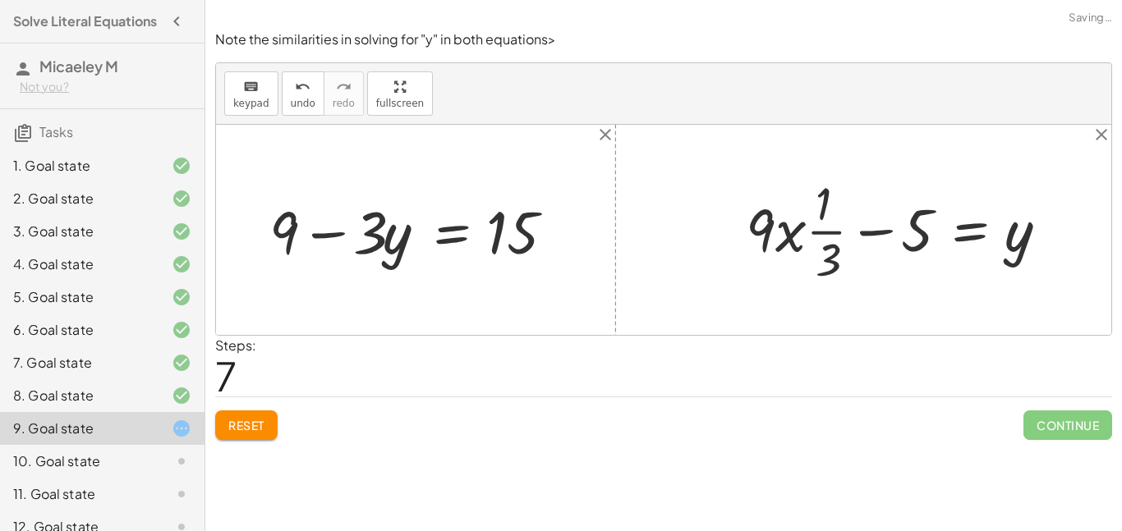
click at [886, 228] on div at bounding box center [905, 230] width 334 height 117
drag, startPoint x: 824, startPoint y: 232, endPoint x: 708, endPoint y: 237, distance: 115.9
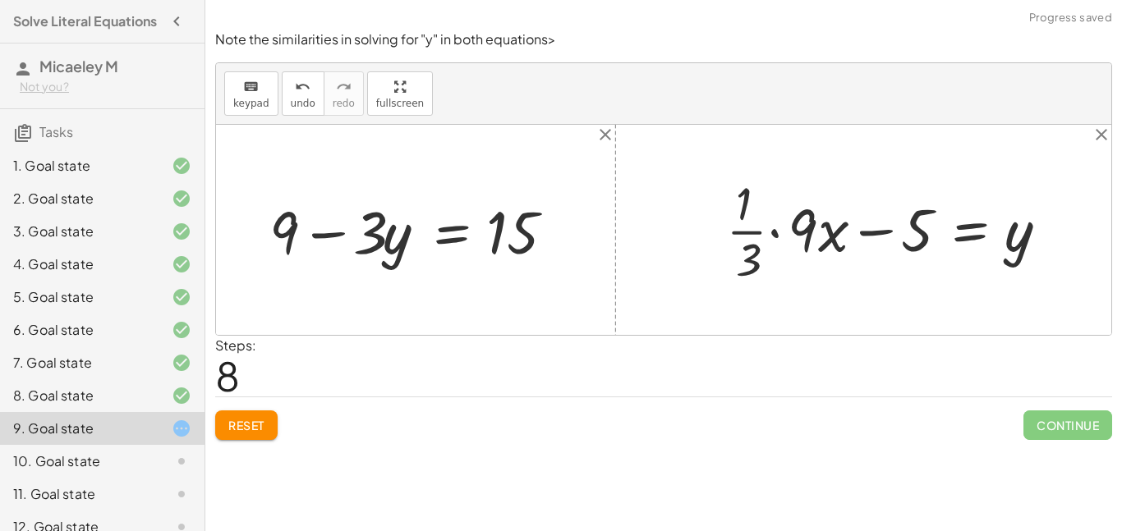
click at [774, 232] on div at bounding box center [895, 230] width 354 height 117
click at [800, 208] on div at bounding box center [919, 230] width 304 height 117
click at [826, 232] on div at bounding box center [919, 230] width 304 height 117
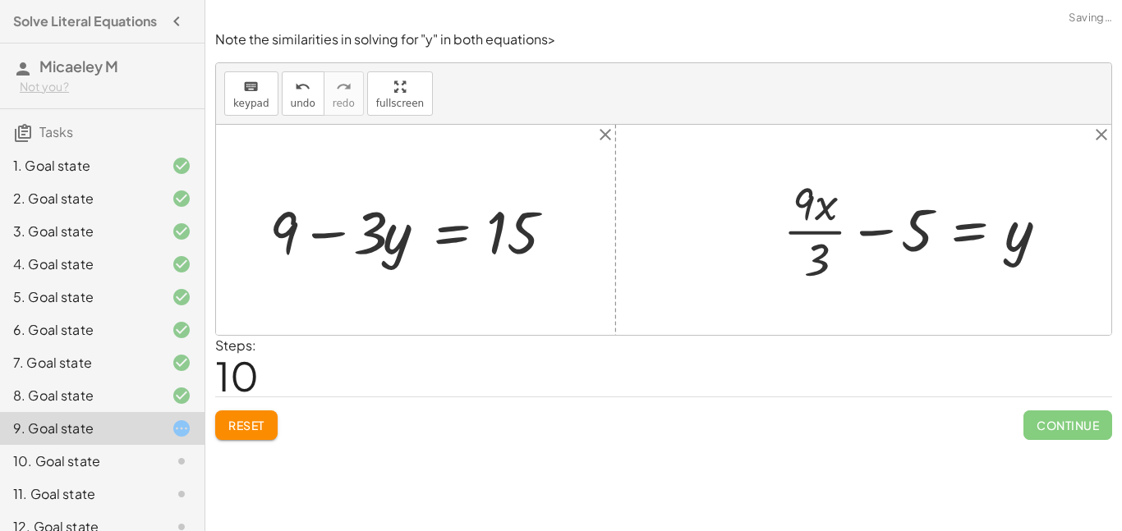
click at [799, 201] on div at bounding box center [923, 230] width 297 height 117
click at [821, 232] on div at bounding box center [923, 230] width 297 height 117
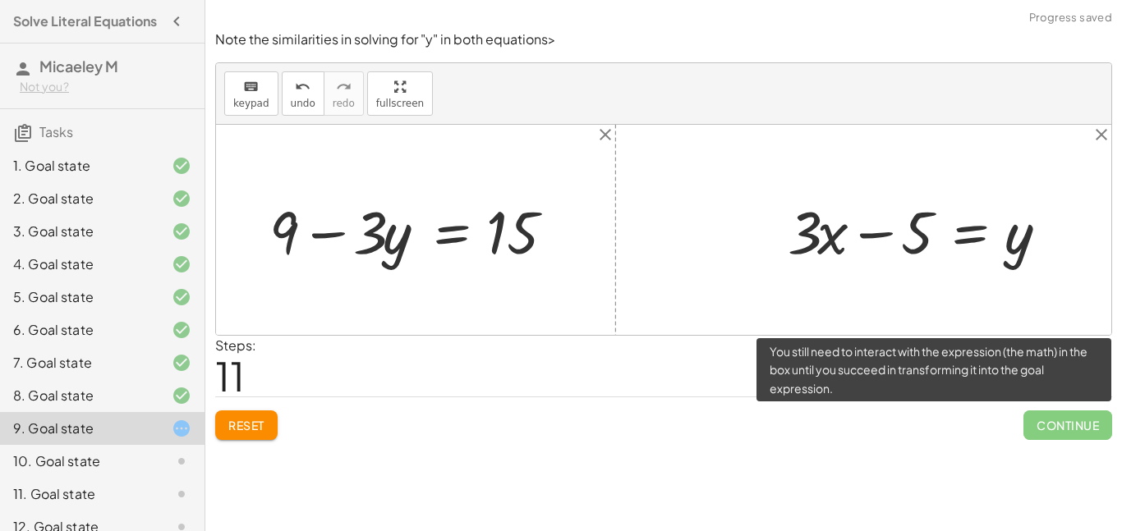
click at [1060, 428] on span "Continue" at bounding box center [1067, 426] width 89 height 30
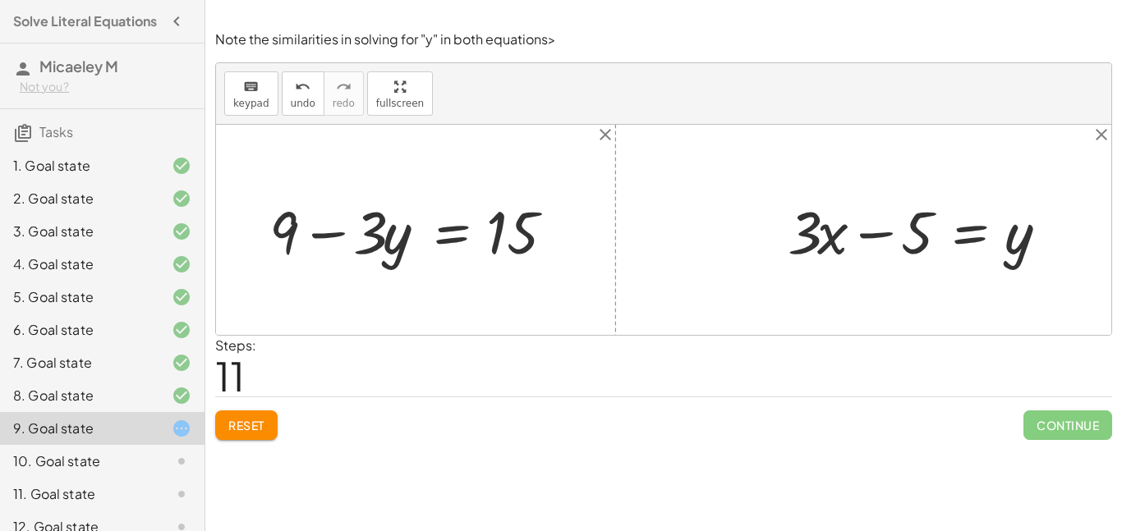
click at [254, 429] on span "Reset" at bounding box center [246, 425] width 36 height 15
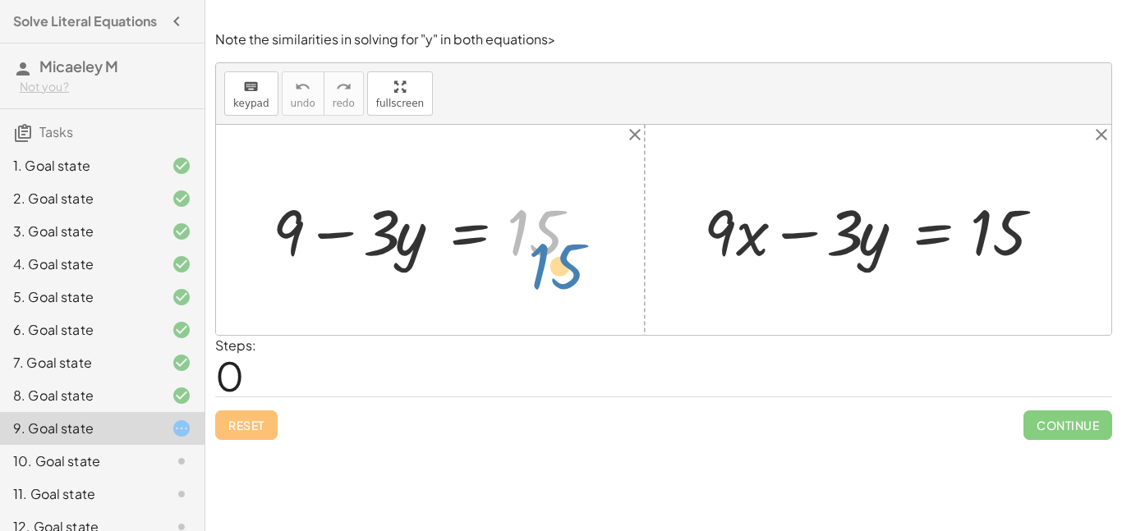
drag, startPoint x: 513, startPoint y: 228, endPoint x: 546, endPoint y: 253, distance: 41.1
click at [546, 253] on div at bounding box center [436, 229] width 344 height 83
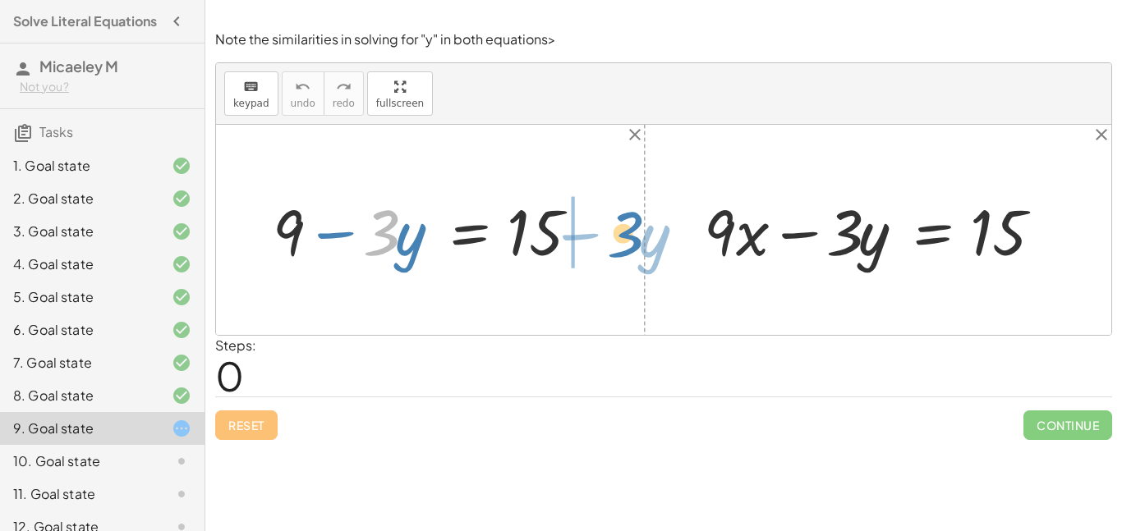
drag, startPoint x: 384, startPoint y: 232, endPoint x: 628, endPoint y: 234, distance: 244.0
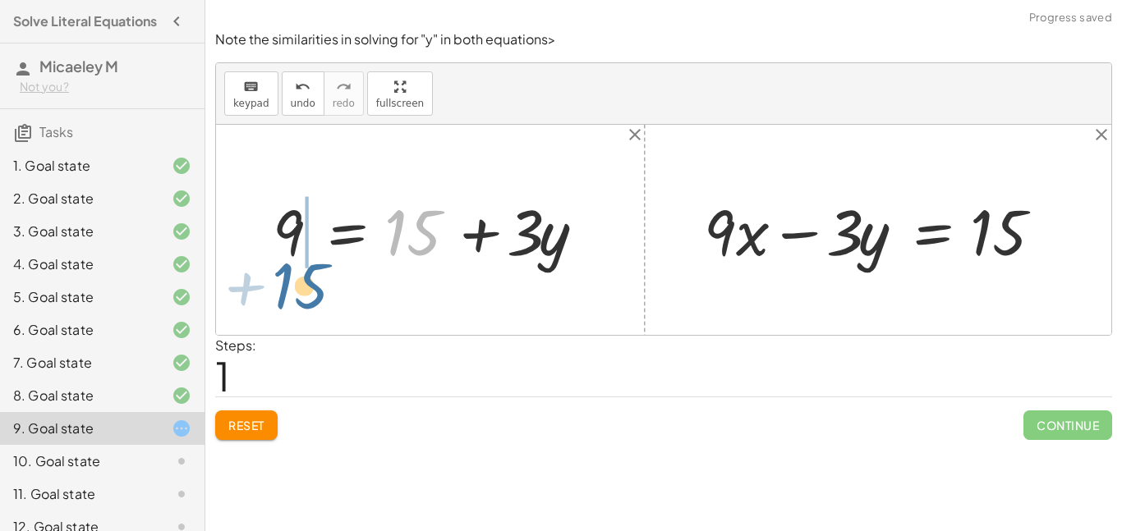
drag, startPoint x: 416, startPoint y: 240, endPoint x: 293, endPoint y: 293, distance: 134.3
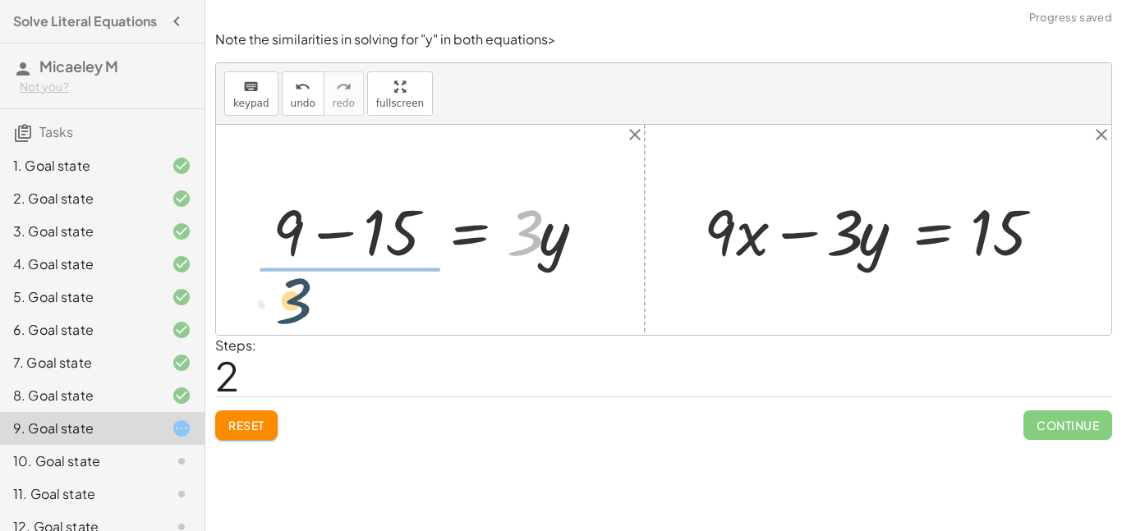
drag, startPoint x: 527, startPoint y: 241, endPoint x: 292, endPoint y: 312, distance: 246.1
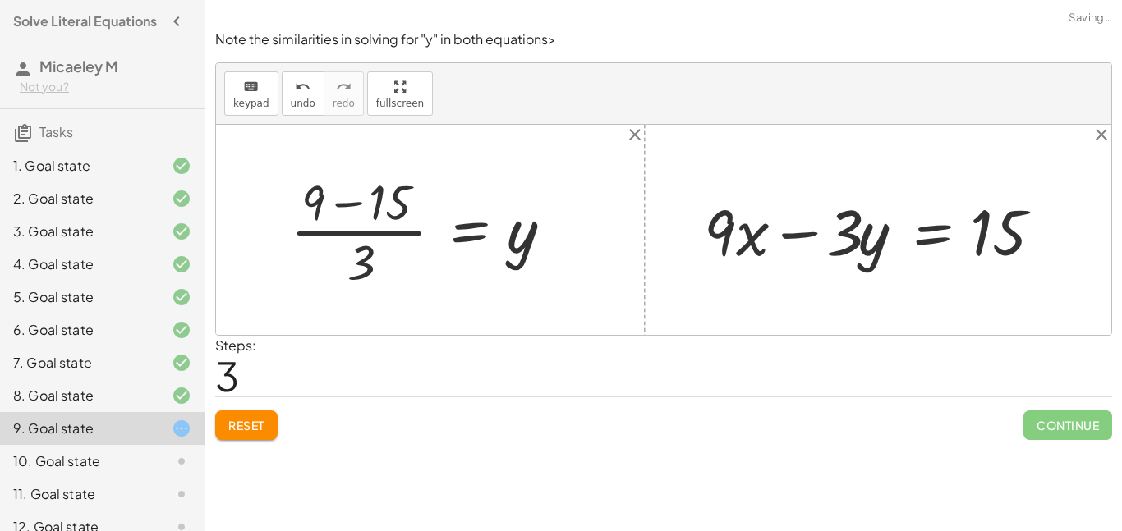
click at [353, 207] on div at bounding box center [430, 230] width 294 height 125
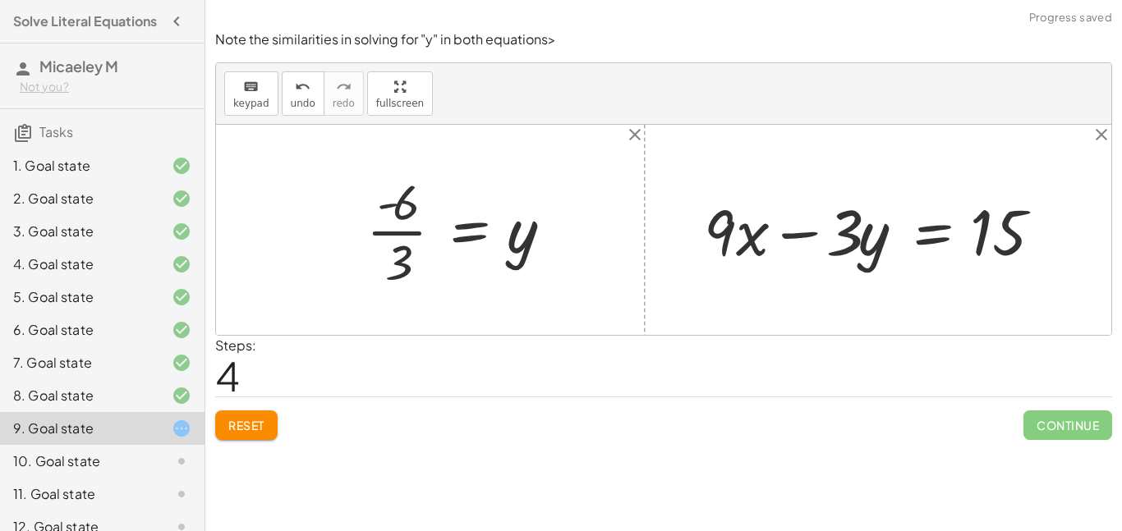
click at [389, 237] on div at bounding box center [467, 230] width 218 height 125
click at [1063, 437] on span "Continue" at bounding box center [1067, 426] width 89 height 30
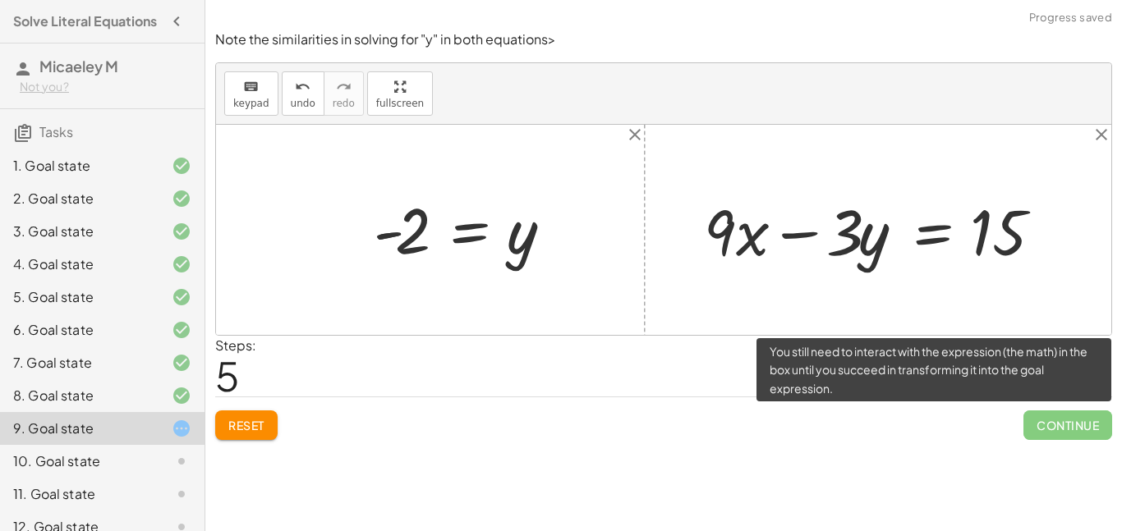
click at [1063, 437] on span "Continue" at bounding box center [1067, 426] width 89 height 30
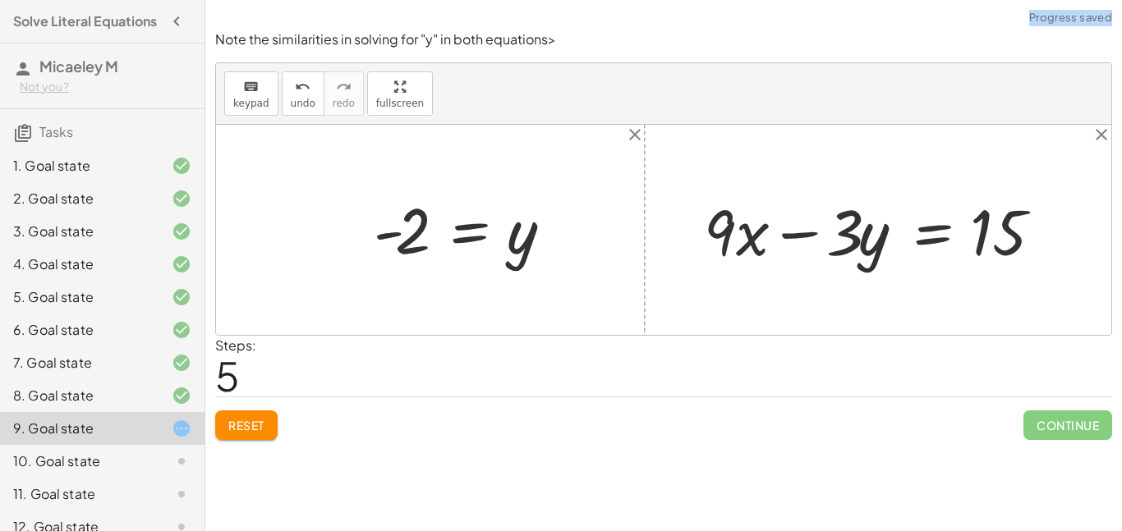
drag, startPoint x: 1063, startPoint y: 437, endPoint x: 702, endPoint y: 516, distance: 369.1
click at [702, 516] on div "Solve for a . keyboard keypad undo undo redo redo fullscreen · 3 · a = 6 a = · …" at bounding box center [663, 265] width 917 height 531
click at [226, 432] on button "Reset" at bounding box center [246, 426] width 62 height 30
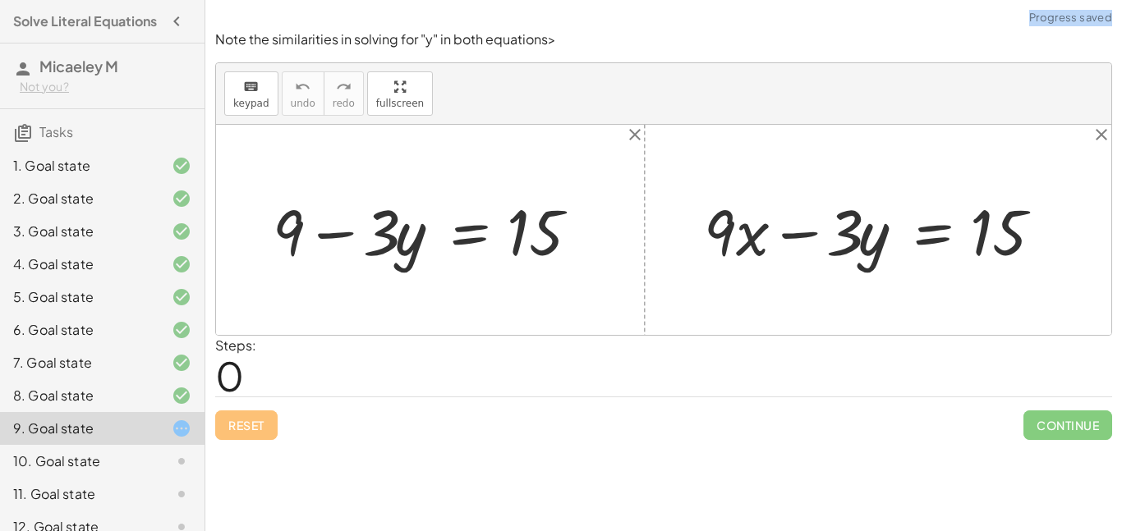
click at [633, 187] on div at bounding box center [663, 230] width 895 height 210
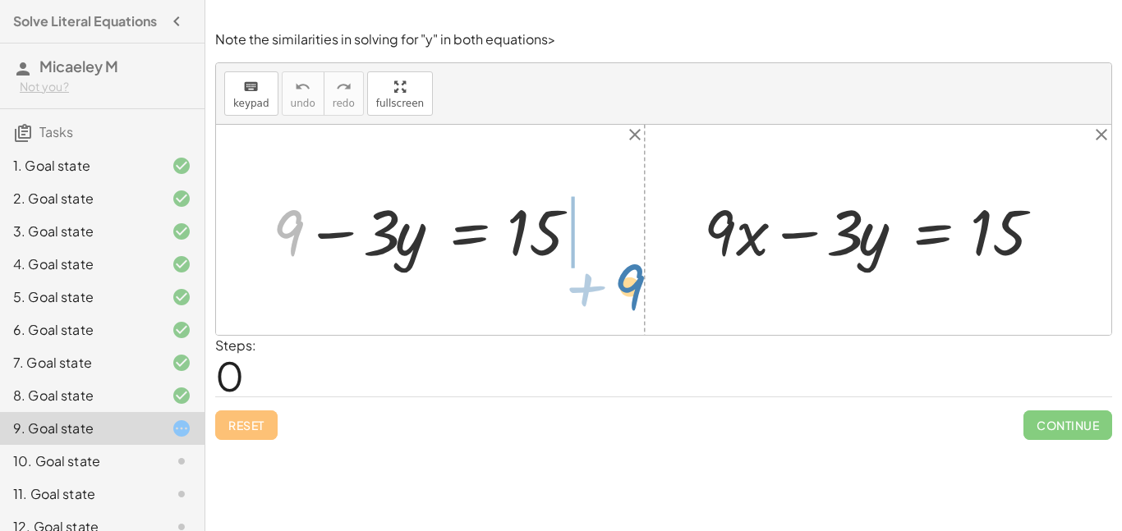
drag, startPoint x: 294, startPoint y: 244, endPoint x: 636, endPoint y: 286, distance: 344.3
click at [636, 286] on div "+ 9 + 9 − · 3 · y = 15 + · 9 · x − · 3 · y = 15" at bounding box center [663, 230] width 895 height 210
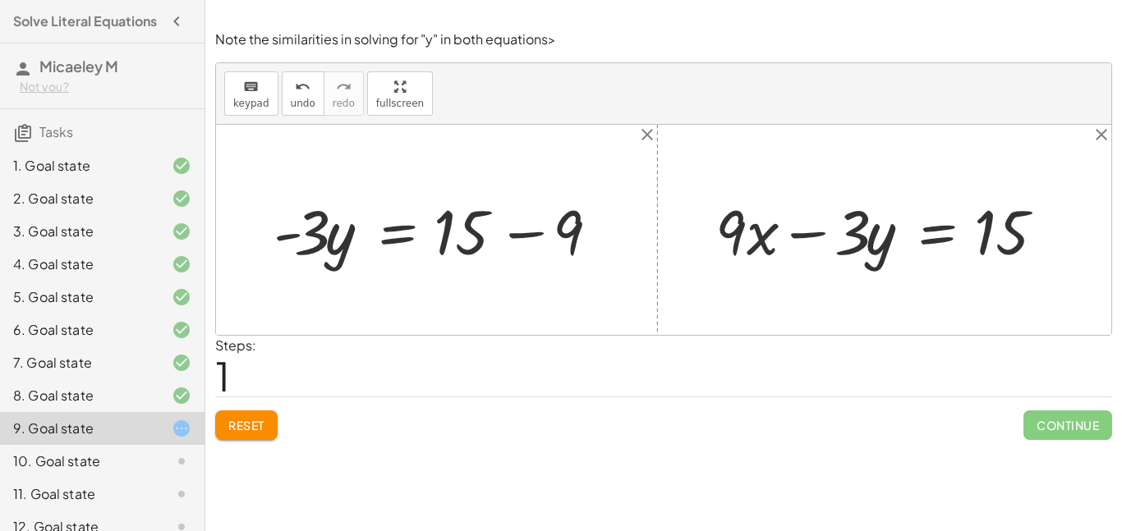
click at [519, 237] on div at bounding box center [443, 230] width 356 height 81
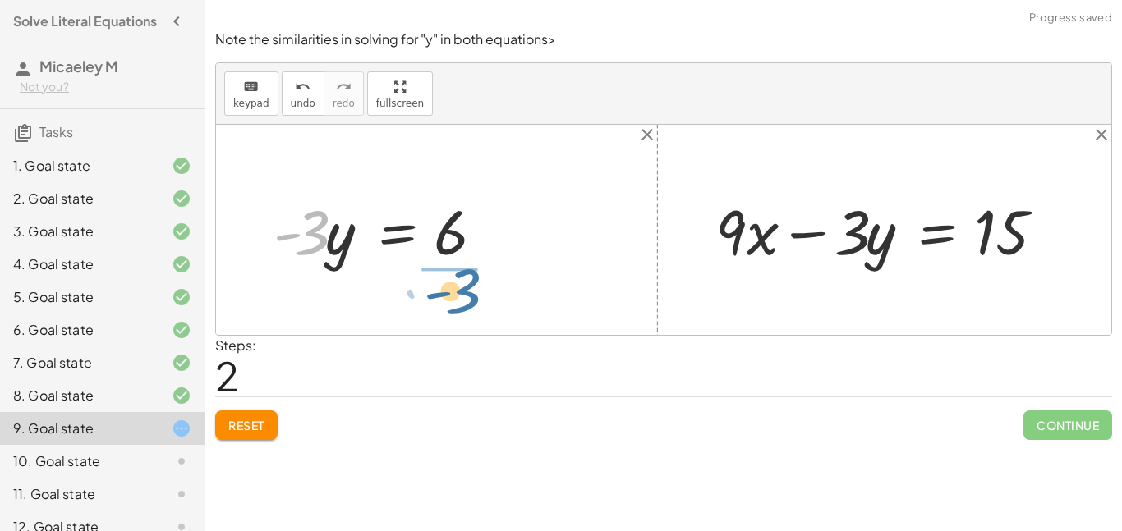
drag, startPoint x: 307, startPoint y: 228, endPoint x: 462, endPoint y: 287, distance: 166.1
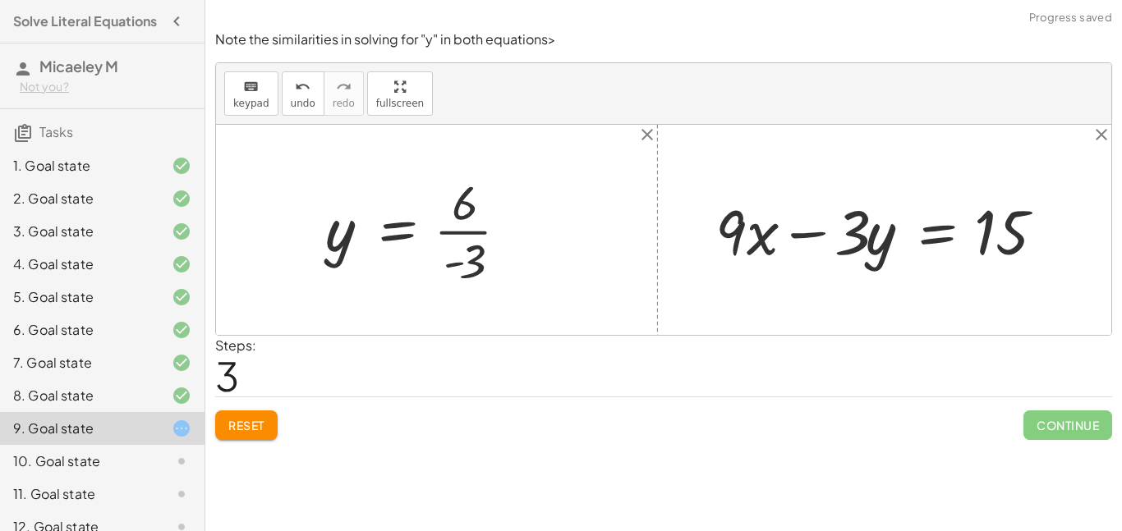
click at [465, 233] on div at bounding box center [423, 230] width 213 height 122
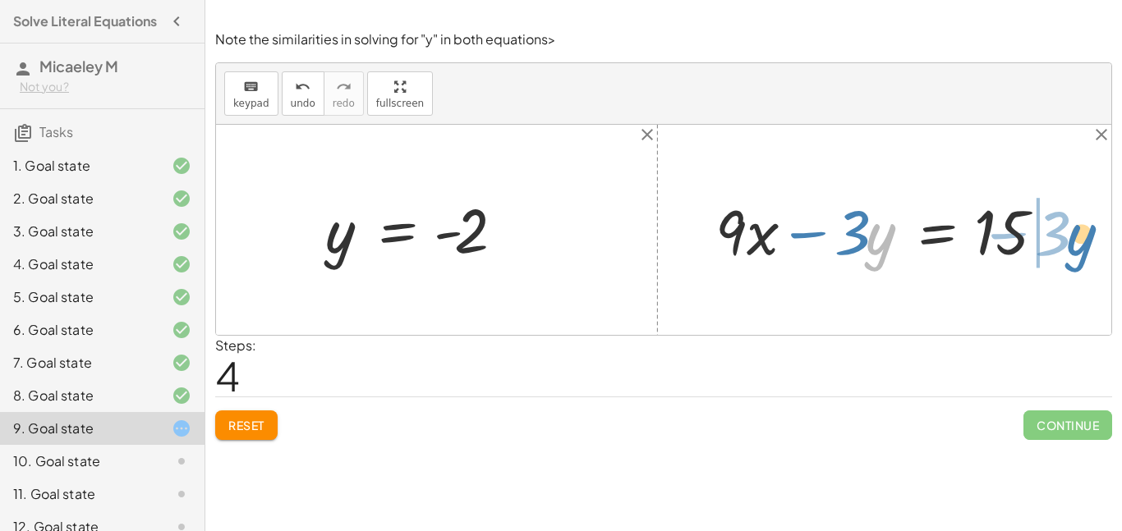
drag, startPoint x: 881, startPoint y: 247, endPoint x: 1082, endPoint y: 248, distance: 200.4
click at [1082, 248] on div "+ 9 − · 3 · y = 15 · - 3 · y = + 15 − 9 · - 3 · y = 6 y = · 6 · - 3 y = - 2 · y…" at bounding box center [663, 230] width 895 height 210
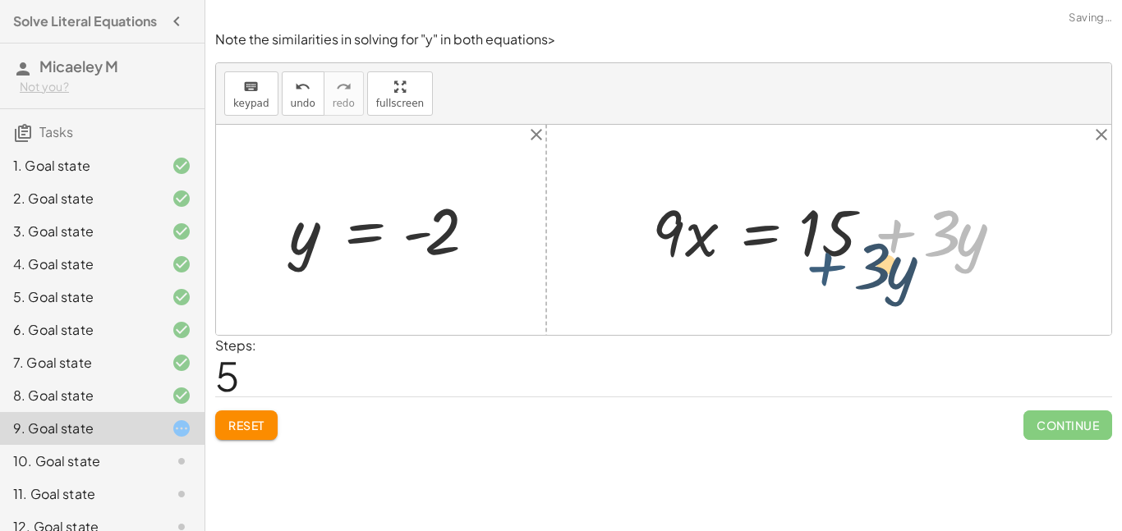
drag, startPoint x: 996, startPoint y: 241, endPoint x: 946, endPoint y: 261, distance: 53.1
click at [946, 261] on div at bounding box center [835, 230] width 382 height 85
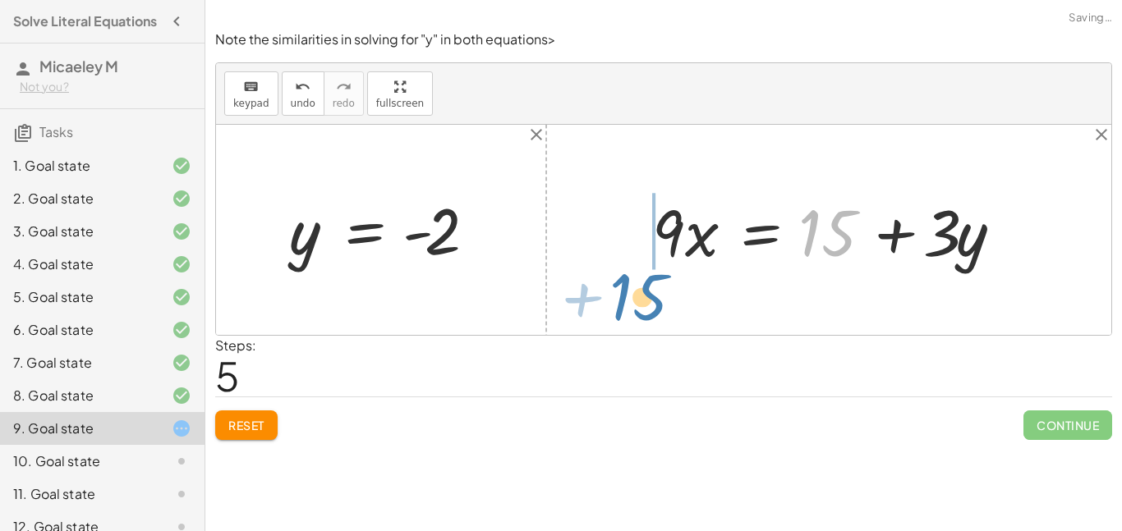
drag, startPoint x: 820, startPoint y: 233, endPoint x: 634, endPoint y: 291, distance: 194.3
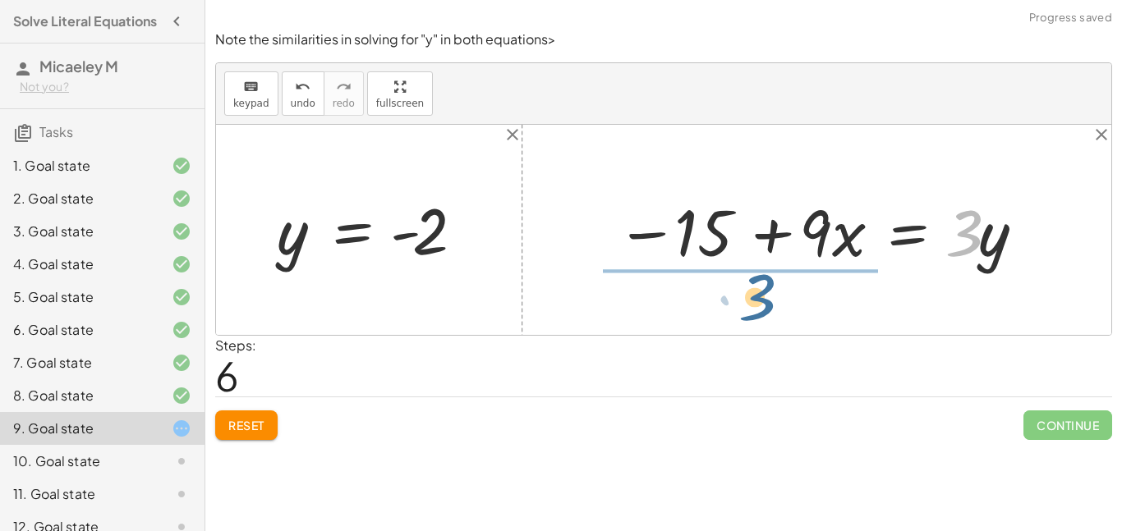
drag, startPoint x: 963, startPoint y: 249, endPoint x: 752, endPoint y: 315, distance: 221.1
click at [752, 315] on div "+ 9 − · 3 · y = 15 · - 3 · y = + 15 − 9 · - 3 · y = 6 y = · 6 · - 3 y = - 2 + ·…" at bounding box center [663, 230] width 895 height 210
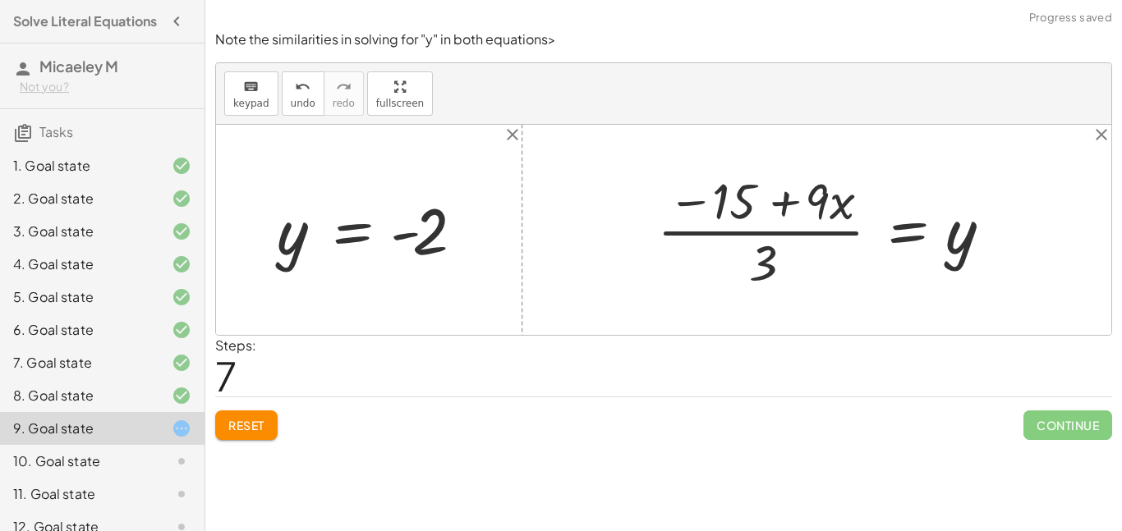
click at [779, 230] on div at bounding box center [832, 230] width 366 height 126
click at [785, 210] on div at bounding box center [832, 230] width 366 height 126
drag, startPoint x: 776, startPoint y: 248, endPoint x: 880, endPoint y: 198, distance: 115.0
click at [880, 198] on div at bounding box center [832, 230] width 366 height 126
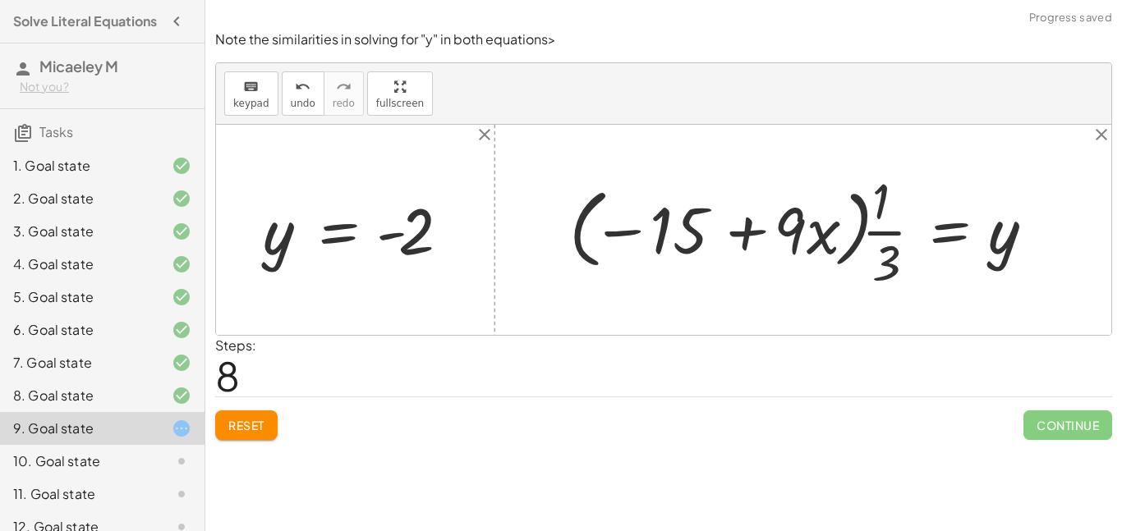
click at [863, 230] on div at bounding box center [809, 230] width 497 height 126
drag, startPoint x: 876, startPoint y: 230, endPoint x: 622, endPoint y: 216, distance: 255.0
click at [622, 216] on div at bounding box center [809, 230] width 497 height 126
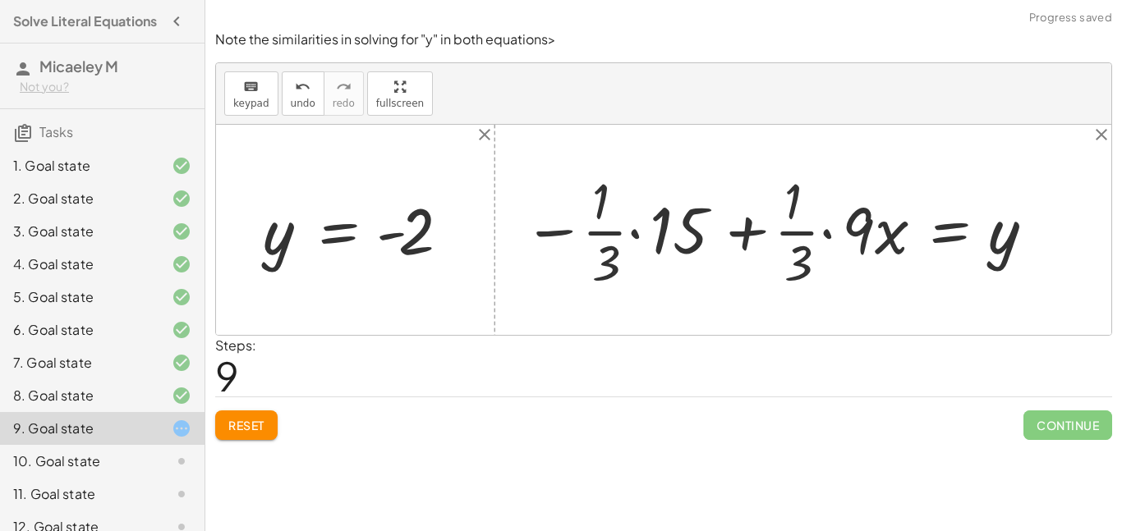
click at [634, 233] on div at bounding box center [781, 230] width 532 height 126
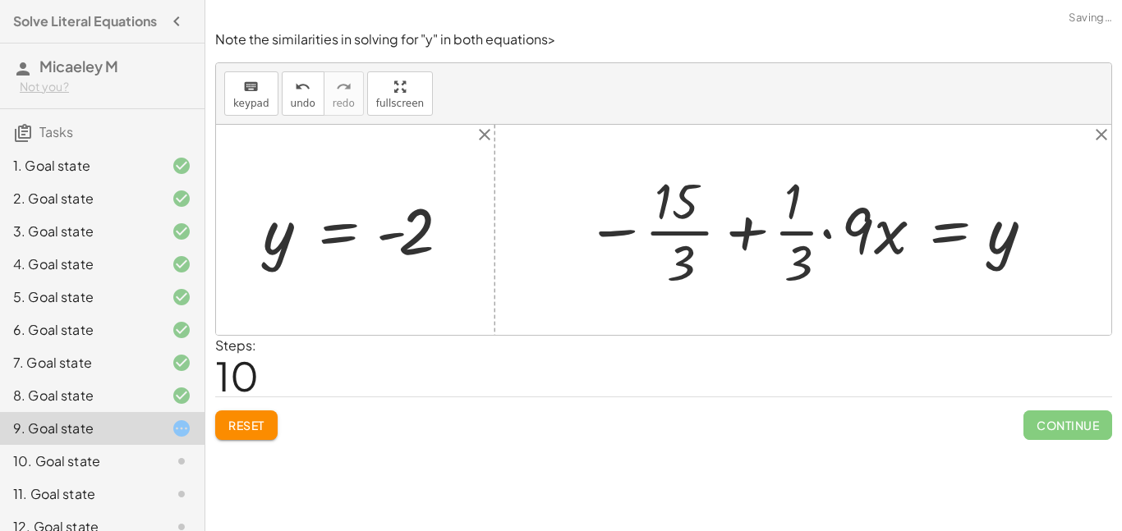
click at [631, 232] on div at bounding box center [811, 230] width 469 height 126
click at [671, 234] on div at bounding box center [811, 230] width 469 height 126
click at [807, 235] on div at bounding box center [830, 230] width 431 height 126
click at [828, 234] on div at bounding box center [830, 230] width 431 height 126
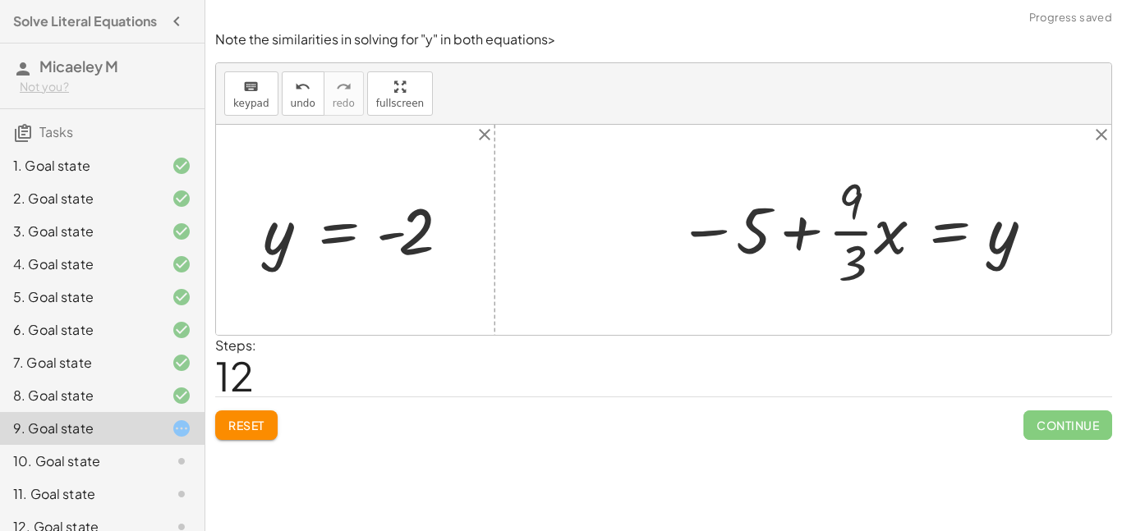
click at [842, 237] on div at bounding box center [857, 230] width 377 height 126
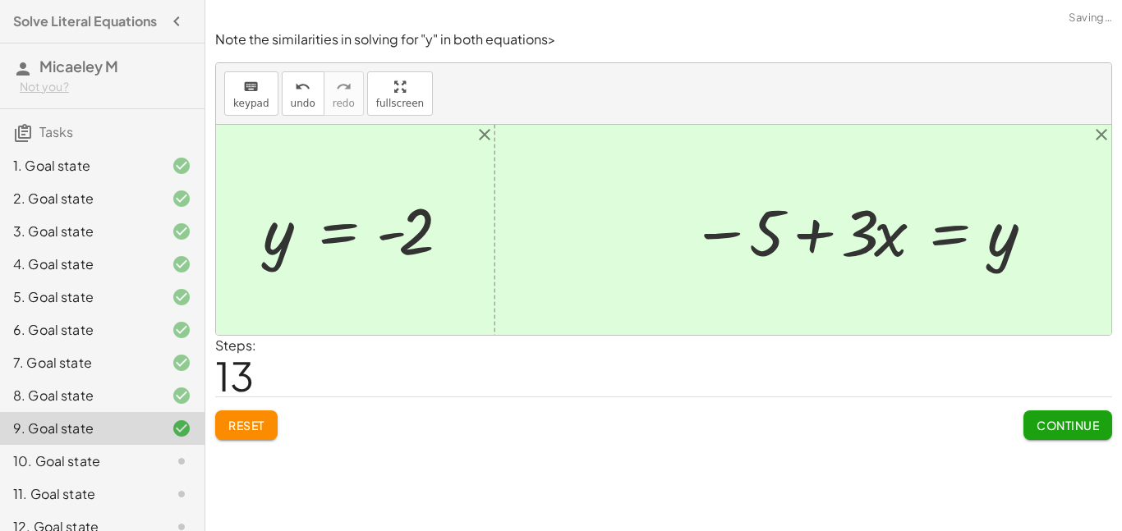
click at [1087, 431] on span "Continue" at bounding box center [1068, 425] width 62 height 15
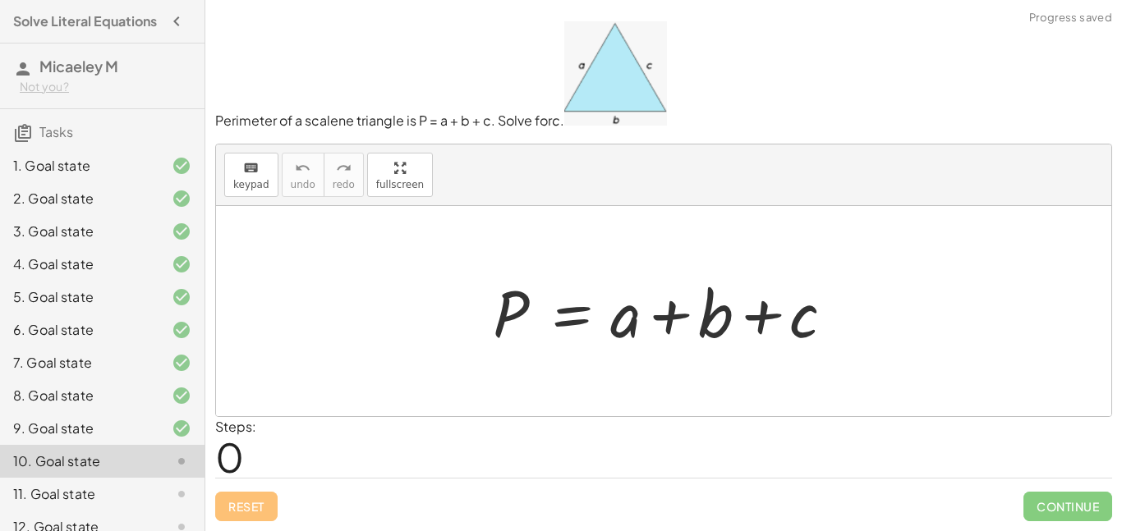
click at [669, 317] on div at bounding box center [670, 311] width 370 height 85
drag, startPoint x: 803, startPoint y: 318, endPoint x: 489, endPoint y: 308, distance: 314.7
click at [489, 308] on div at bounding box center [670, 311] width 370 height 85
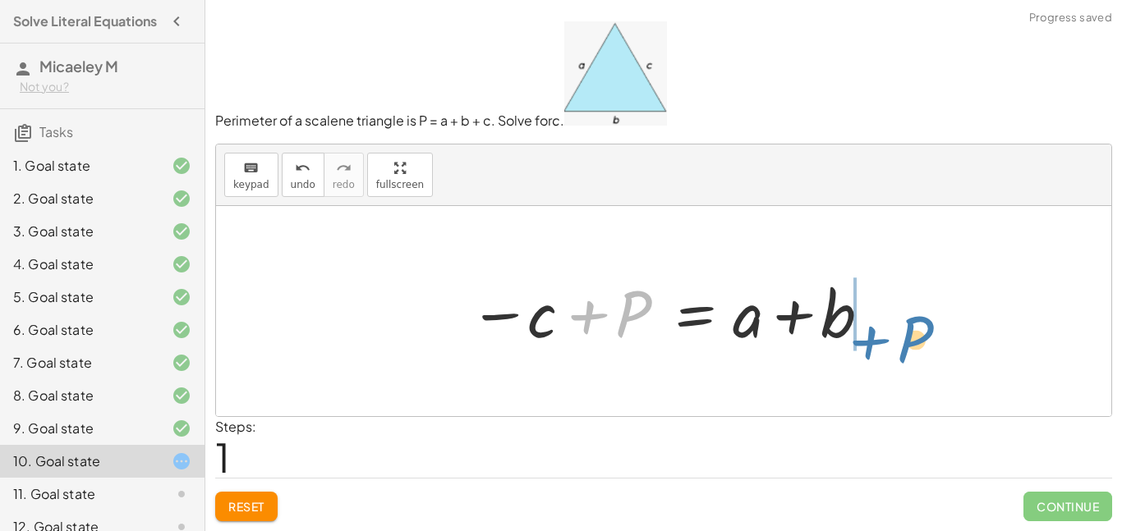
drag, startPoint x: 626, startPoint y: 322, endPoint x: 913, endPoint y: 344, distance: 287.5
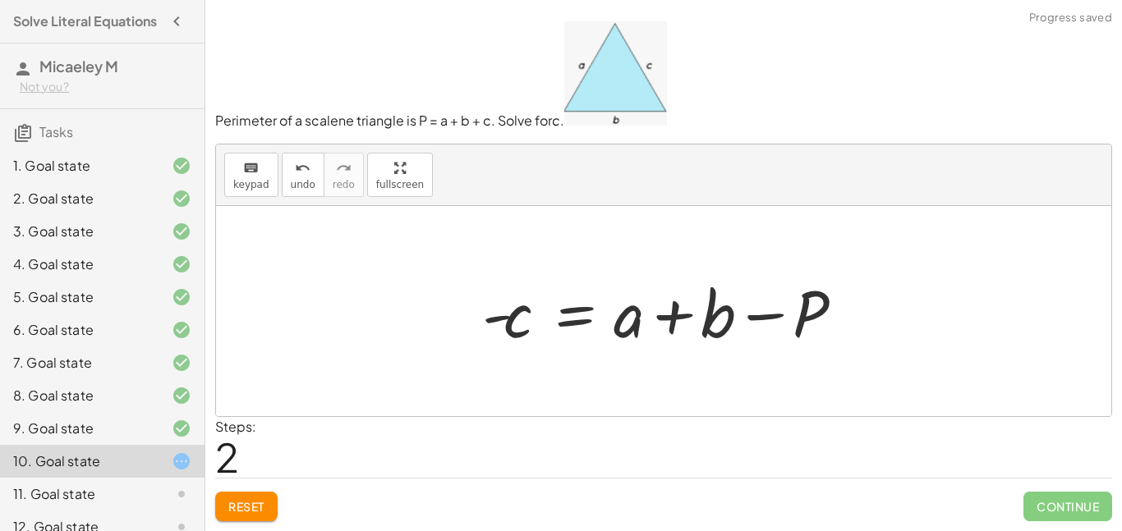
click at [498, 308] on div at bounding box center [670, 311] width 393 height 85
drag, startPoint x: 495, startPoint y: 320, endPoint x: 353, endPoint y: 333, distance: 142.7
drag, startPoint x: 494, startPoint y: 316, endPoint x: 444, endPoint y: 314, distance: 51.0
click at [444, 314] on div "P = + a + b + c − c + P = + a + b - c P = + a + b c - −" at bounding box center [663, 311] width 895 height 210
drag, startPoint x: 496, startPoint y: 316, endPoint x: 619, endPoint y: 319, distance: 123.2
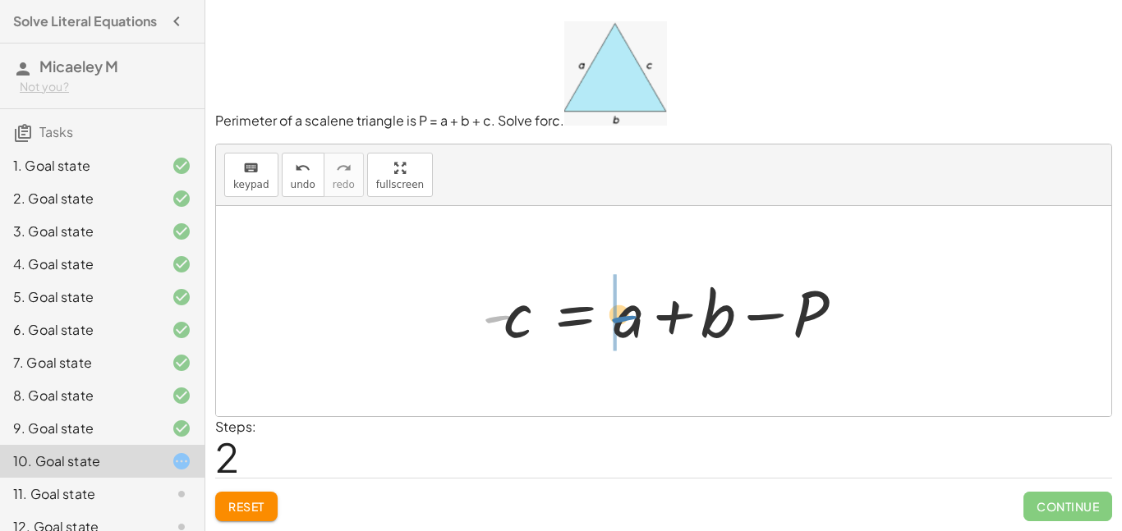
click at [619, 319] on div at bounding box center [670, 311] width 393 height 85
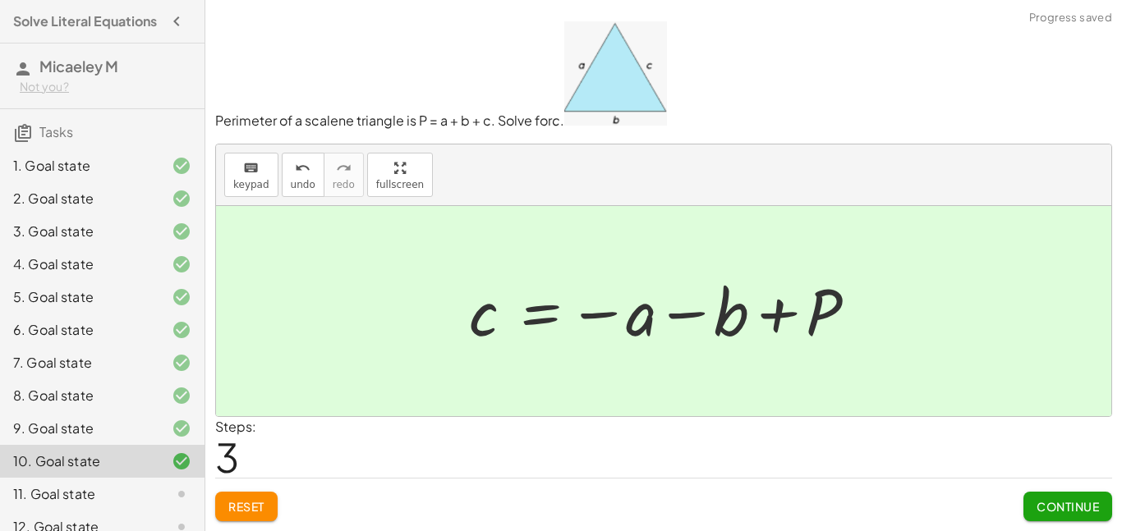
click at [1074, 513] on button "Continue" at bounding box center [1067, 507] width 89 height 30
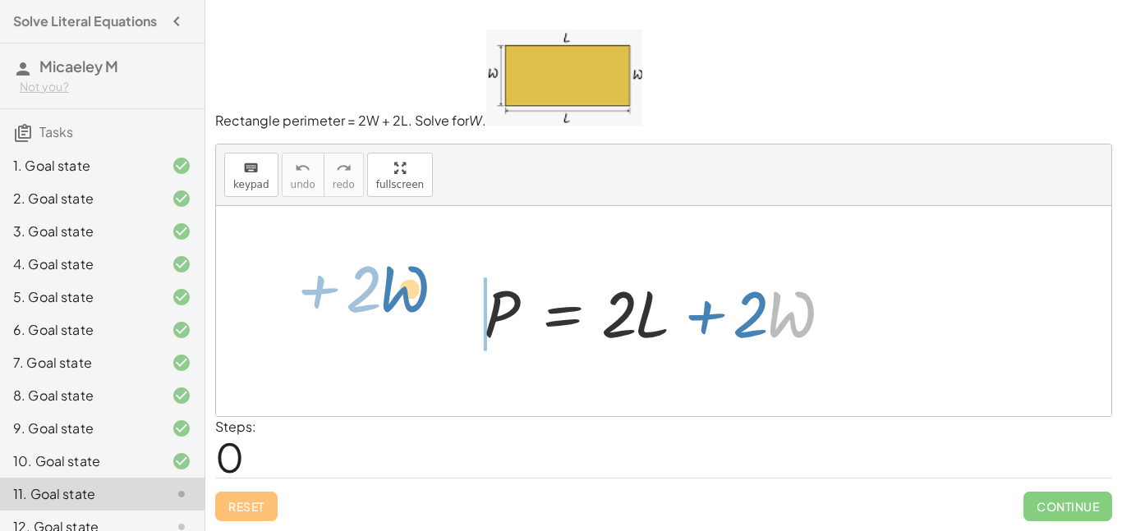
drag, startPoint x: 798, startPoint y: 317, endPoint x: 425, endPoint y: 297, distance: 373.5
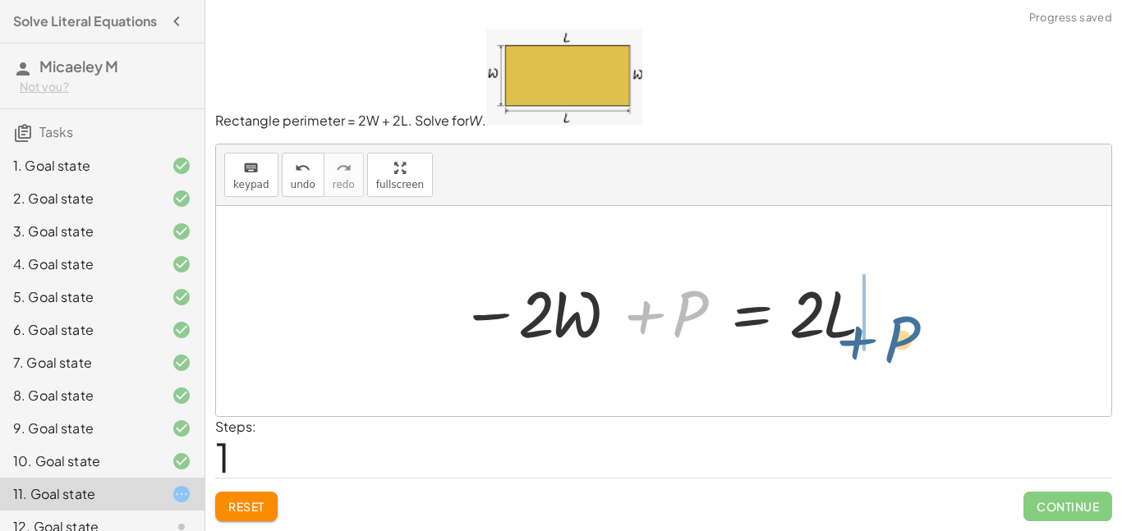
drag, startPoint x: 692, startPoint y: 315, endPoint x: 908, endPoint y: 338, distance: 218.0
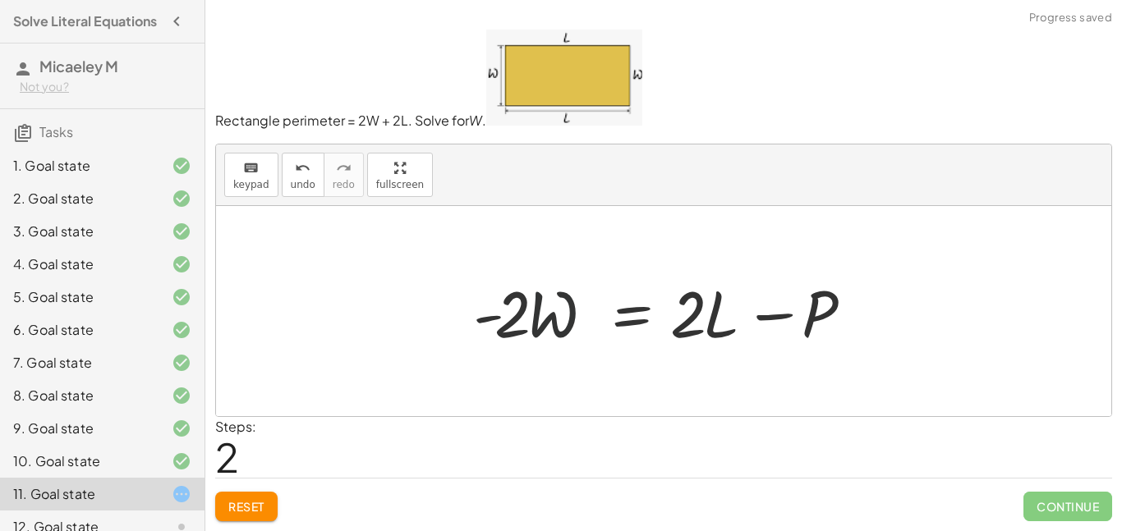
click at [558, 320] on div at bounding box center [670, 311] width 411 height 85
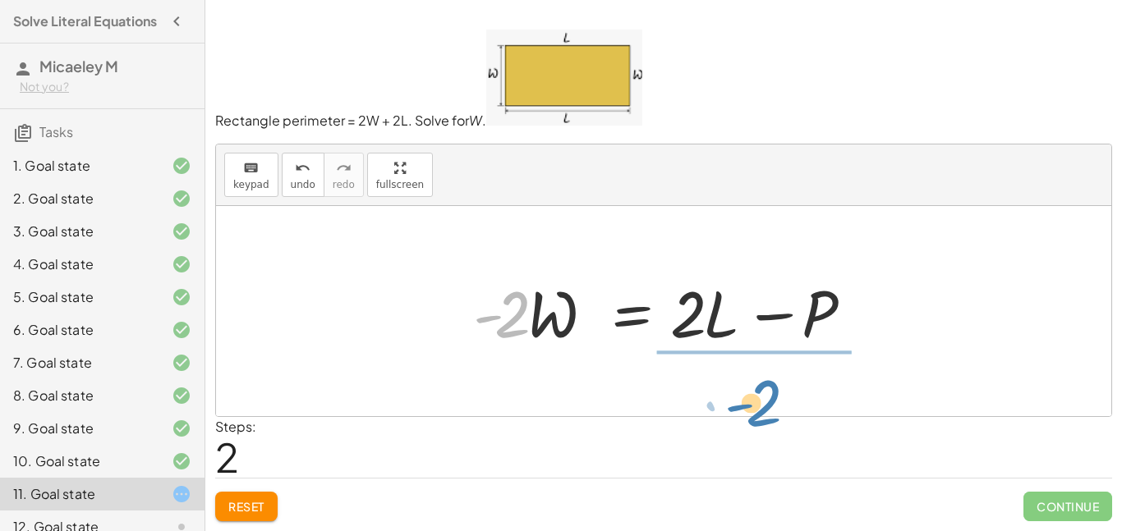
drag, startPoint x: 514, startPoint y: 314, endPoint x: 770, endPoint y: 401, distance: 269.9
click at [770, 401] on div "P = + · 2 · L + · 2 · W − · 2 · W + P = · 2 · L · - 2 P = · 2 · L · 2 · W - + −" at bounding box center [663, 311] width 895 height 210
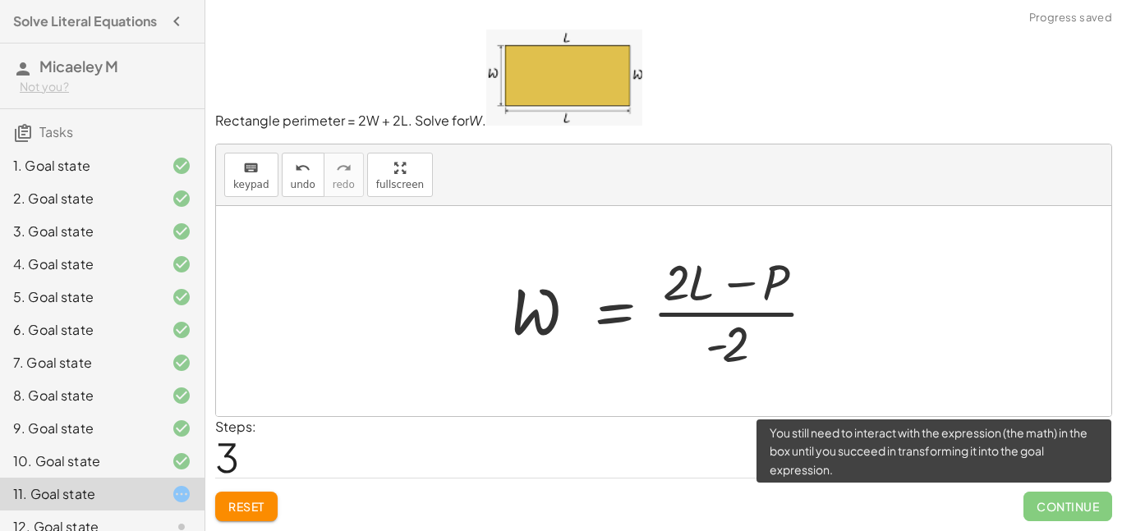
click at [1065, 506] on span "Continue" at bounding box center [1067, 507] width 89 height 30
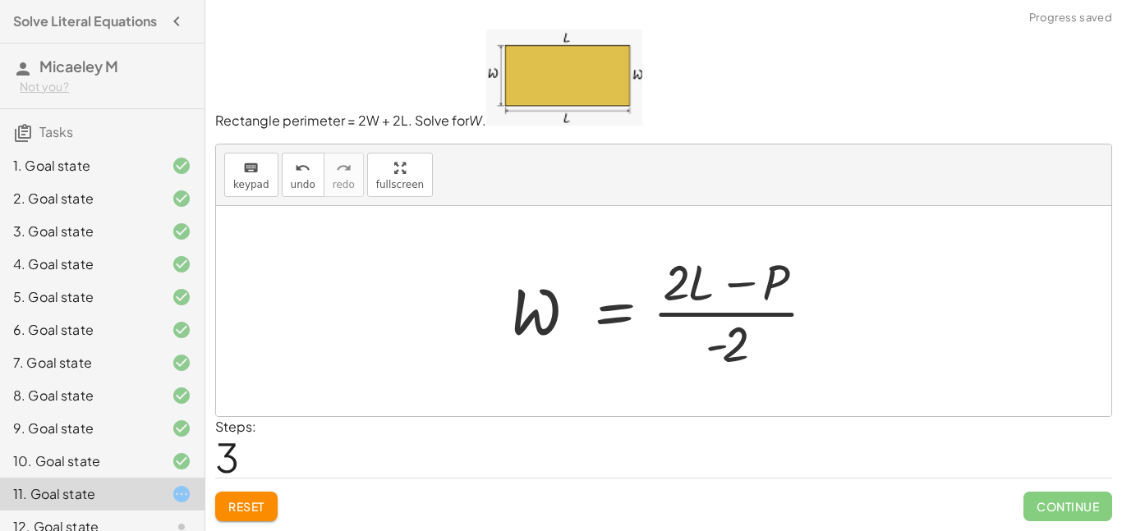
click at [747, 287] on div at bounding box center [669, 311] width 335 height 126
